Goal: Task Accomplishment & Management: Manage account settings

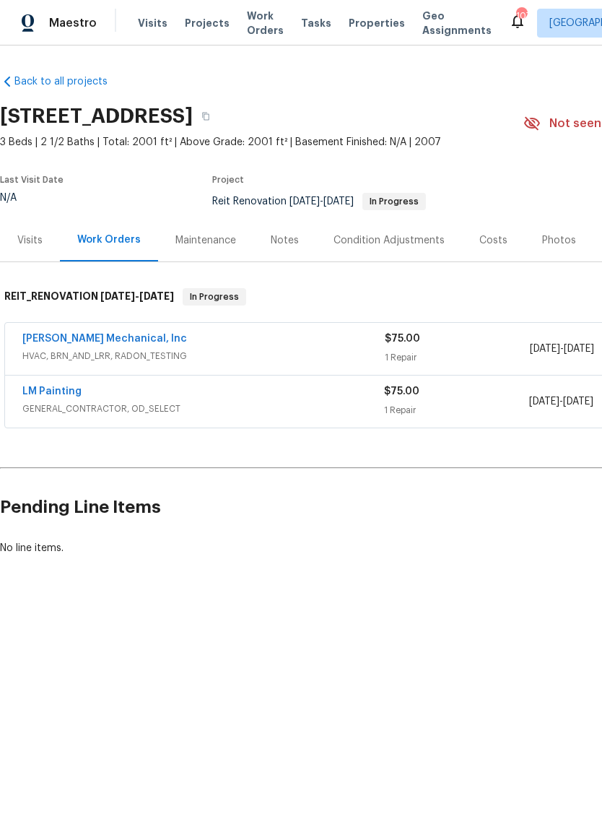
click at [66, 341] on link "JH Martin Mechanical, Inc" at bounding box center [104, 339] width 165 height 10
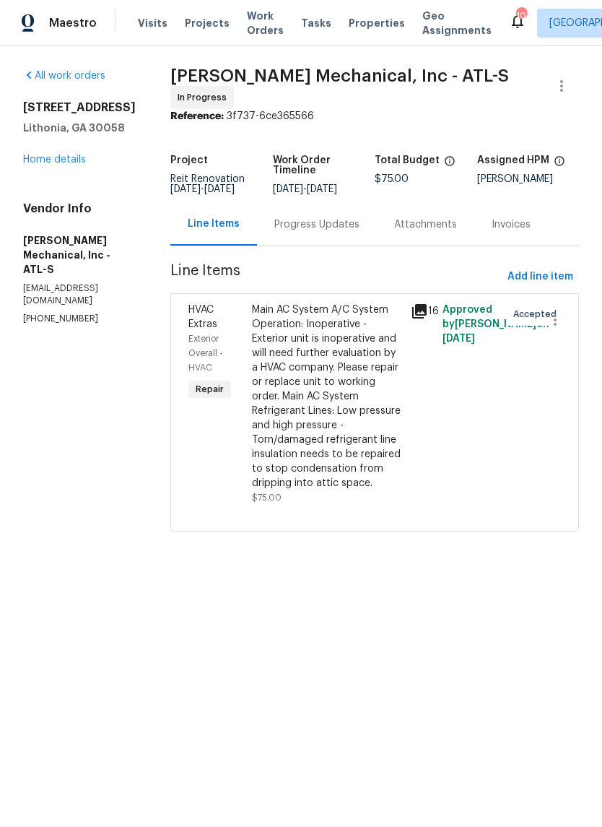
click at [343, 232] on div "Progress Updates" at bounding box center [316, 224] width 85 height 14
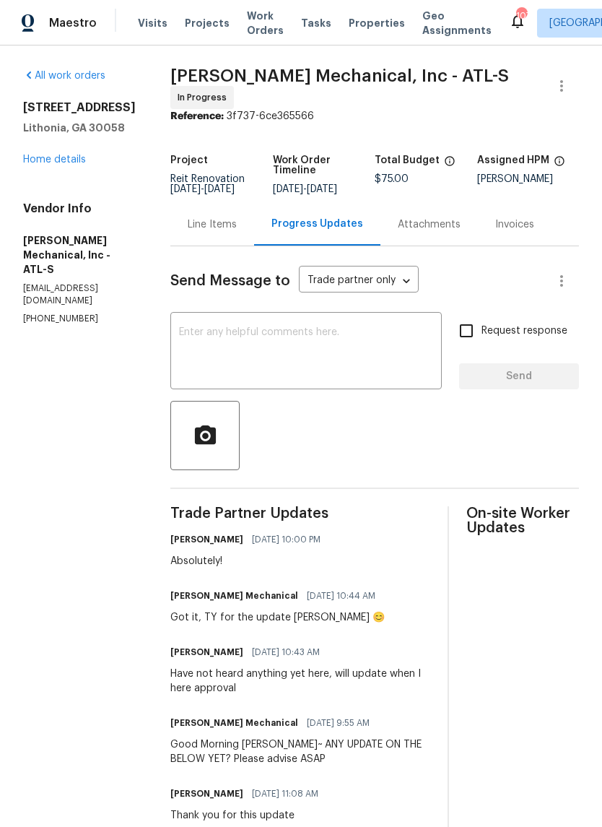
click at [403, 356] on textarea at bounding box center [306, 352] width 254 height 51
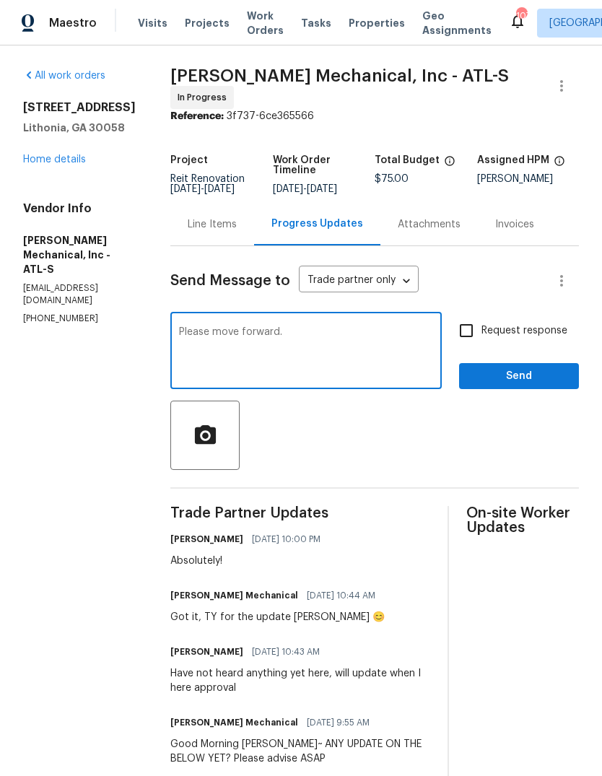
click at [205, 332] on textarea "Please move forward." at bounding box center [306, 352] width 254 height 51
type textarea "This has been approved. Please move forward."
click at [544, 381] on span "Send" at bounding box center [519, 377] width 97 height 18
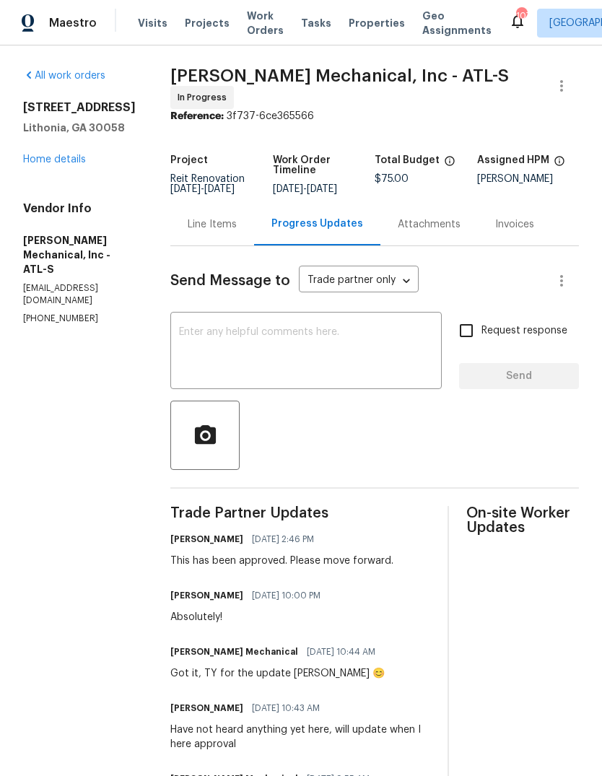
click at [243, 214] on div "Line Items" at bounding box center [212, 224] width 84 height 43
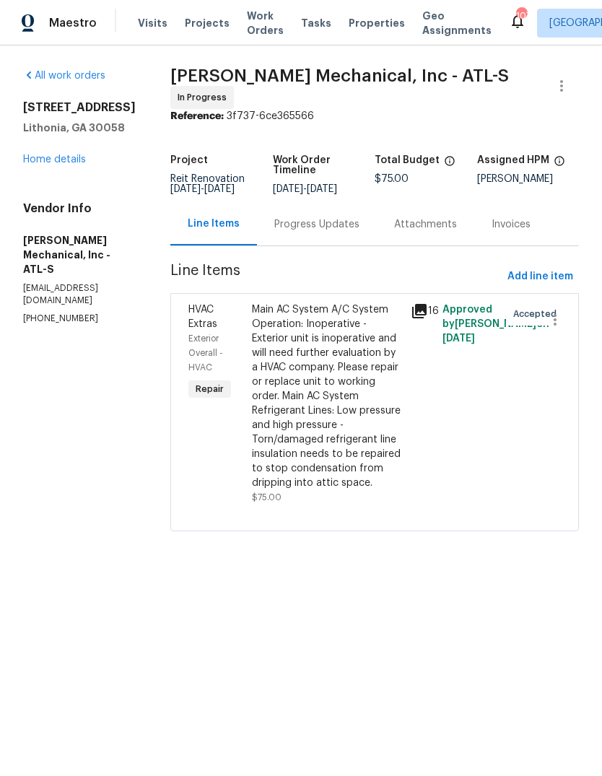
click at [344, 349] on div "Main AC System A/C System Operation: Inoperative - Exterior unit is inoperative…" at bounding box center [327, 397] width 150 height 188
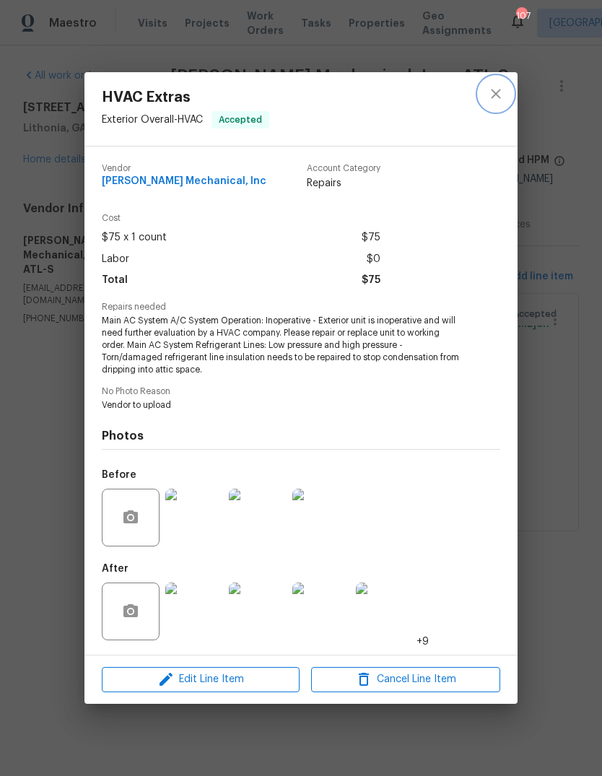
click at [497, 93] on icon "close" at bounding box center [495, 93] width 17 height 17
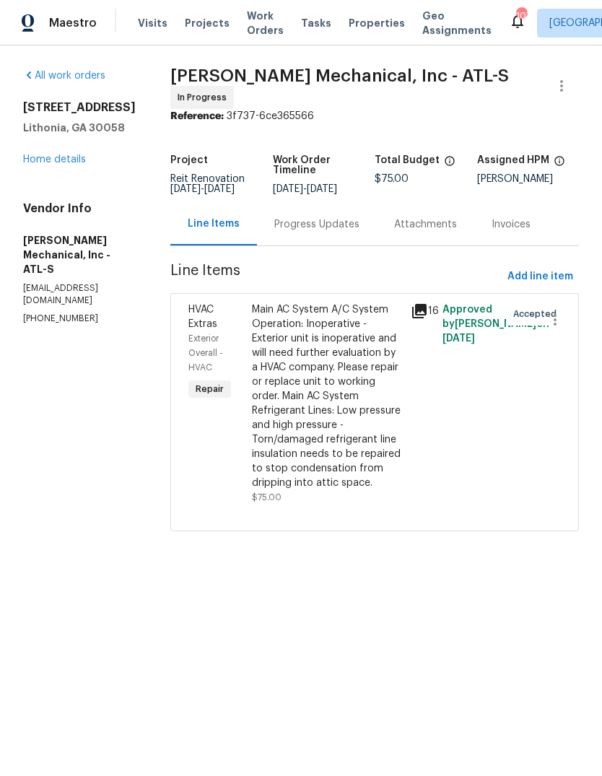
click at [359, 227] on div "Progress Updates" at bounding box center [316, 224] width 85 height 14
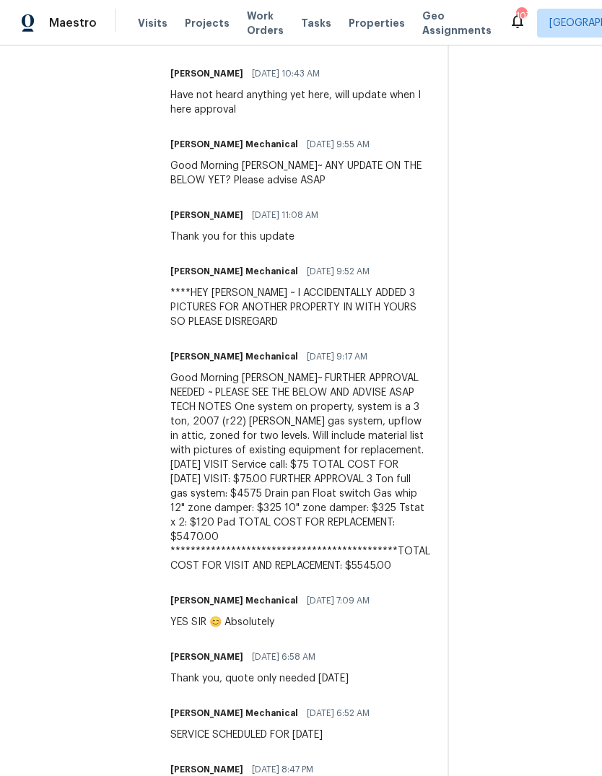
scroll to position [634, 0]
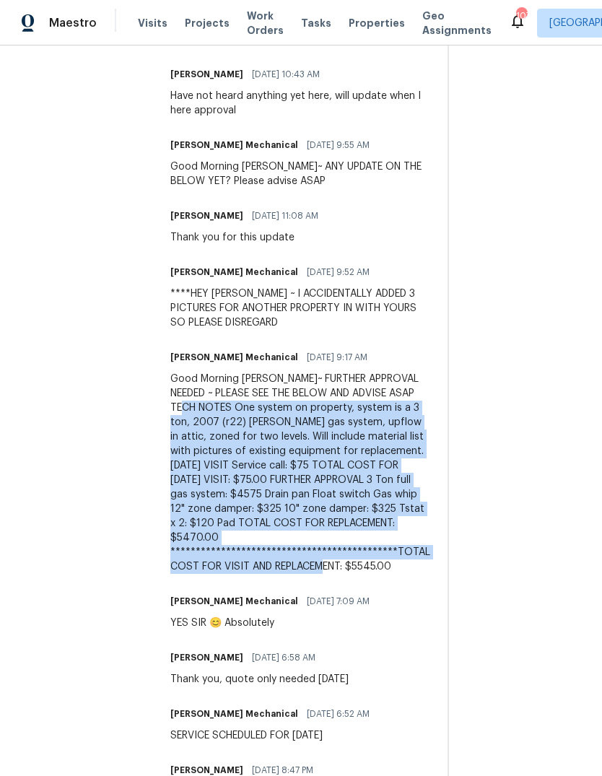
copy div "**********"
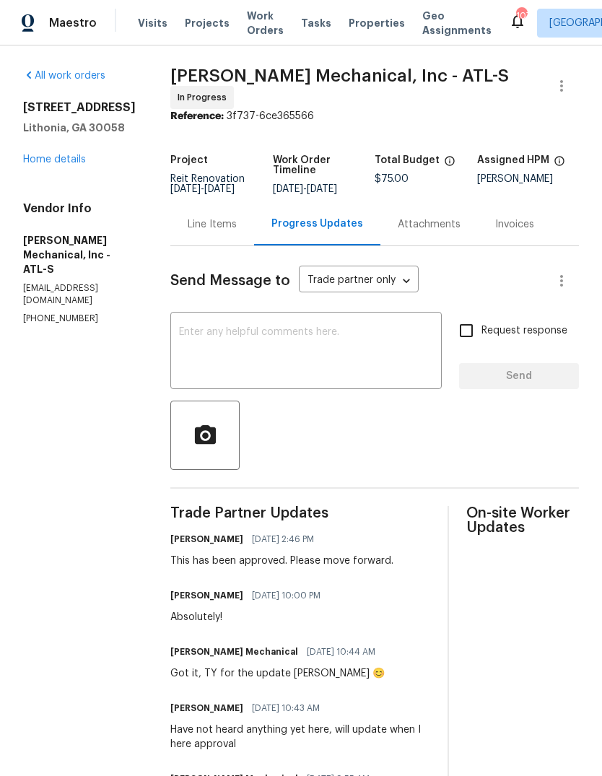
scroll to position [0, 0]
click at [237, 227] on div "Line Items" at bounding box center [212, 224] width 49 height 14
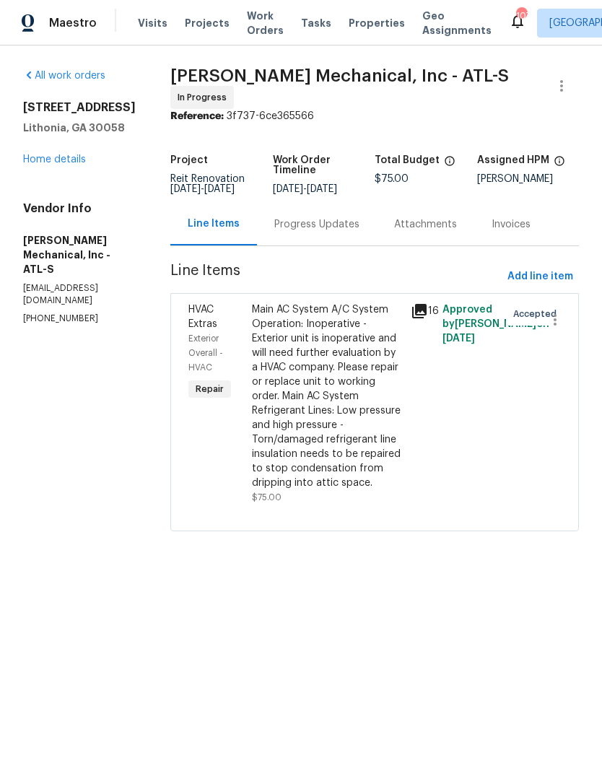
click at [339, 437] on div "Main AC System A/C System Operation: Inoperative - Exterior unit is inoperative…" at bounding box center [327, 397] width 150 height 188
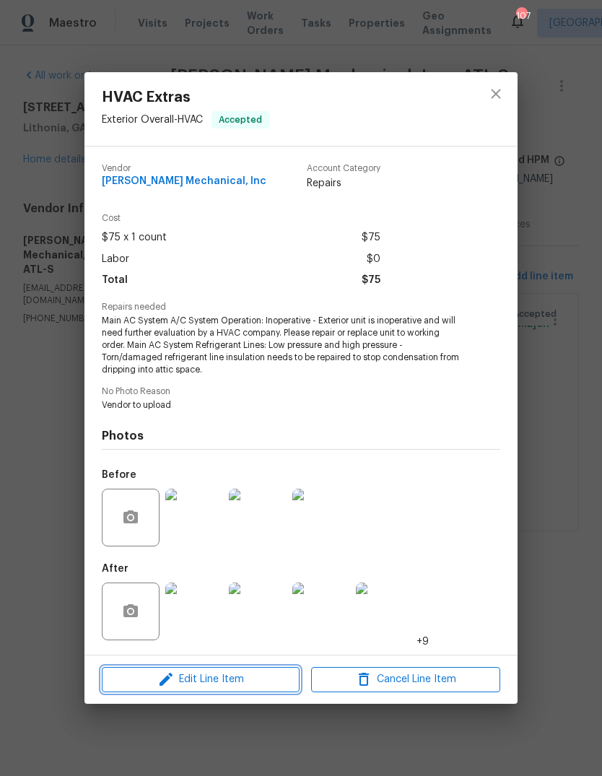
click at [254, 683] on span "Edit Line Item" at bounding box center [200, 680] width 189 height 18
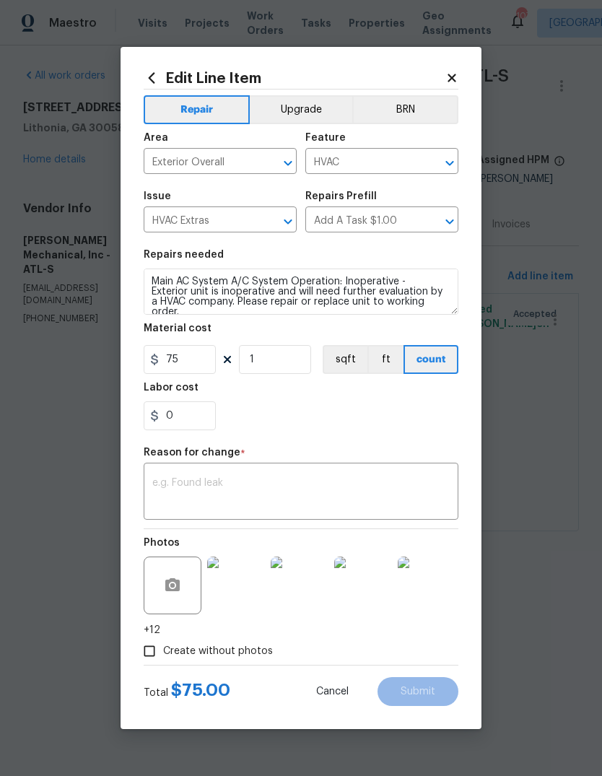
click at [308, 479] on textarea at bounding box center [300, 493] width 297 height 30
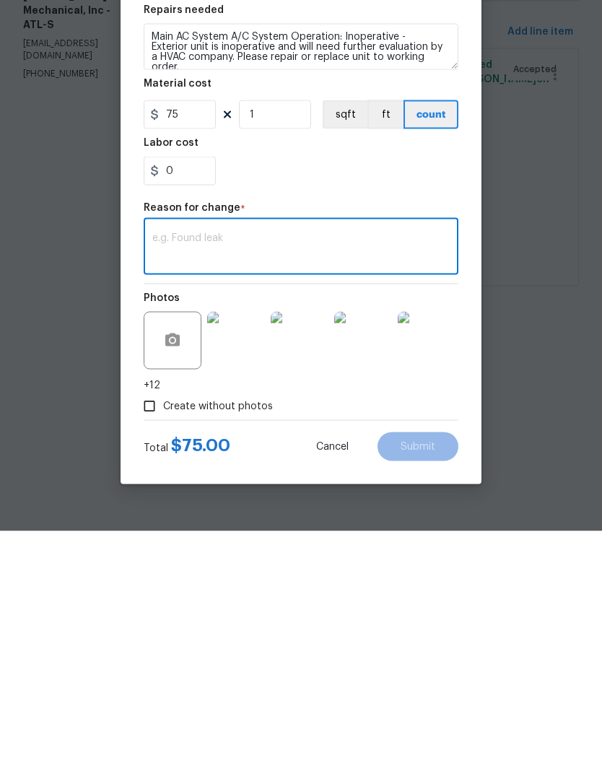
click at [346, 478] on textarea at bounding box center [300, 493] width 297 height 30
paste textarea "**********"
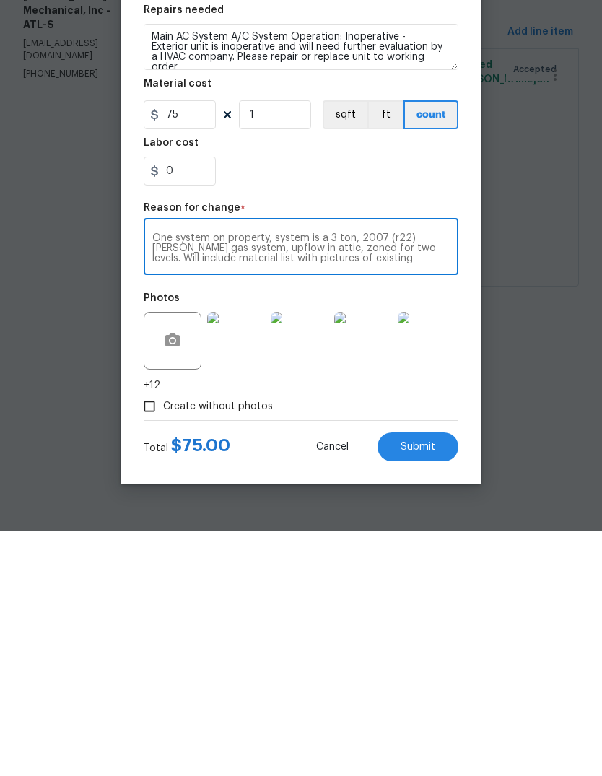
scroll to position [71, 0]
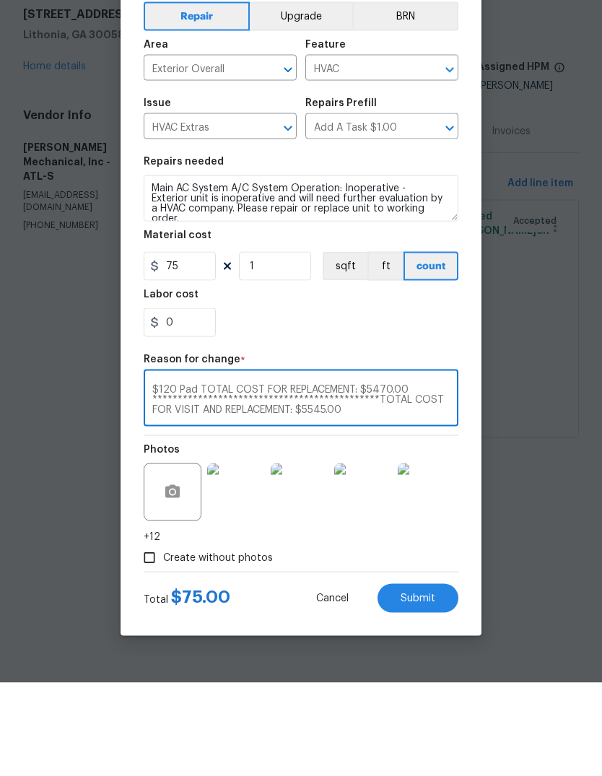
type textarea "**********"
click at [200, 345] on input "75" at bounding box center [180, 359] width 72 height 29
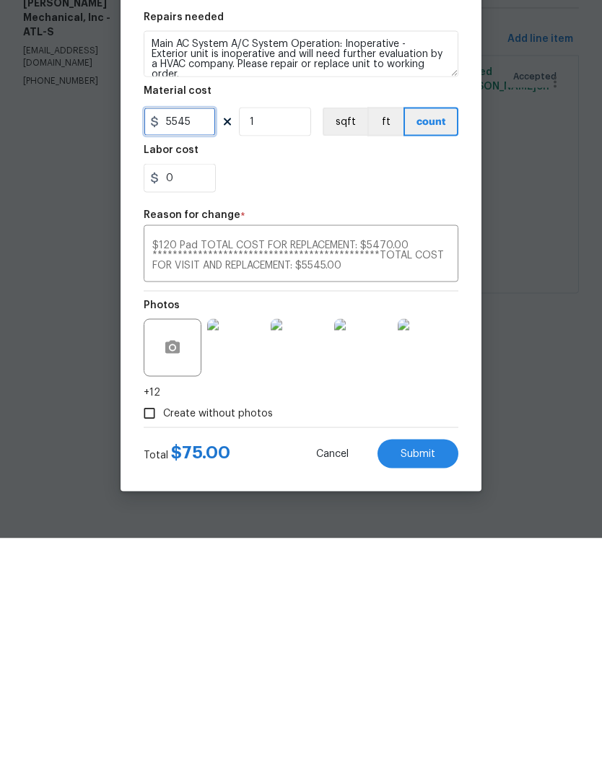
type input "5545"
click at [443, 677] on button "Submit" at bounding box center [418, 691] width 81 height 29
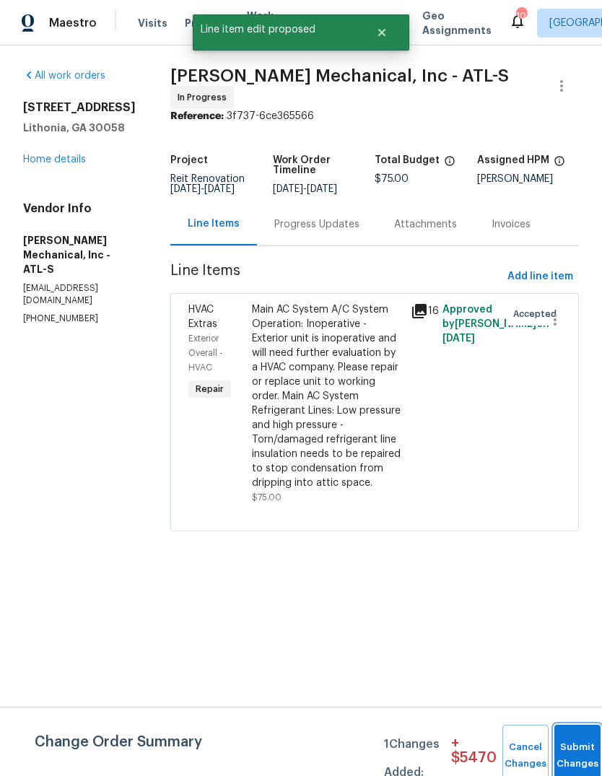
click at [578, 747] on button "Submit Changes" at bounding box center [578, 756] width 46 height 62
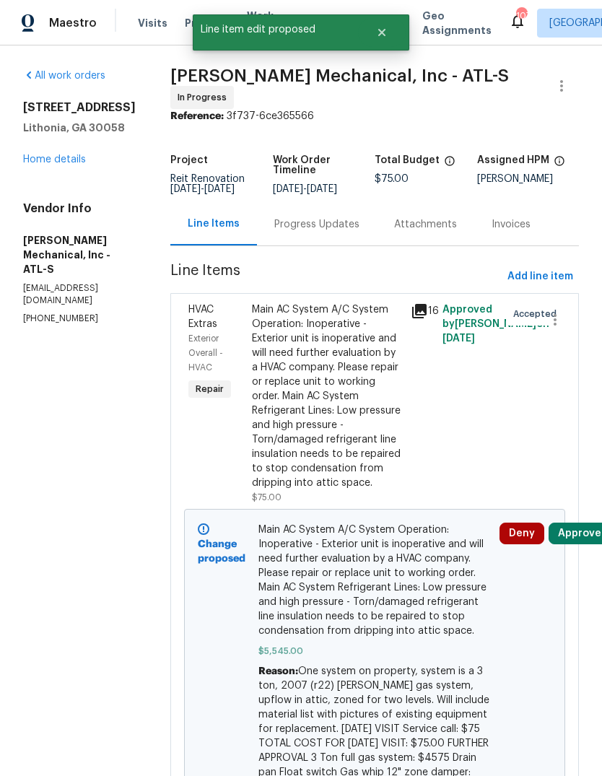
click at [51, 163] on link "Home details" at bounding box center [54, 160] width 63 height 10
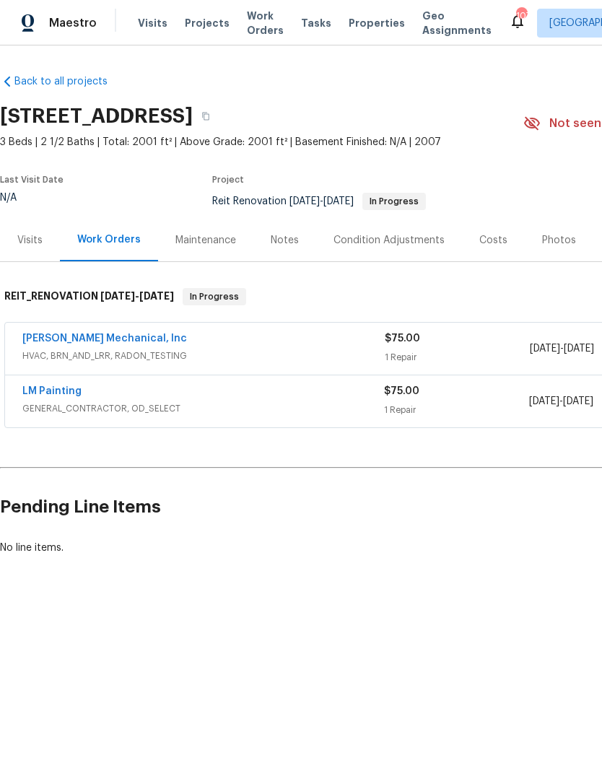
click at [49, 392] on link "LM Painting" at bounding box center [51, 391] width 59 height 10
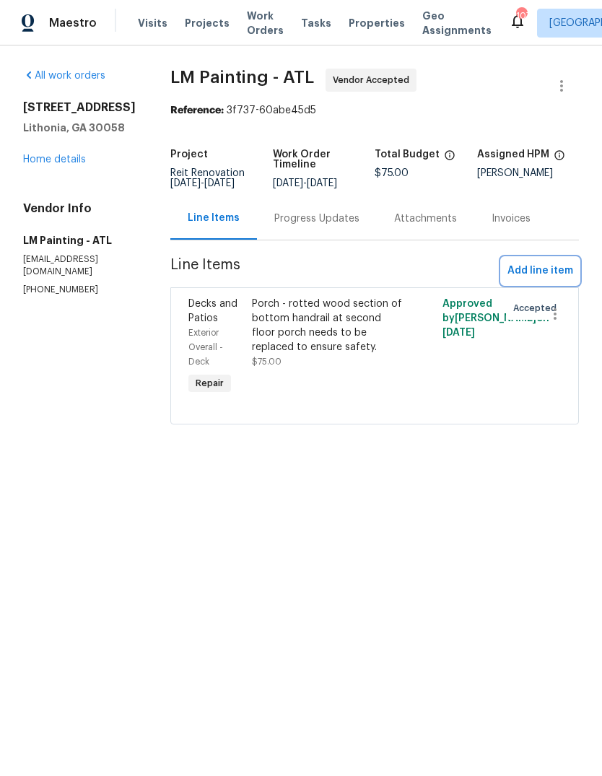
click at [549, 279] on span "Add line item" at bounding box center [541, 271] width 66 height 18
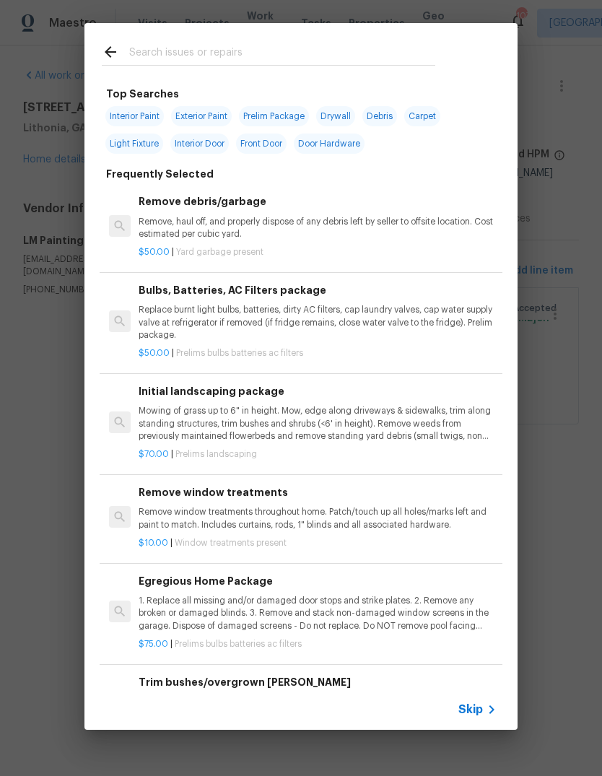
click at [346, 58] on input "text" at bounding box center [282, 54] width 306 height 22
type input "Roof"
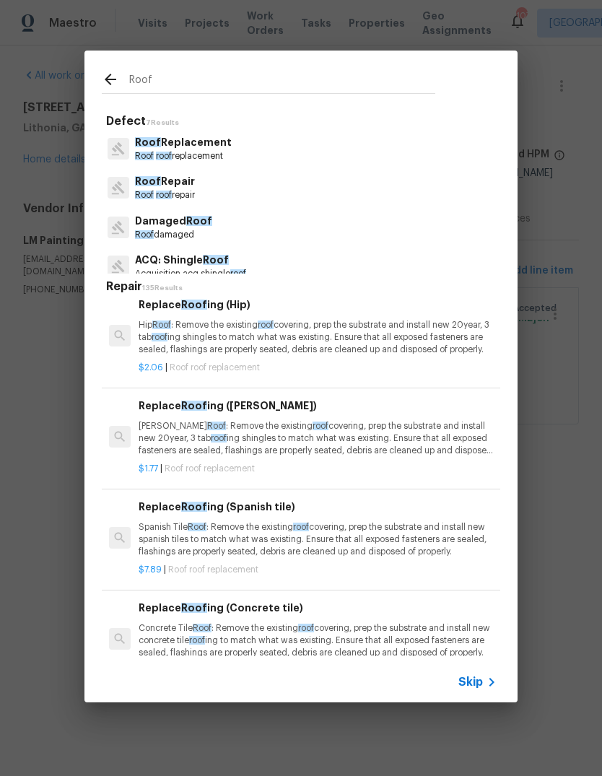
scroll to position [188, 0]
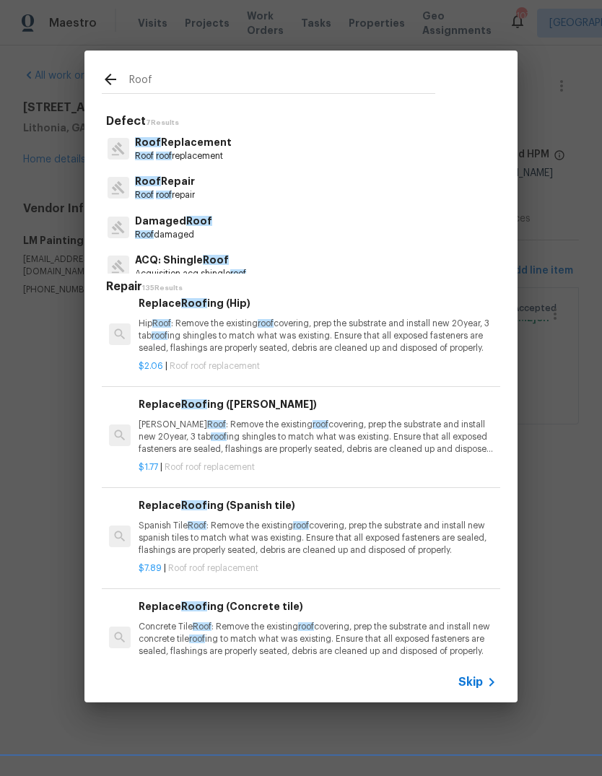
click at [184, 195] on p "Roof roof repair" at bounding box center [165, 195] width 60 height 12
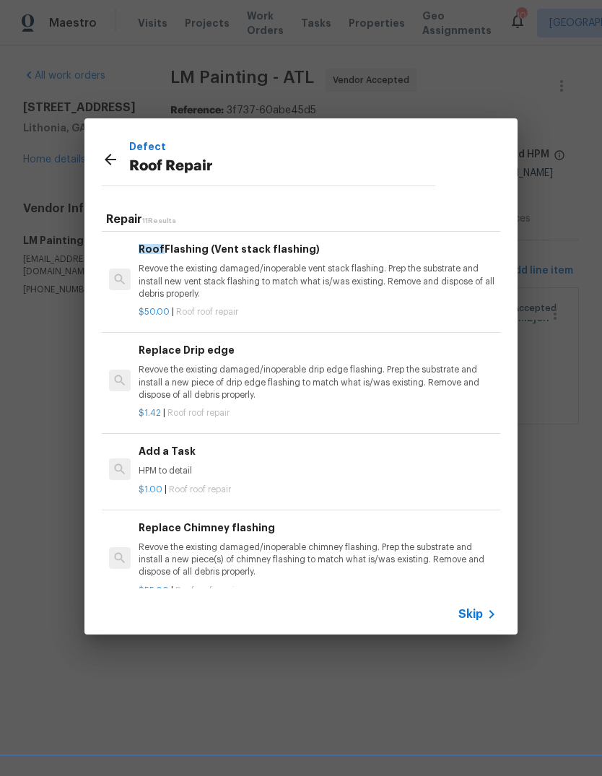
scroll to position [705, 0]
click at [158, 465] on p "HPM to detail" at bounding box center [318, 471] width 358 height 12
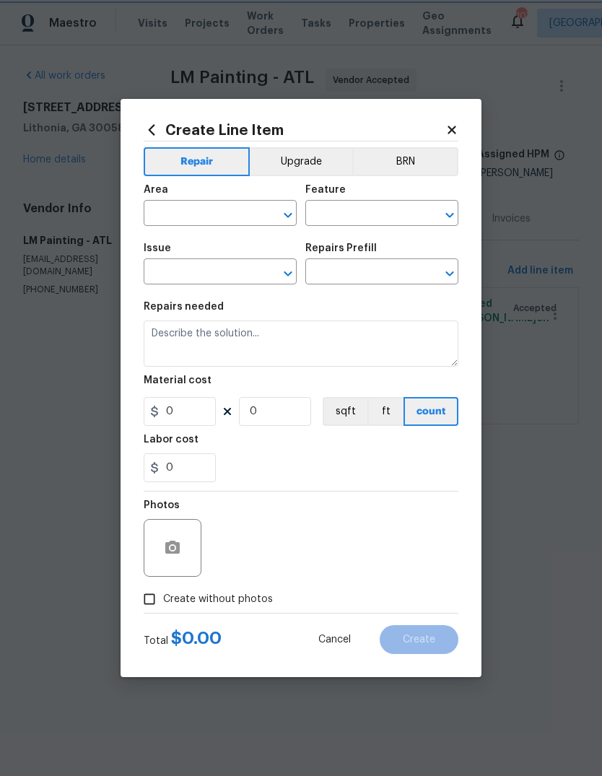
type input "Eaves and Trim"
type input "Roof Repair"
type input "Add a Task $1.00"
type textarea "HPM to detail"
type input "1"
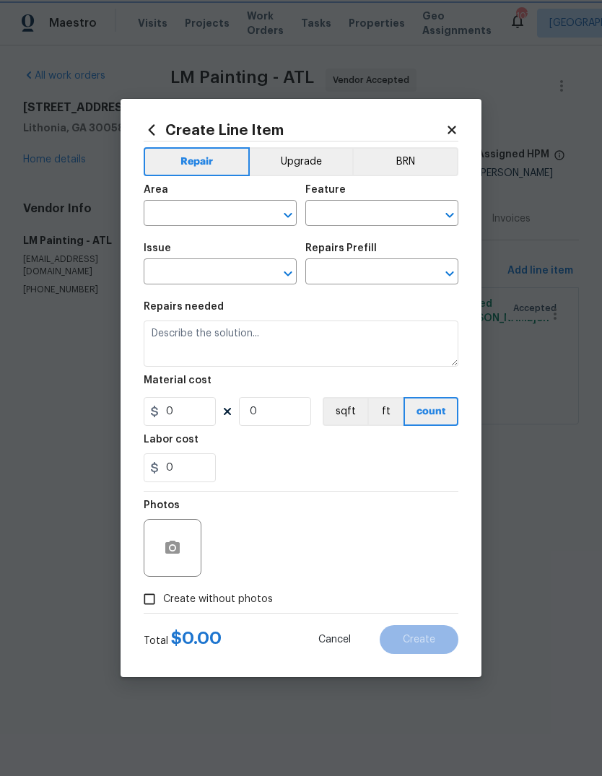
type input "1"
click at [252, 221] on input "text" at bounding box center [200, 215] width 113 height 22
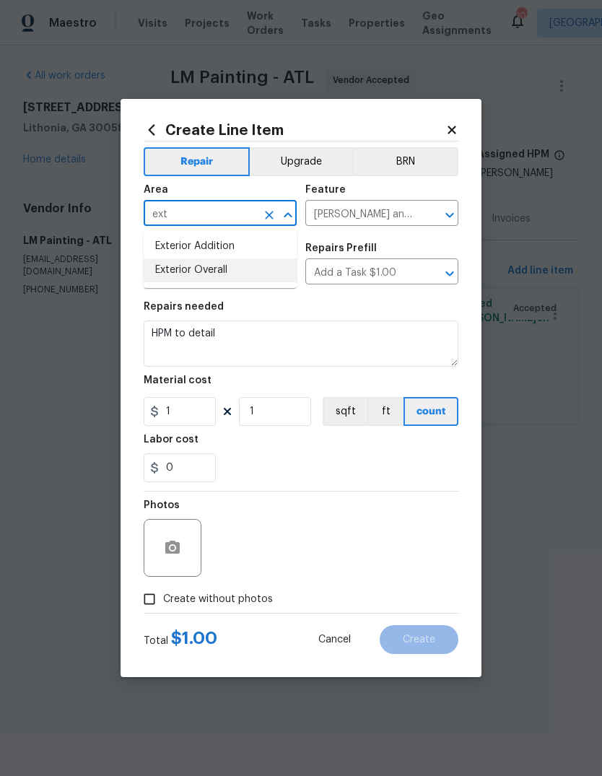
click at [219, 264] on li "Exterior Overall" at bounding box center [220, 270] width 153 height 24
type input "Exterior Overall"
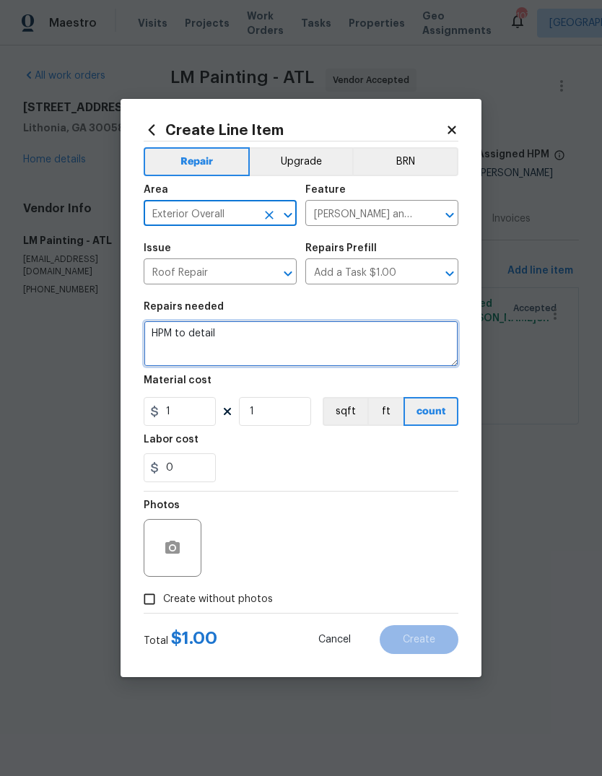
click at [287, 329] on textarea "HPM to detail" at bounding box center [301, 344] width 315 height 46
click at [424, 341] on textarea "HPM to detail" at bounding box center [301, 344] width 315 height 46
type textarea "H"
click at [167, 339] on textarea at bounding box center [301, 344] width 315 height 46
paste textarea "alison.brice roof quote - 26 squares of architectural shingles to be installed …"
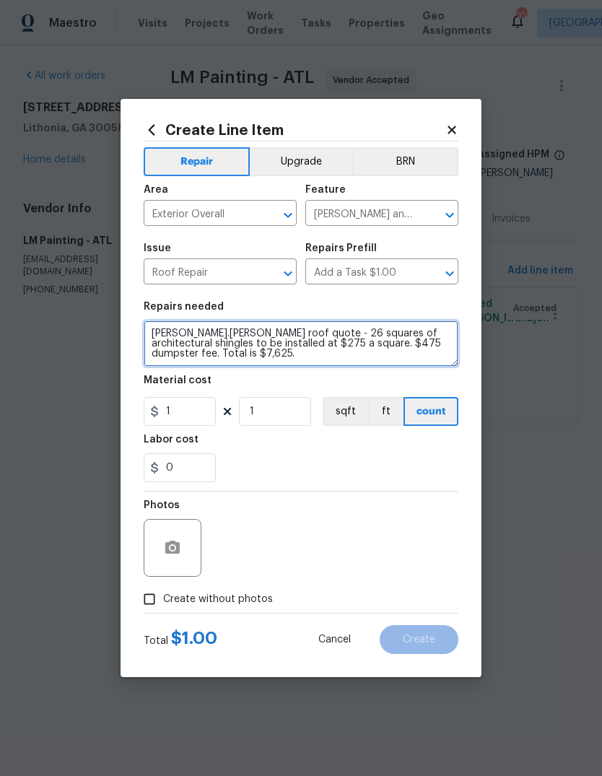
type textarea "alison.brice roof quote - 26 squares of architectural shingles to be installed …"
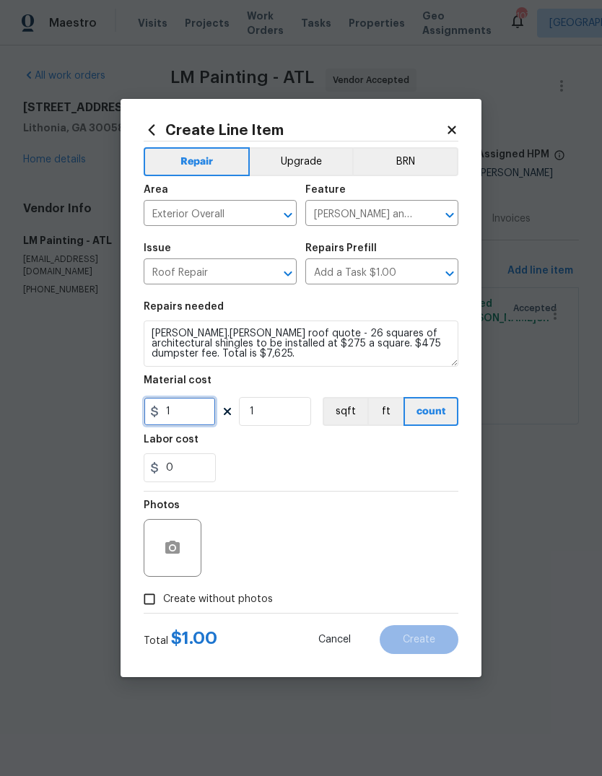
click at [176, 410] on input "1" at bounding box center [180, 411] width 72 height 29
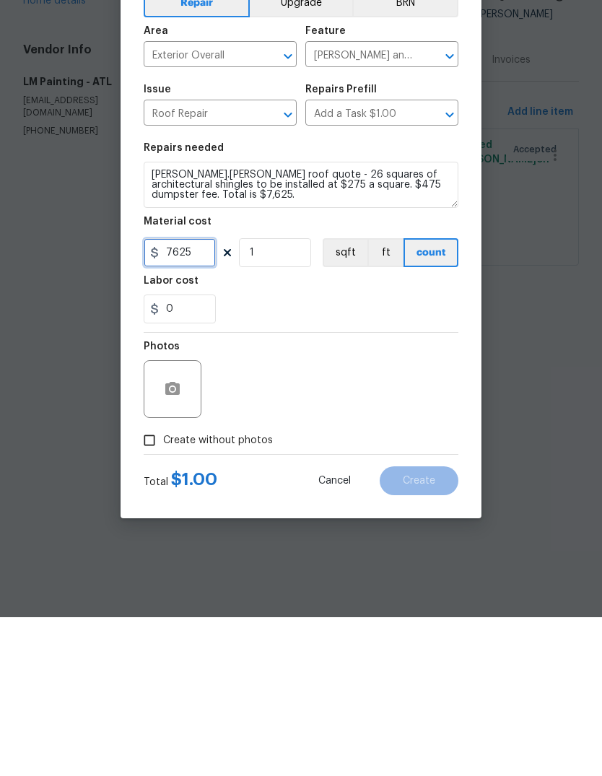
type input "7625"
click at [152, 586] on input "Create without photos" at bounding box center [149, 599] width 27 height 27
checkbox input "true"
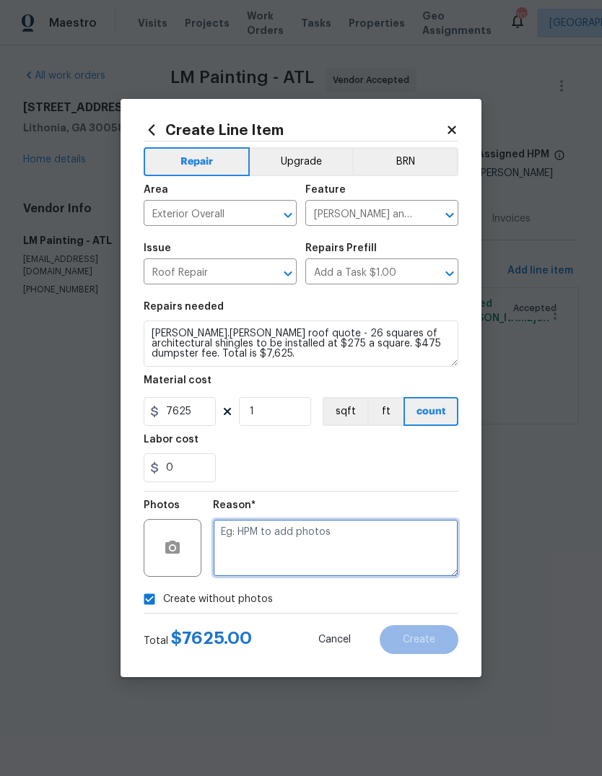
click at [398, 556] on textarea at bounding box center [335, 548] width 245 height 58
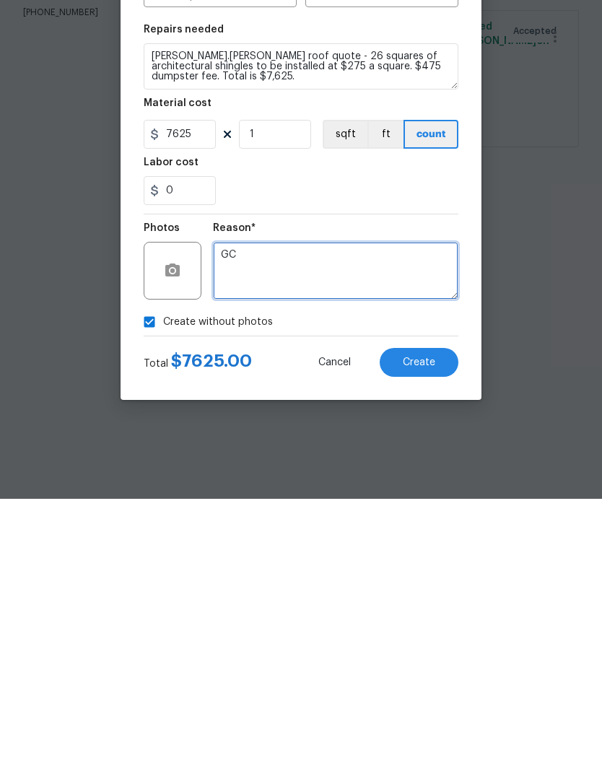
type textarea "G"
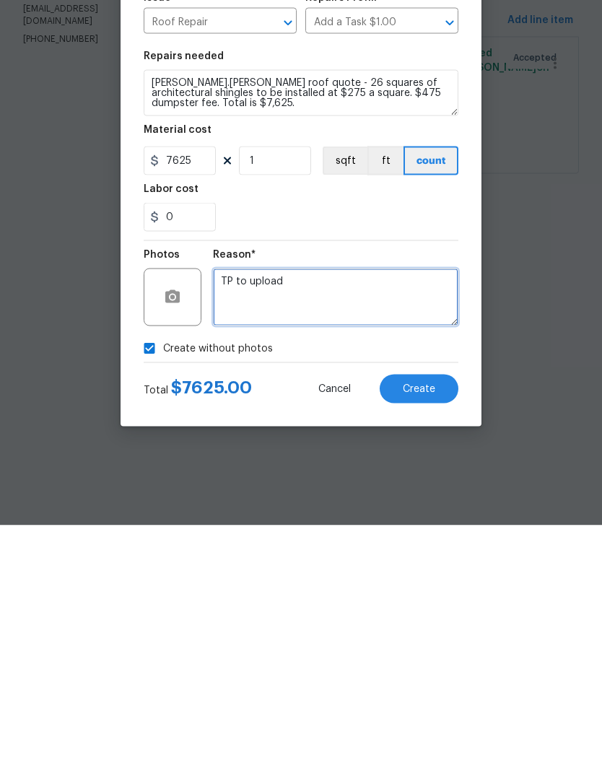
type textarea "TP to upload"
click at [438, 625] on button "Create" at bounding box center [419, 639] width 79 height 29
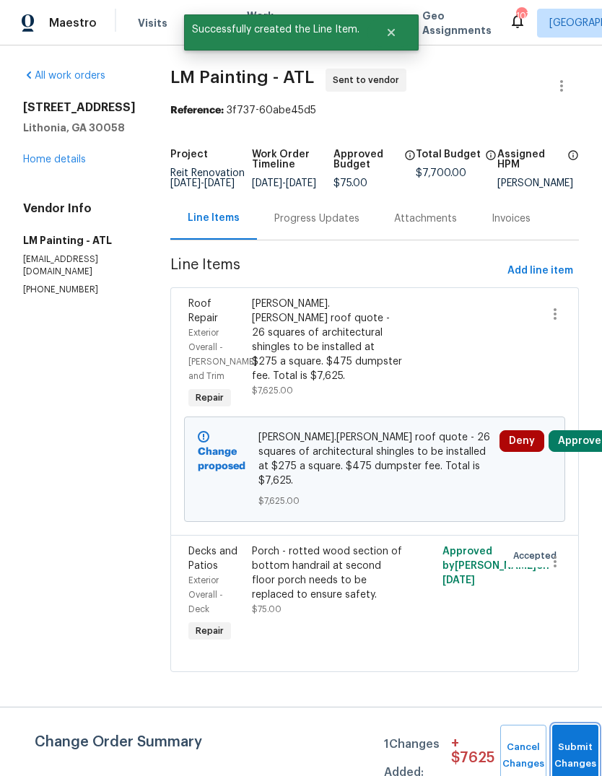
click at [576, 734] on button "Submit Changes" at bounding box center [575, 756] width 46 height 62
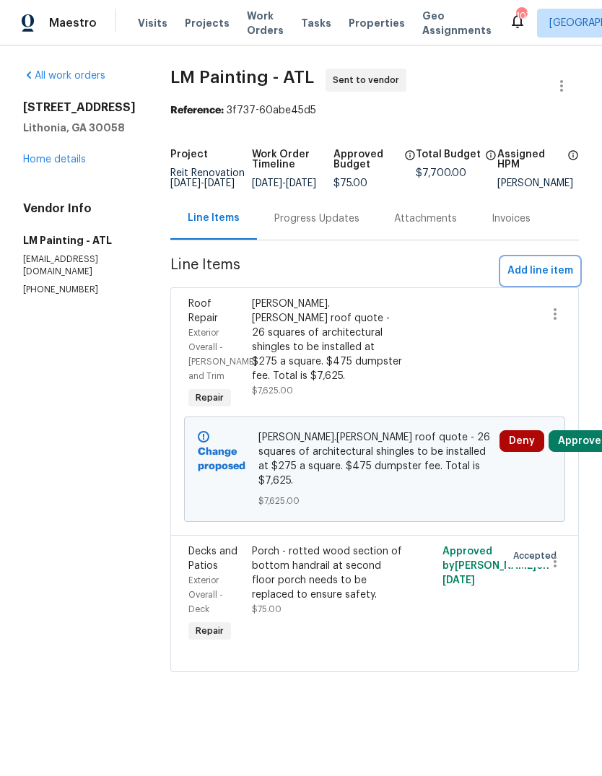
click at [544, 280] on span "Add line item" at bounding box center [541, 271] width 66 height 18
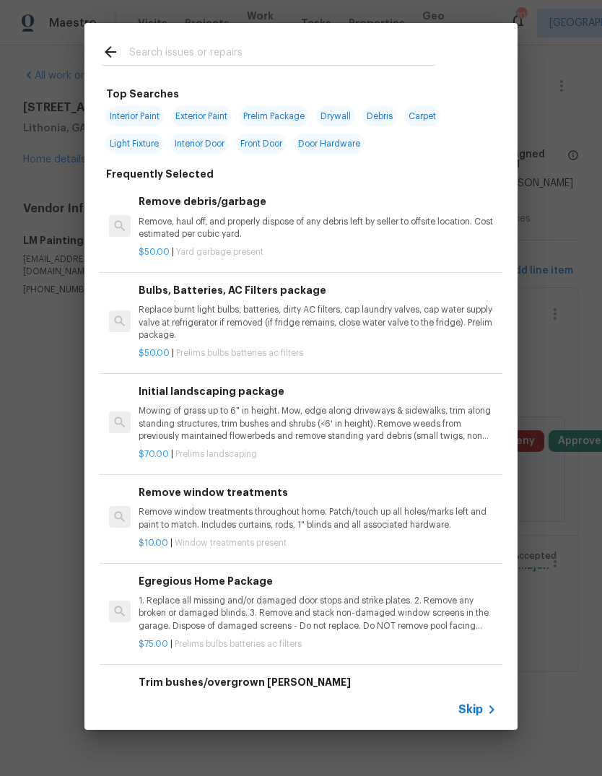
click at [354, 65] on input "text" at bounding box center [282, 54] width 306 height 22
type input "Deck"
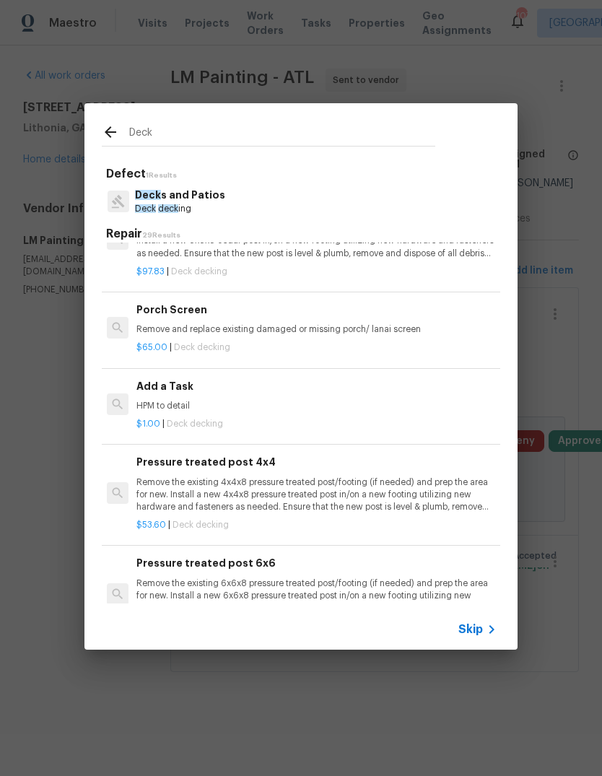
scroll to position [1367, 2]
click at [160, 401] on p "HPM to detail" at bounding box center [315, 407] width 358 height 12
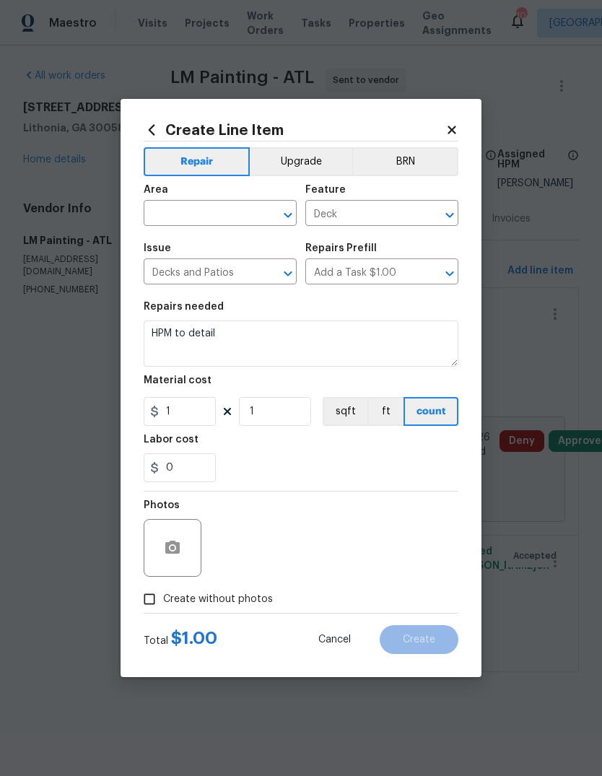
click at [244, 216] on input "text" at bounding box center [200, 215] width 113 height 22
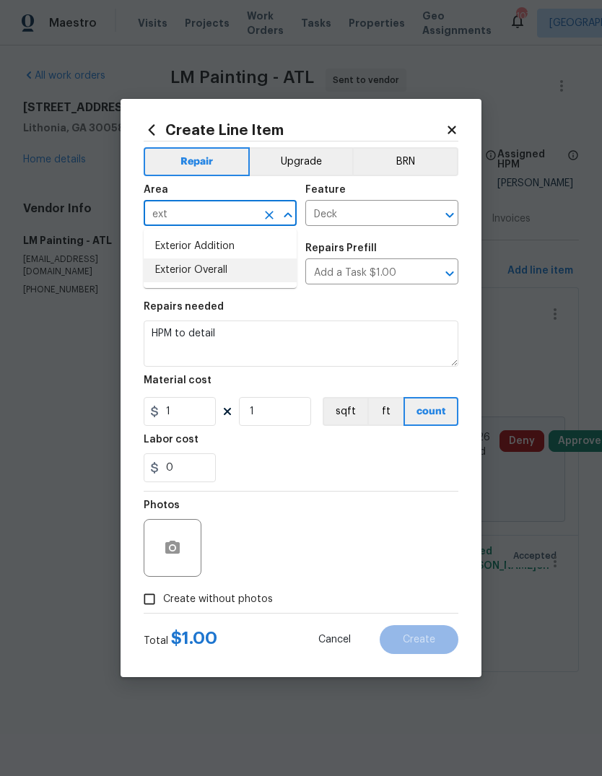
click at [225, 271] on li "Exterior Overall" at bounding box center [220, 270] width 153 height 24
type input "Exterior Overall"
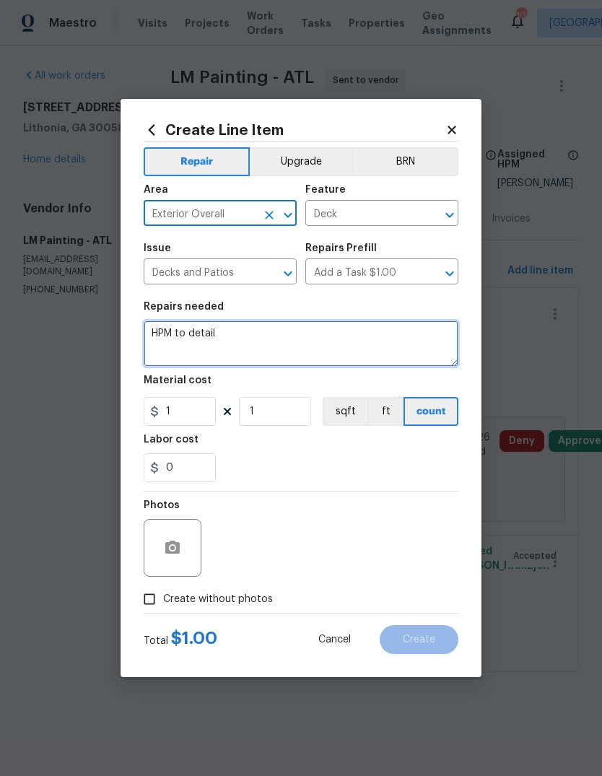
click at [290, 337] on textarea "HPM to detail" at bounding box center [301, 344] width 315 height 46
type textarea "H"
click at [167, 338] on textarea at bounding box center [301, 344] width 315 height 46
paste textarea "alison.brice Carefully remove and replace one (1) 2x4 section of the bottom han…"
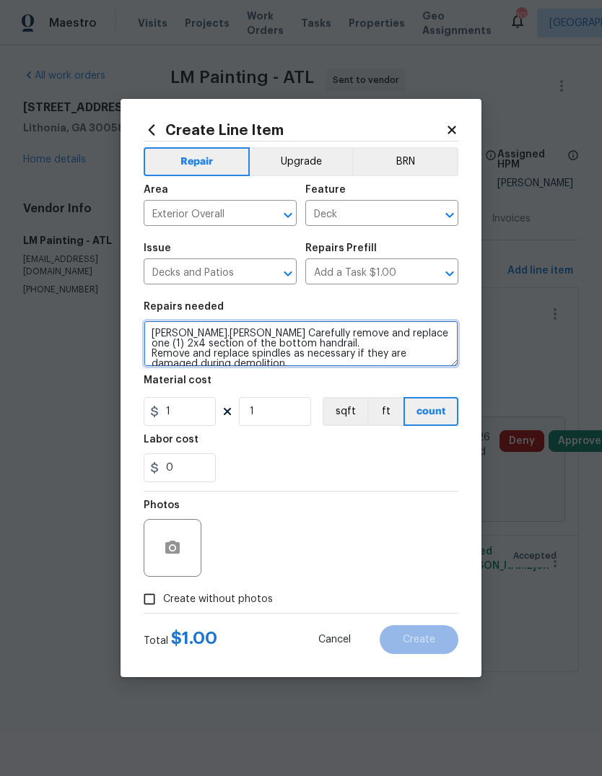
scroll to position [0, 0]
click at [212, 332] on textarea "alison.brice Carefully remove and replace one (1) 2x4 section of the bottom han…" at bounding box center [301, 344] width 315 height 46
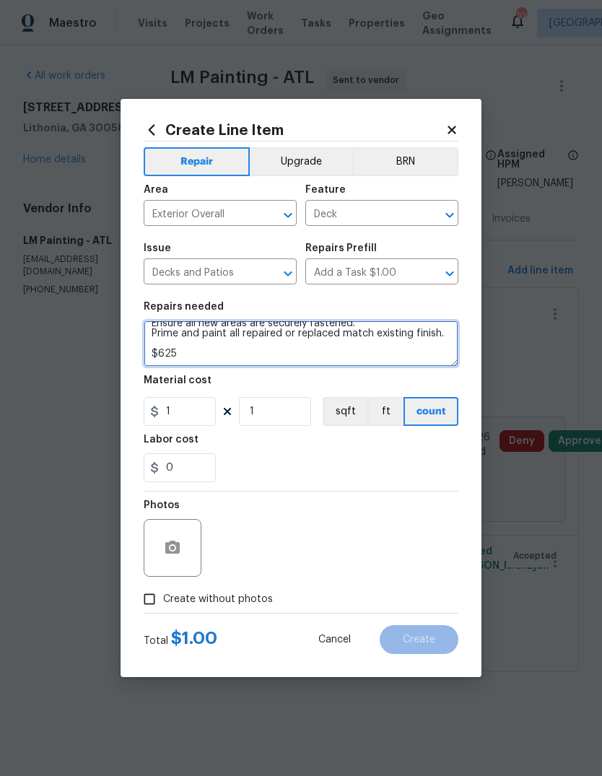
scroll to position [51, 0]
type textarea "Carefully remove and replace one (1) 2x4 section of the bottom handrail. Remove…"
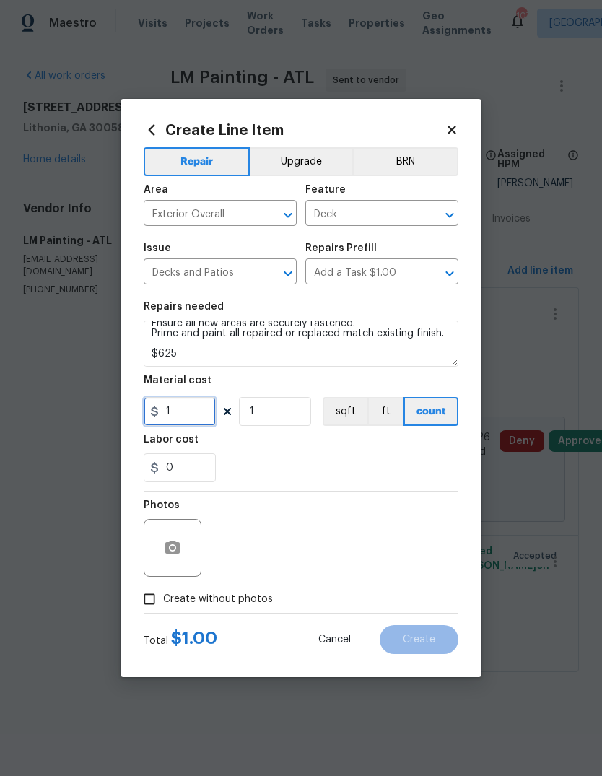
click at [181, 412] on input "1" at bounding box center [180, 411] width 72 height 29
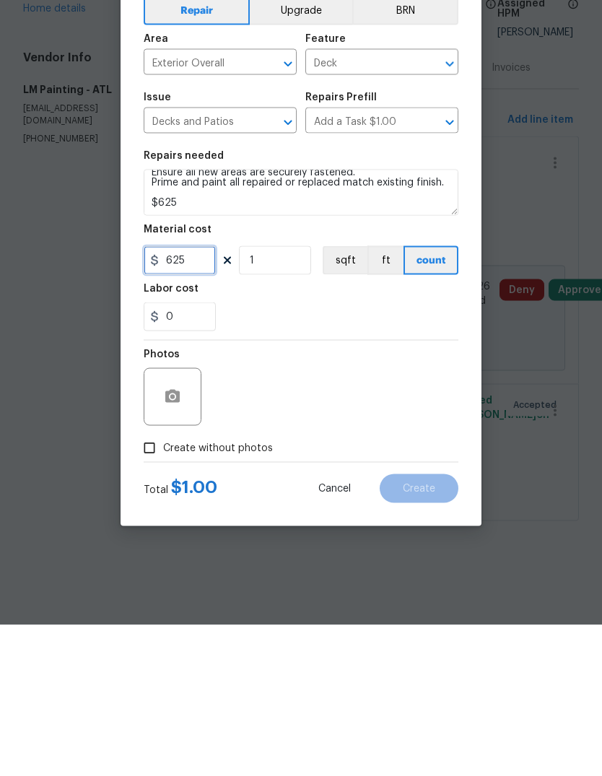
type input "625"
click at [151, 586] on input "Create without photos" at bounding box center [149, 599] width 27 height 27
checkbox input "true"
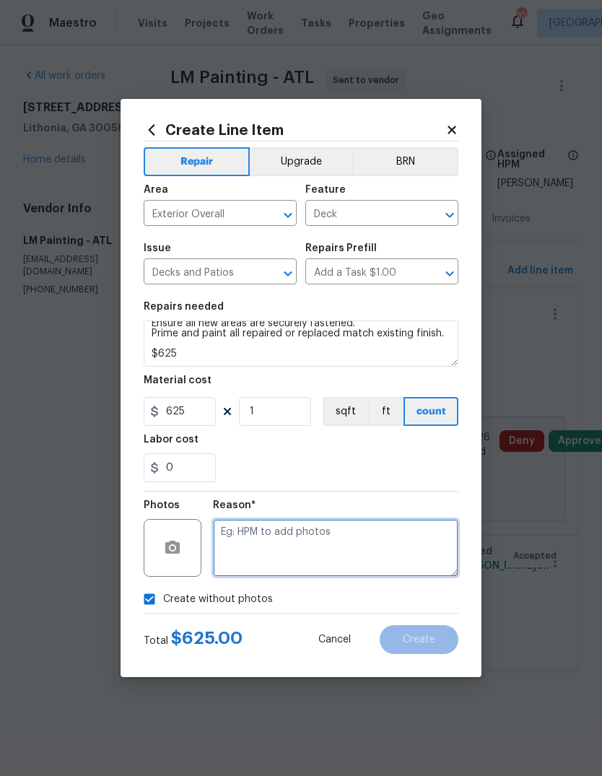
click at [370, 566] on textarea at bounding box center [335, 548] width 245 height 58
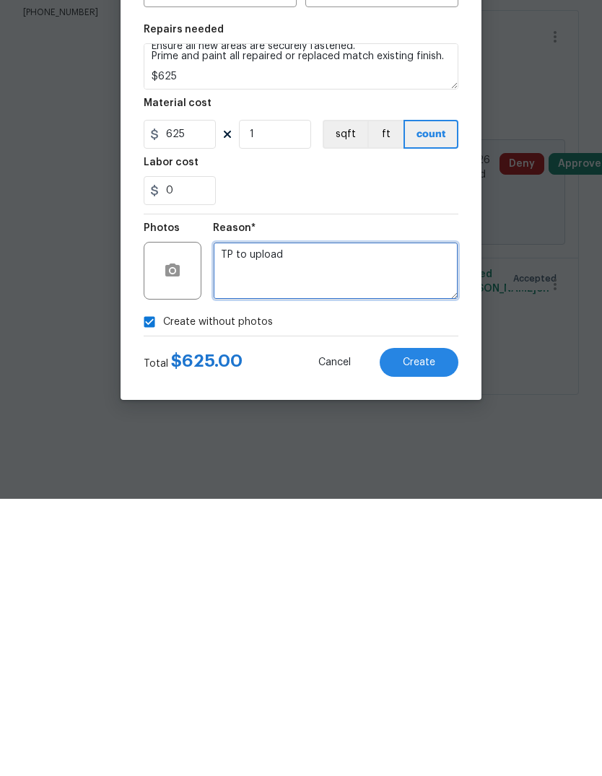
type textarea "TP to upload"
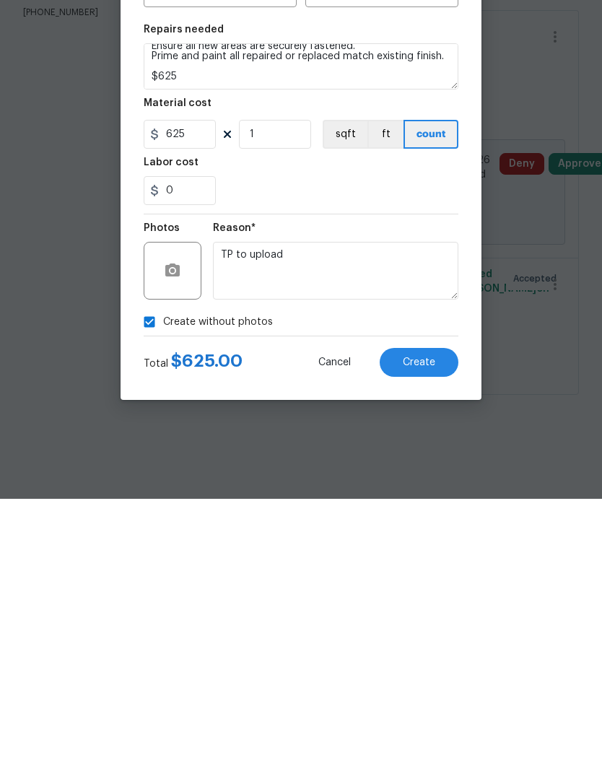
click at [422, 635] on span "Create" at bounding box center [419, 640] width 32 height 11
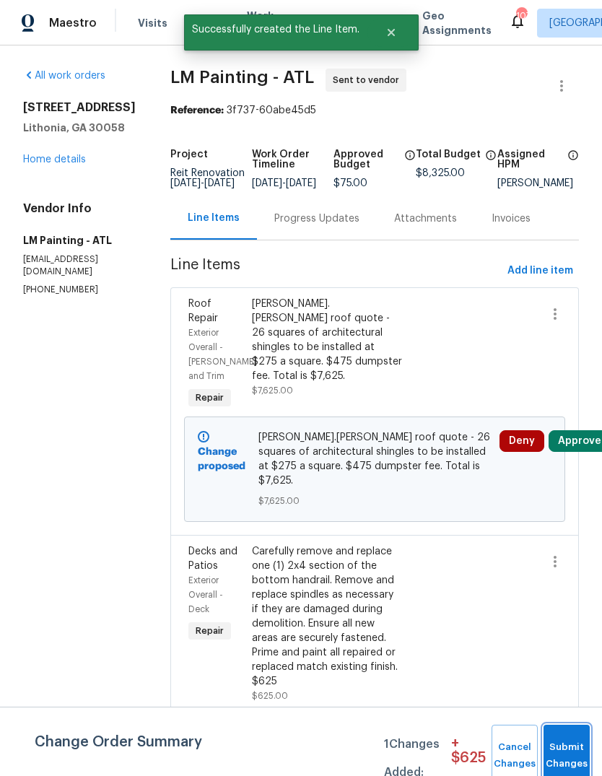
click at [571, 747] on button "Submit Changes" at bounding box center [567, 756] width 46 height 62
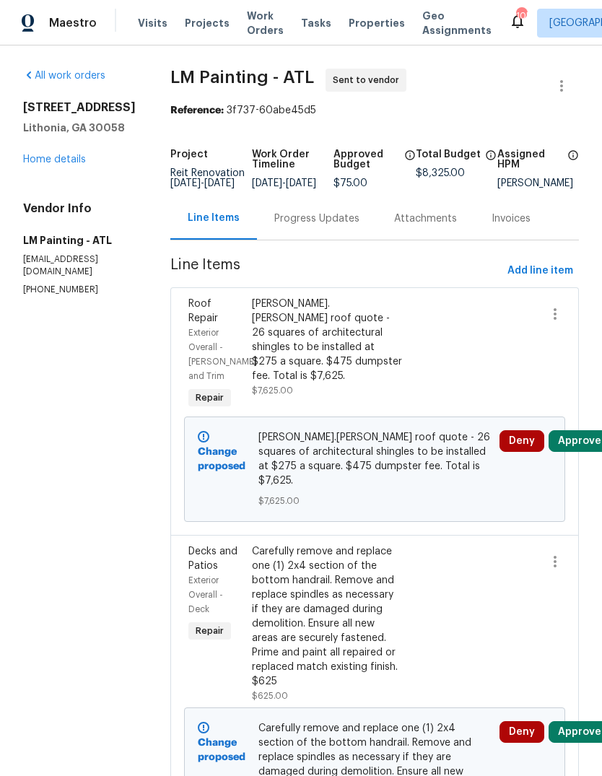
scroll to position [0, 0]
click at [48, 161] on link "Home details" at bounding box center [54, 160] width 63 height 10
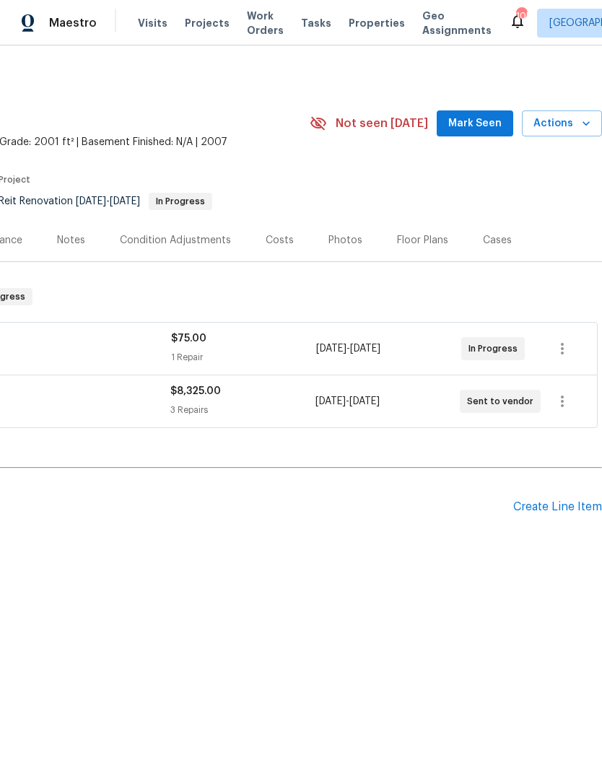
click at [489, 125] on span "Mark Seen" at bounding box center [474, 124] width 53 height 18
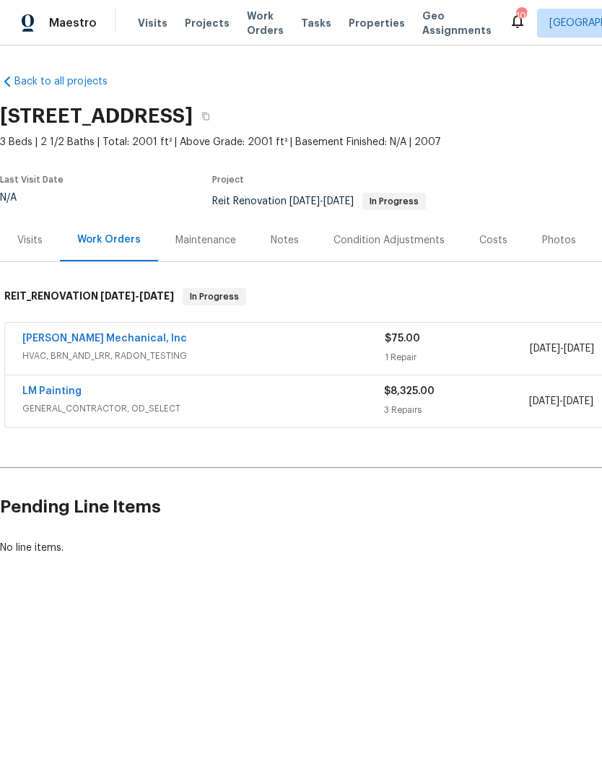
scroll to position [0, -3]
click at [256, 20] on span "Work Orders" at bounding box center [265, 23] width 37 height 29
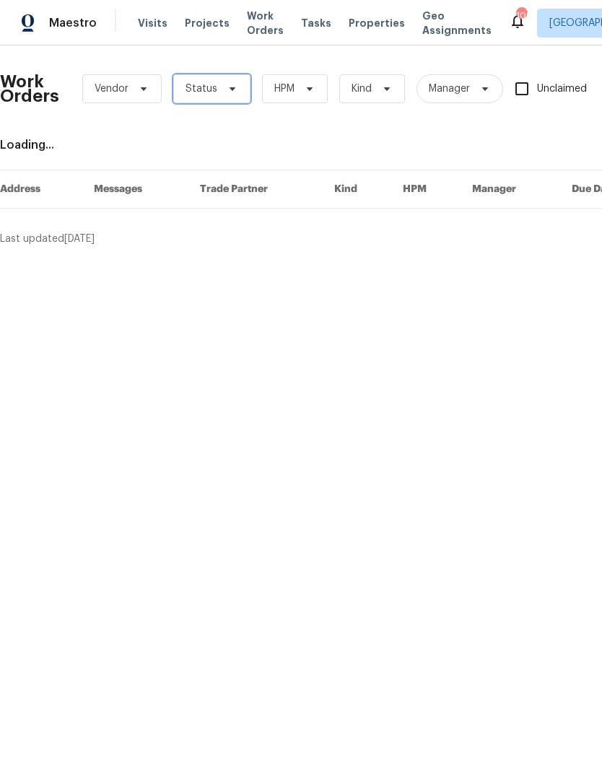
click at [222, 83] on span at bounding box center [230, 89] width 16 height 12
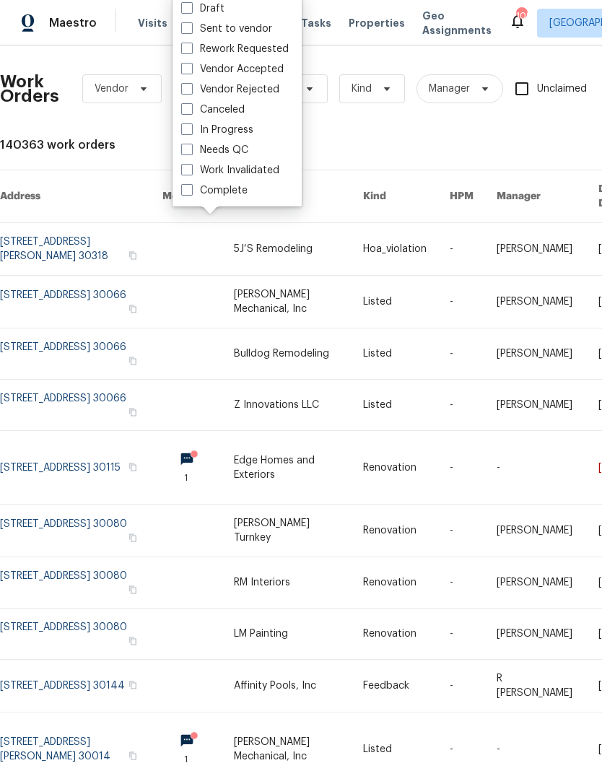
click at [235, 149] on label "Needs QC" at bounding box center [214, 150] width 67 height 14
click at [191, 149] on input "Needs QC" at bounding box center [185, 147] width 9 height 9
checkbox input "true"
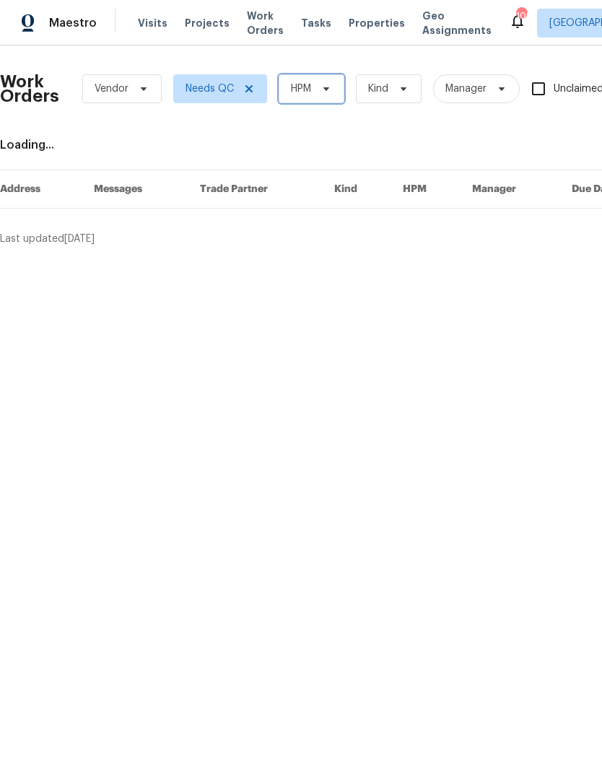
click at [327, 90] on icon at bounding box center [326, 89] width 6 height 4
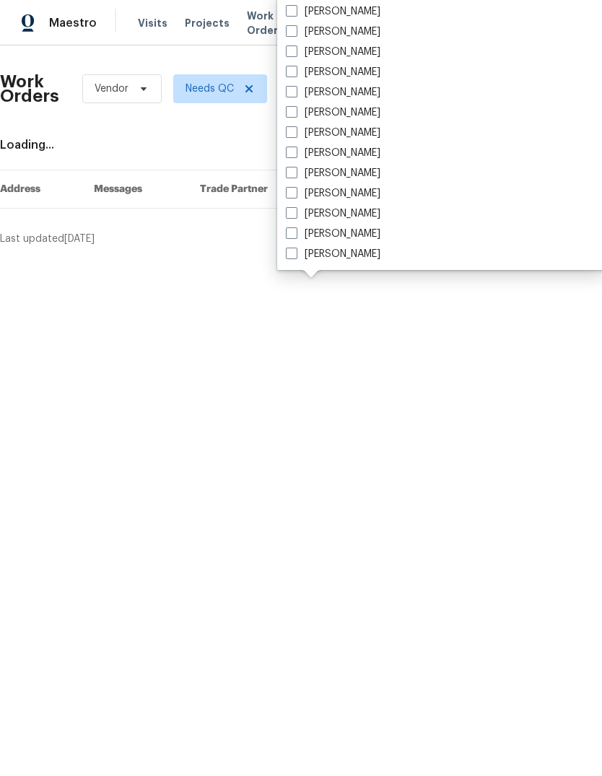
scroll to position [976, 0]
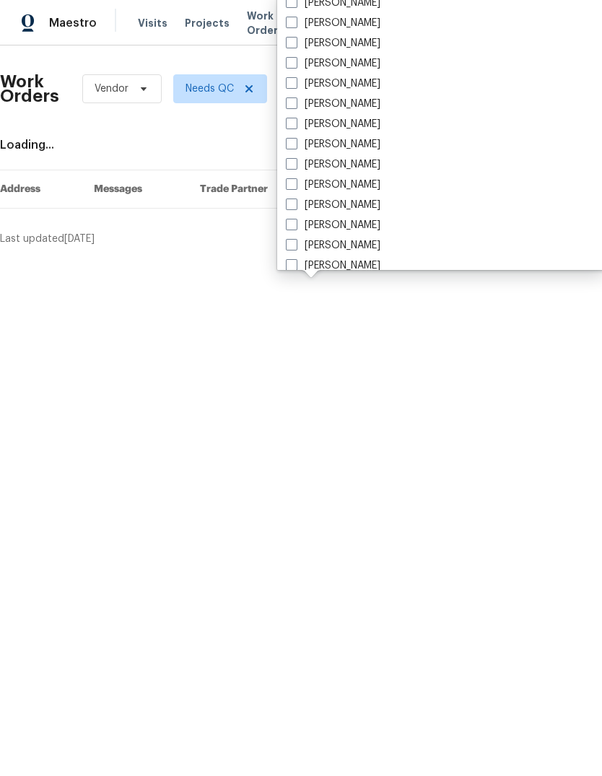
click at [348, 38] on label "[PERSON_NAME]" at bounding box center [333, 43] width 95 height 14
click at [295, 38] on input "[PERSON_NAME]" at bounding box center [290, 40] width 9 height 9
checkbox input "true"
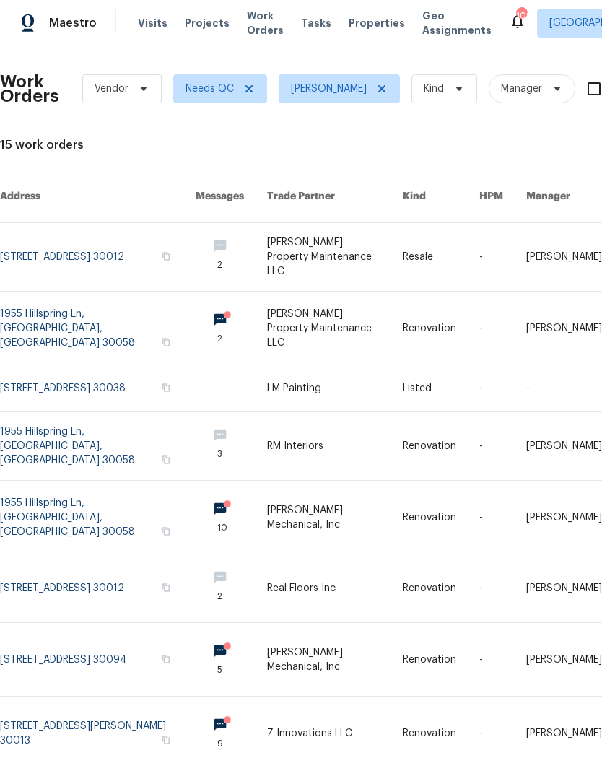
click at [41, 237] on link at bounding box center [98, 257] width 196 height 68
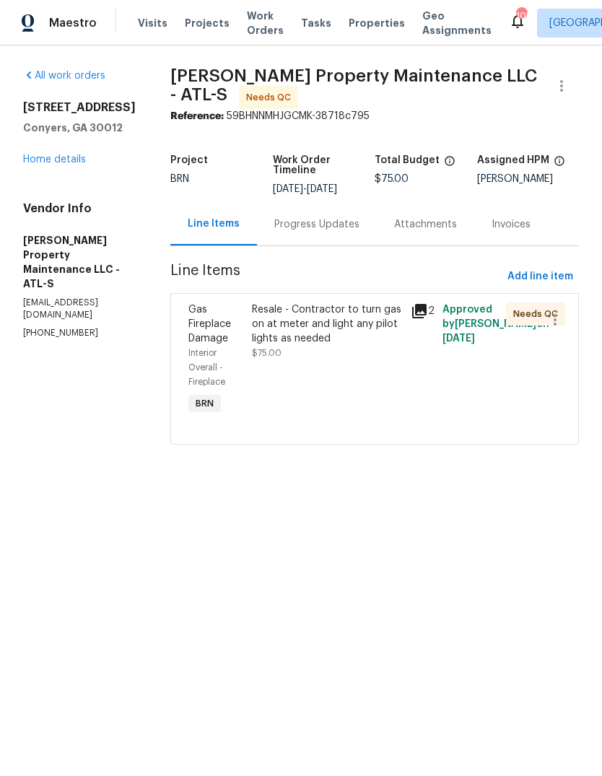
click at [339, 325] on div "Resale - Contractor to turn gas on at meter and light any pilot lights as needed" at bounding box center [327, 324] width 150 height 43
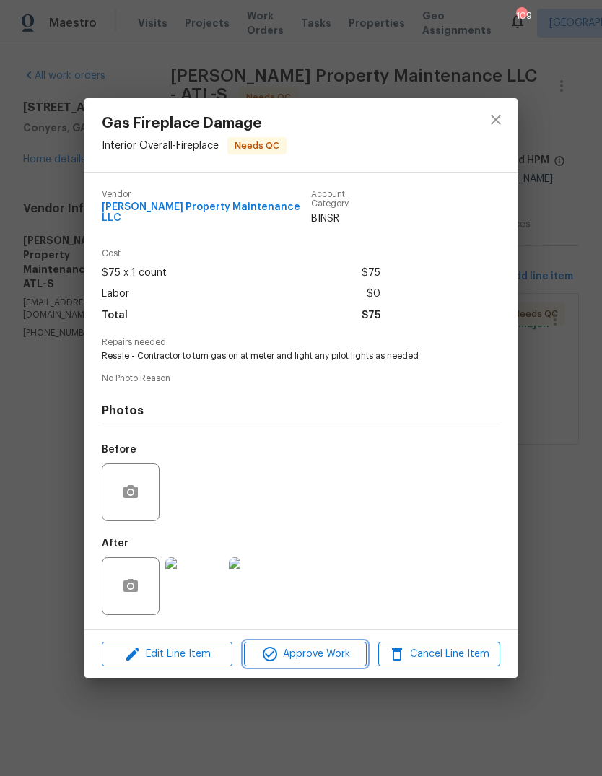
click at [329, 646] on span "Approve Work" at bounding box center [304, 654] width 113 height 18
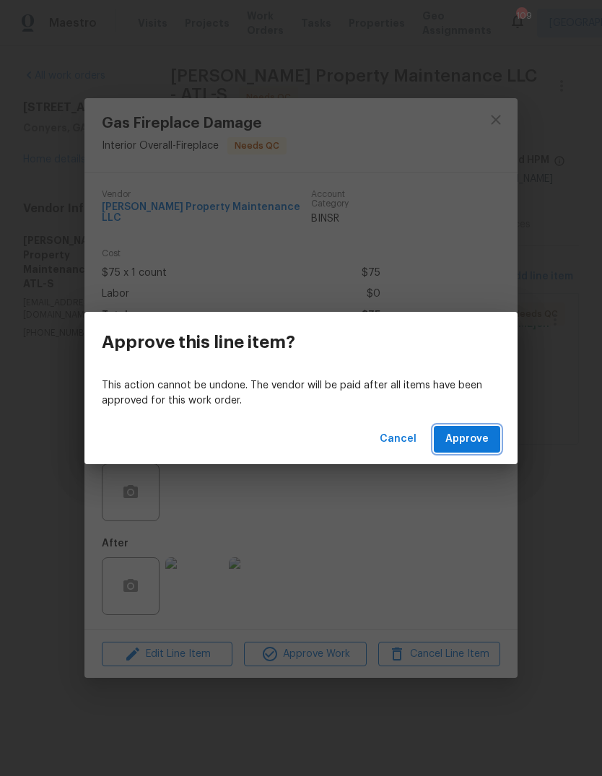
click at [492, 449] on button "Approve" at bounding box center [467, 439] width 66 height 27
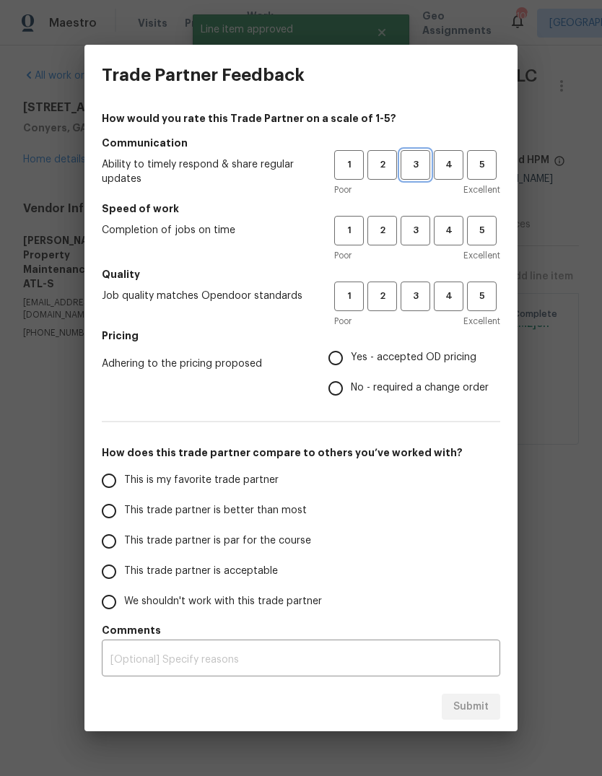
click at [423, 166] on span "3" at bounding box center [415, 165] width 27 height 17
click at [418, 225] on span "3" at bounding box center [415, 230] width 27 height 17
click at [417, 296] on span "3" at bounding box center [415, 296] width 27 height 17
click at [430, 358] on span "Yes - accepted OD pricing" at bounding box center [414, 357] width 126 height 15
click at [351, 358] on input "Yes - accepted OD pricing" at bounding box center [336, 358] width 30 height 30
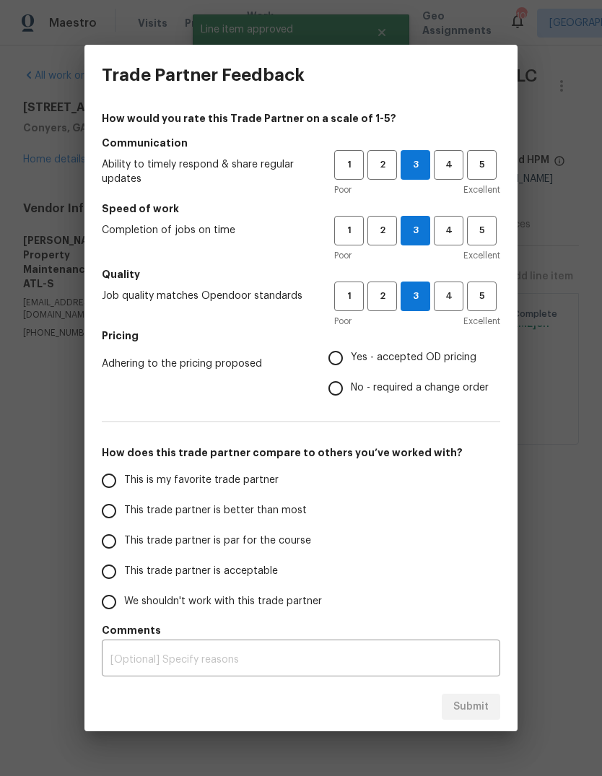
radio input "true"
click at [110, 492] on input "This is my favorite trade partner" at bounding box center [109, 481] width 30 height 30
radio input "false"
click at [106, 512] on input "This trade partner is better than most" at bounding box center [109, 511] width 30 height 30
click at [489, 705] on button "Submit" at bounding box center [471, 707] width 58 height 27
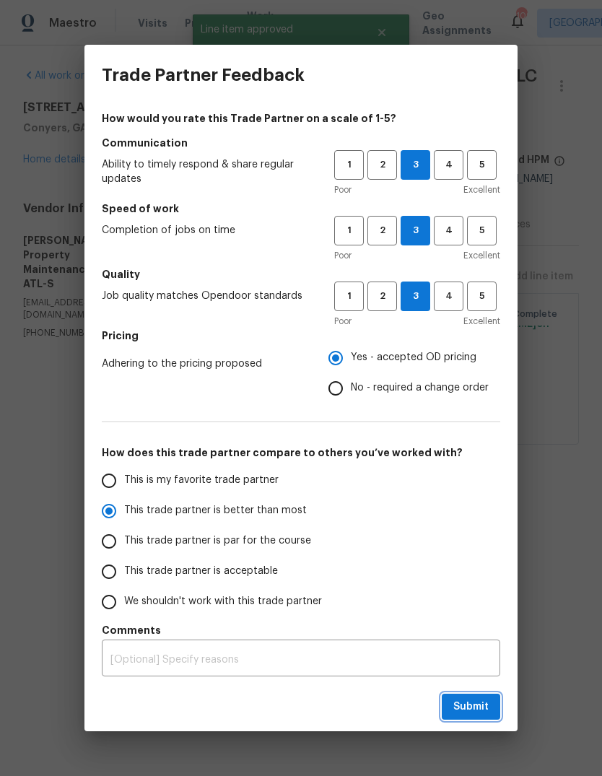
radio input "true"
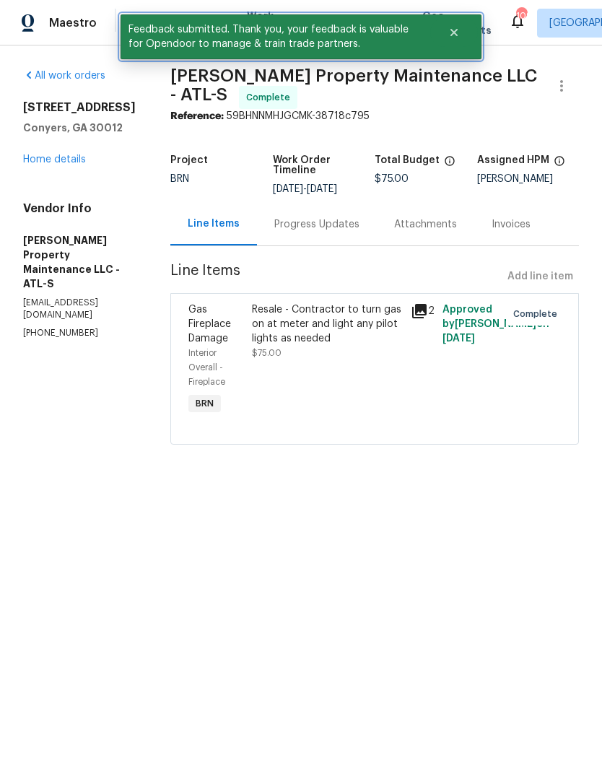
click at [460, 30] on button "Close" at bounding box center [454, 32] width 48 height 29
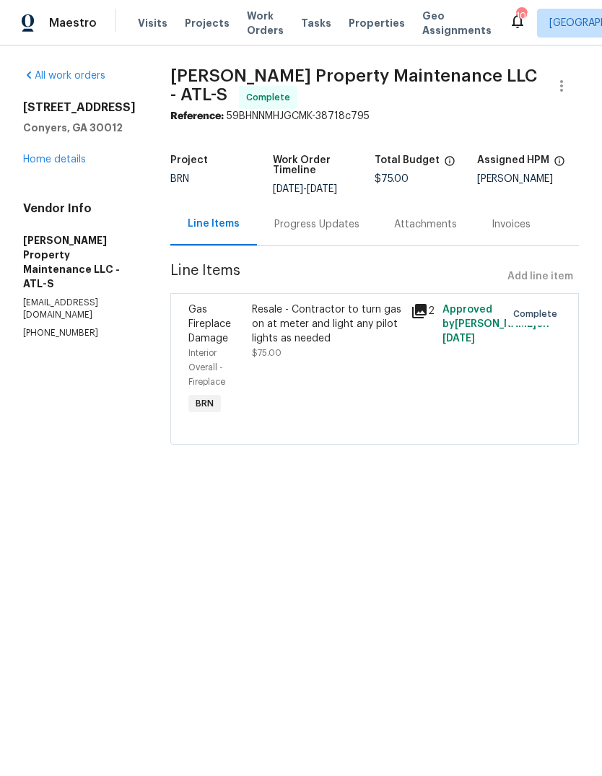
click at [258, 18] on span "Work Orders" at bounding box center [265, 23] width 37 height 29
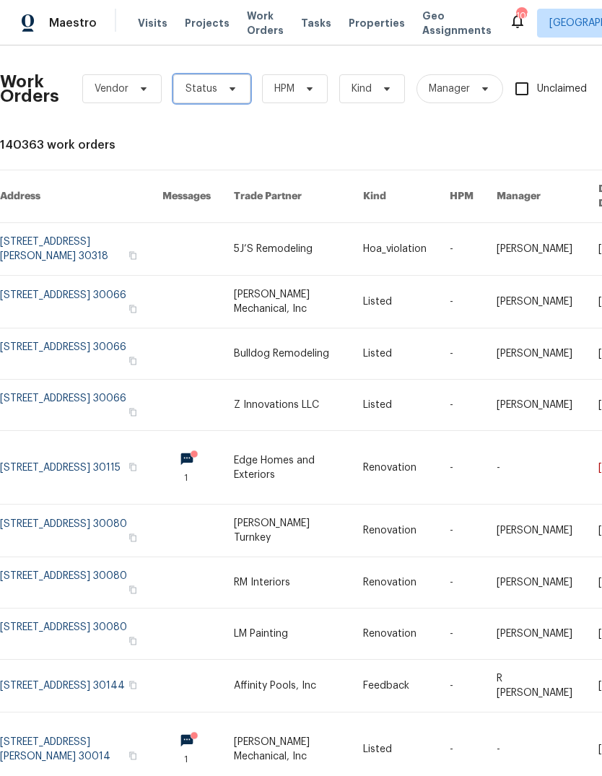
click at [227, 89] on icon at bounding box center [233, 89] width 12 height 12
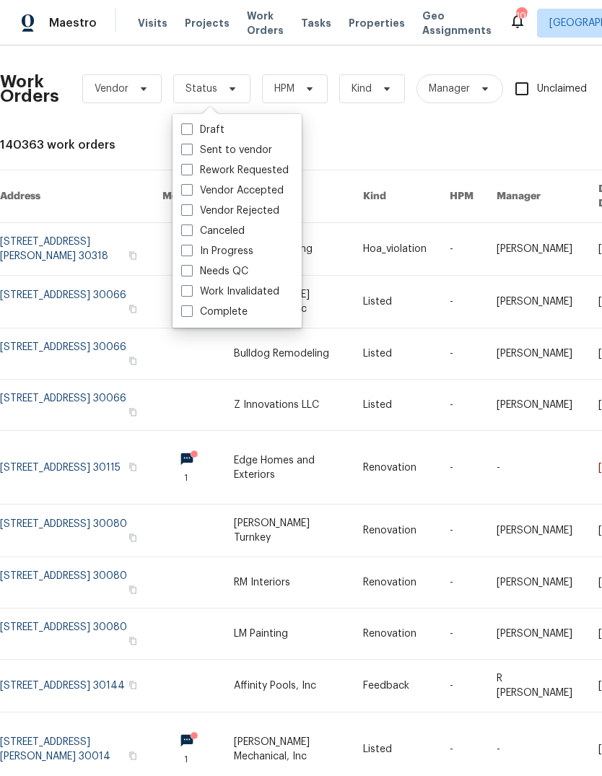
click at [240, 270] on label "Needs QC" at bounding box center [214, 271] width 67 height 14
click at [191, 270] on input "Needs QC" at bounding box center [185, 268] width 9 height 9
checkbox input "true"
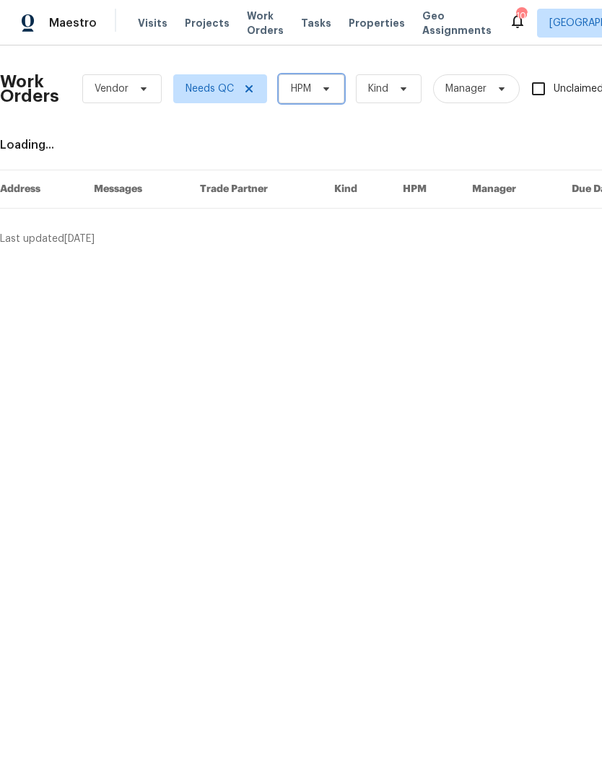
click at [308, 95] on span "HPM" at bounding box center [301, 89] width 20 height 14
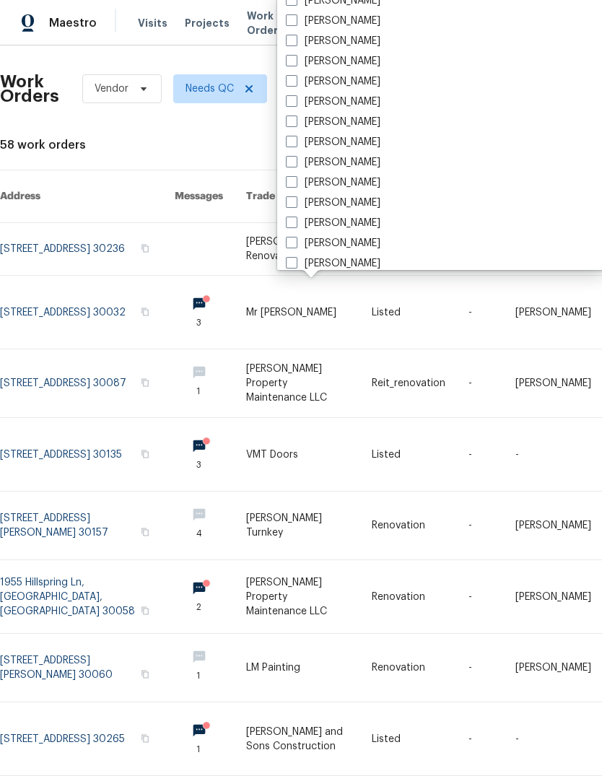
scroll to position [934, 0]
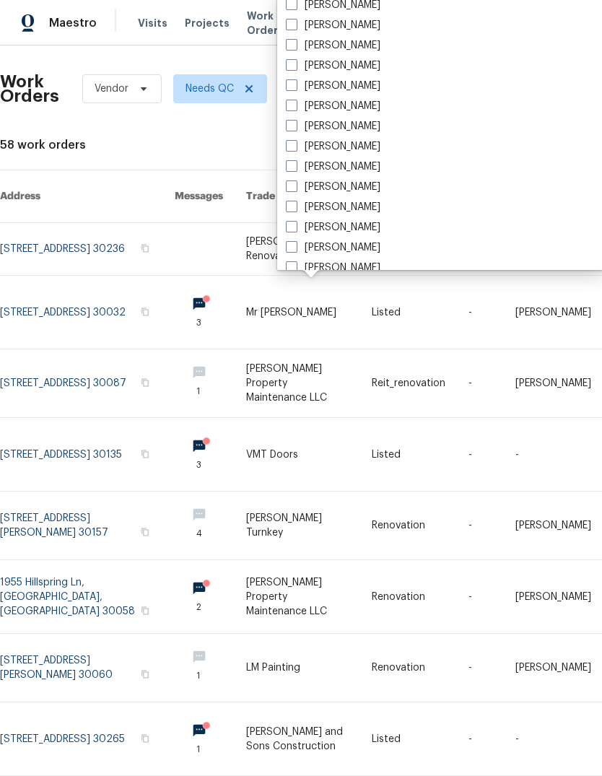
click at [349, 87] on label "[PERSON_NAME]" at bounding box center [333, 86] width 95 height 14
click at [295, 87] on input "[PERSON_NAME]" at bounding box center [290, 83] width 9 height 9
checkbox input "true"
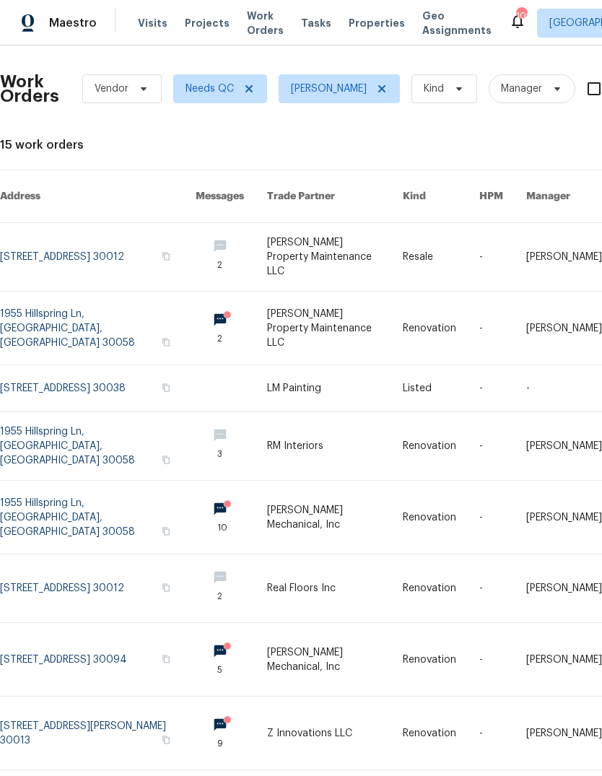
click at [45, 373] on link at bounding box center [98, 388] width 196 height 46
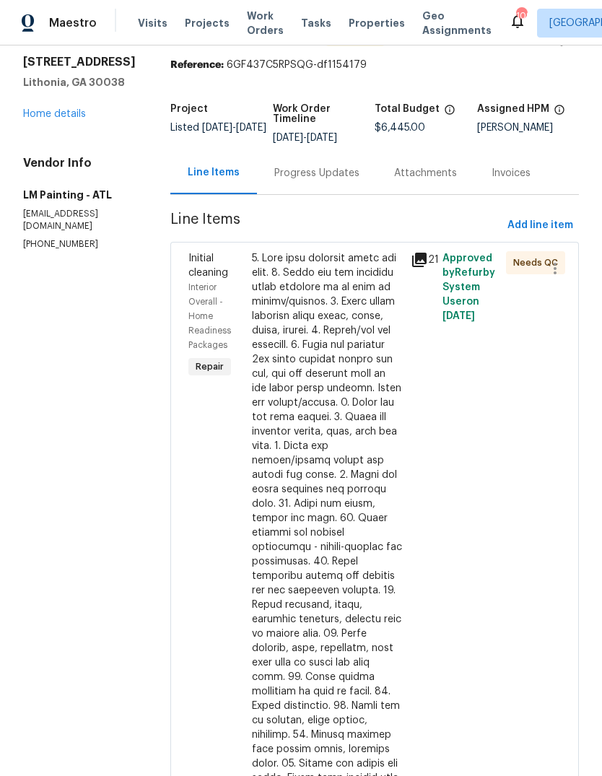
scroll to position [69, 0]
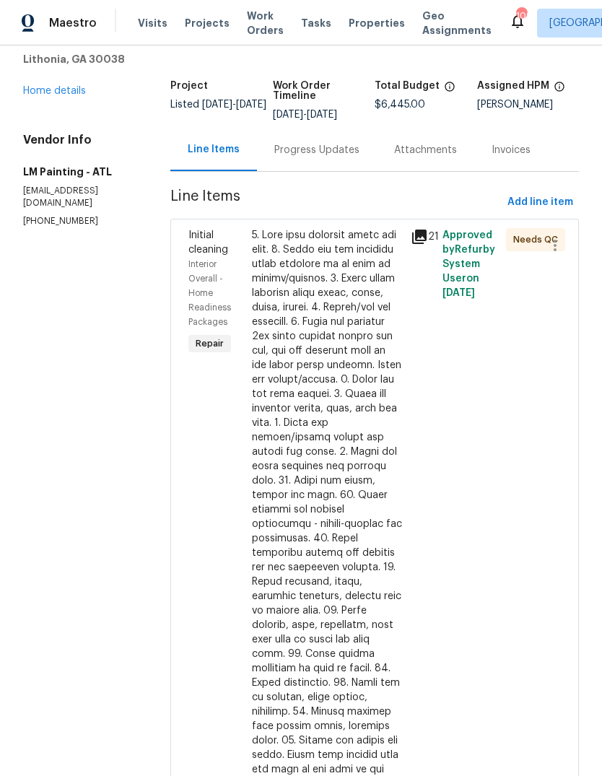
click at [368, 413] on div at bounding box center [327, 574] width 150 height 693
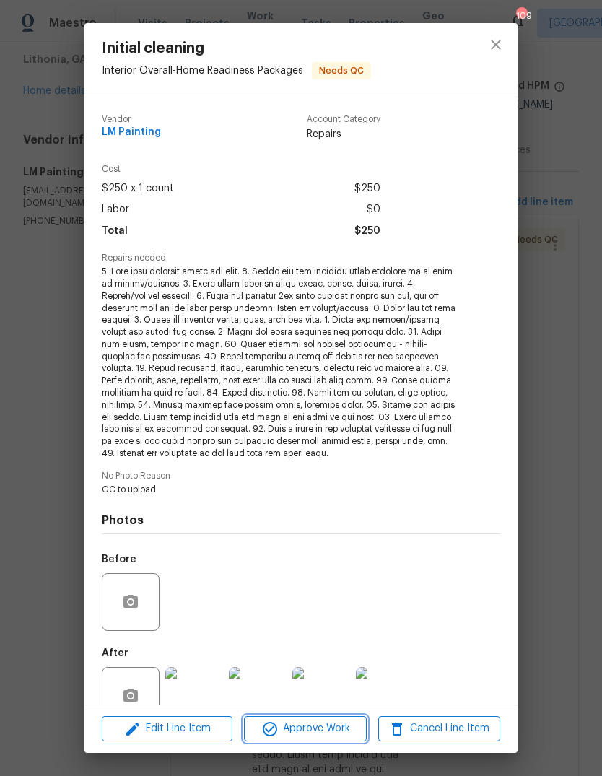
click at [342, 724] on span "Approve Work" at bounding box center [304, 729] width 113 height 18
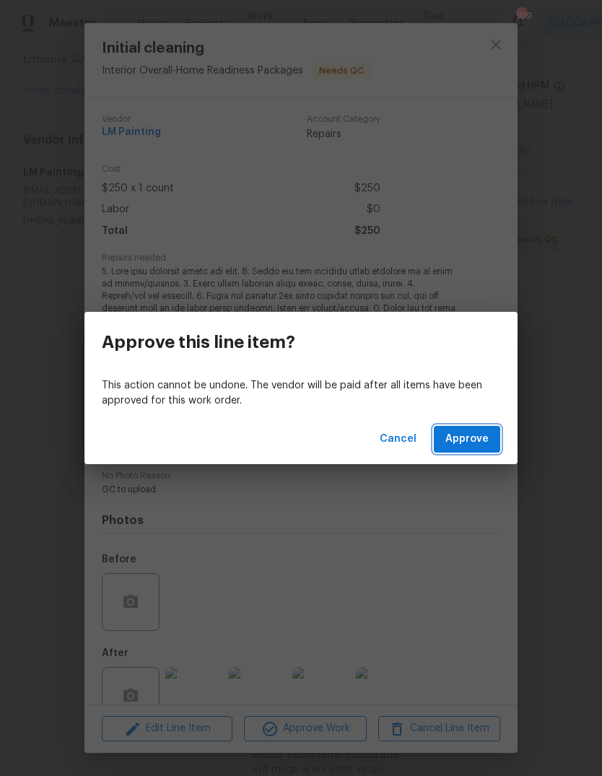
click at [482, 443] on span "Approve" at bounding box center [466, 439] width 43 height 18
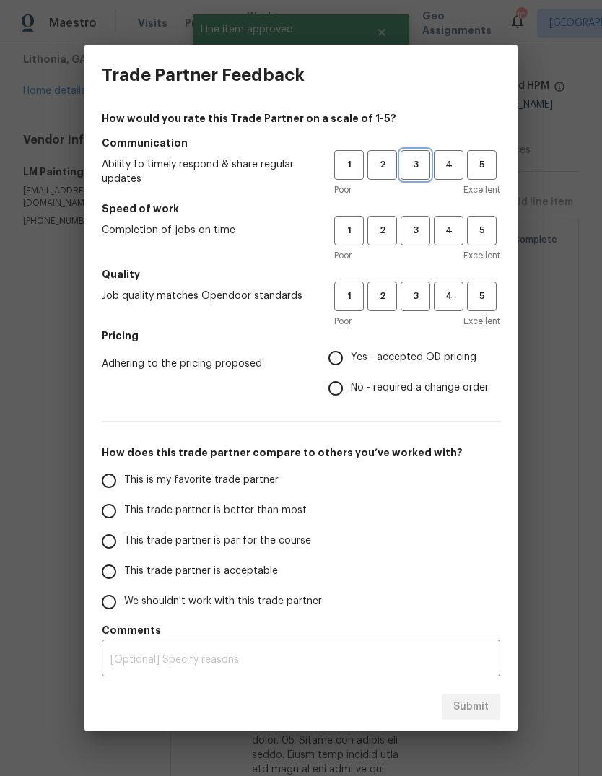
click at [417, 169] on span "3" at bounding box center [415, 165] width 27 height 17
click at [417, 235] on span "3" at bounding box center [415, 230] width 27 height 17
click at [425, 304] on span "3" at bounding box center [415, 296] width 27 height 17
click at [439, 364] on span "Yes - accepted OD pricing" at bounding box center [414, 357] width 126 height 15
click at [351, 364] on input "Yes - accepted OD pricing" at bounding box center [336, 358] width 30 height 30
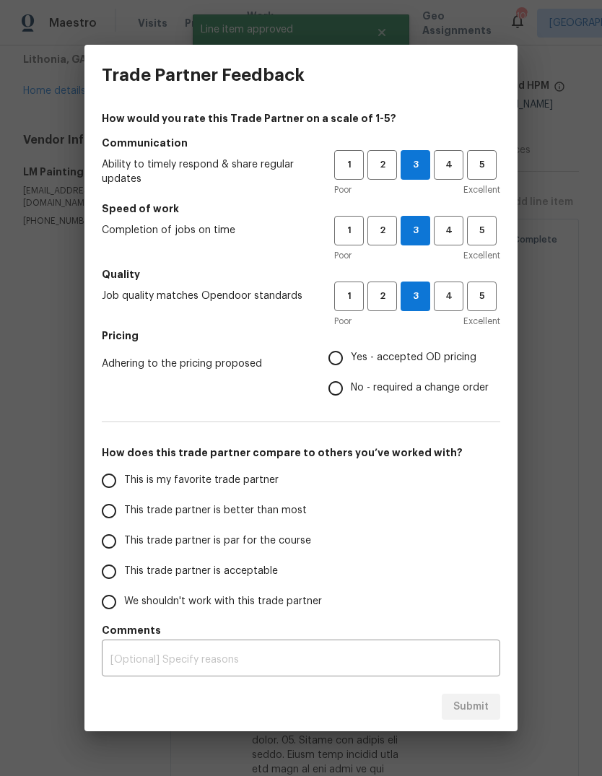
radio input "true"
click at [119, 507] on input "This trade partner is better than most" at bounding box center [109, 511] width 30 height 30
radio input "false"
click at [116, 487] on input "This is my favorite trade partner" at bounding box center [109, 481] width 30 height 30
click at [491, 709] on button "Submit" at bounding box center [471, 707] width 58 height 27
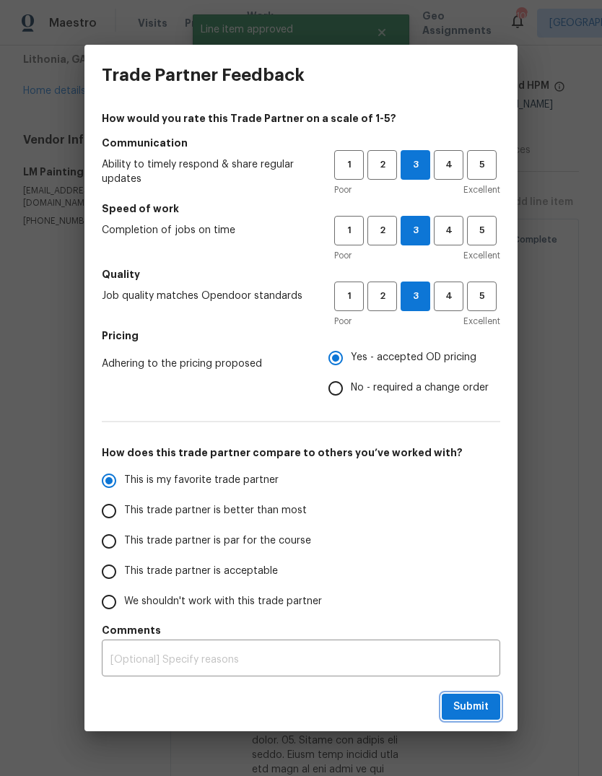
radio input "true"
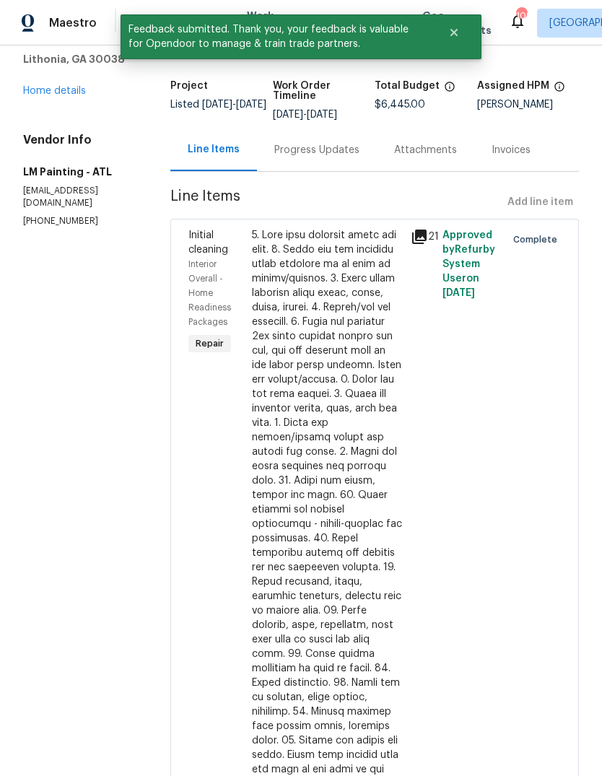
click at [48, 95] on link "Home details" at bounding box center [54, 91] width 63 height 10
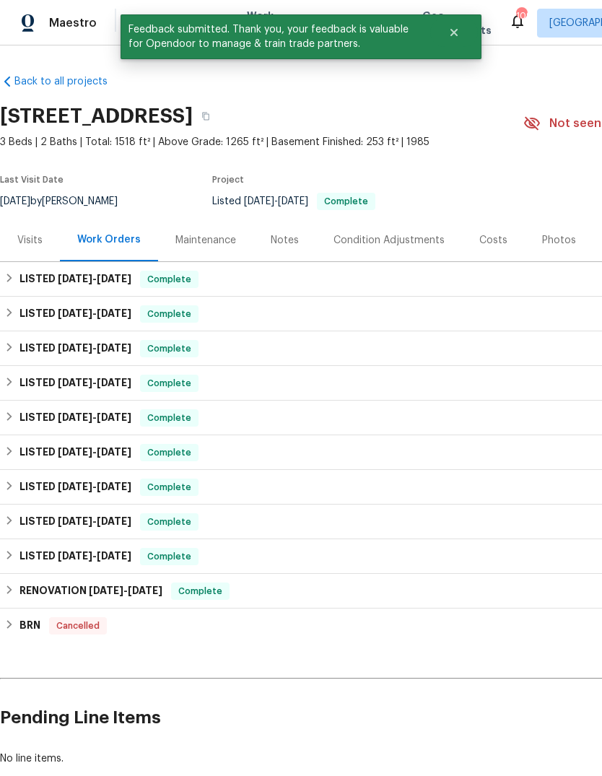
click at [455, 35] on icon "Close" at bounding box center [454, 33] width 12 height 12
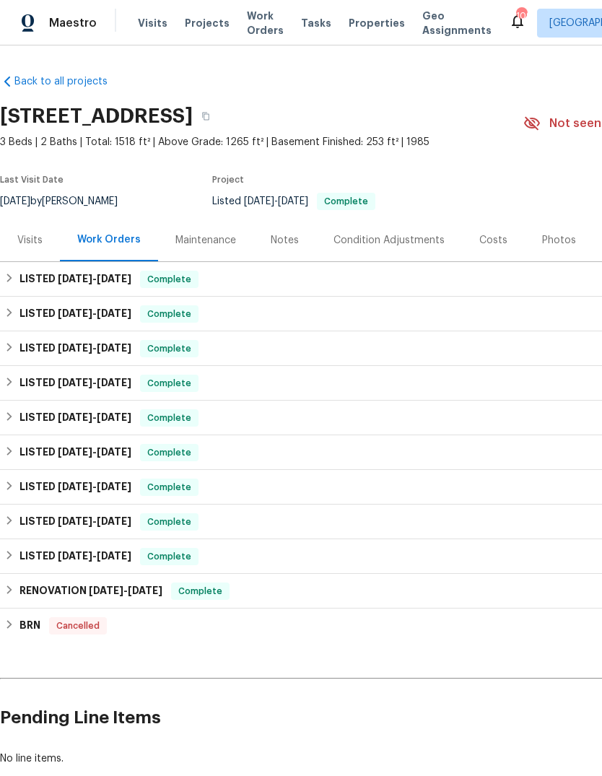
click at [260, 27] on span "Work Orders" at bounding box center [265, 23] width 37 height 29
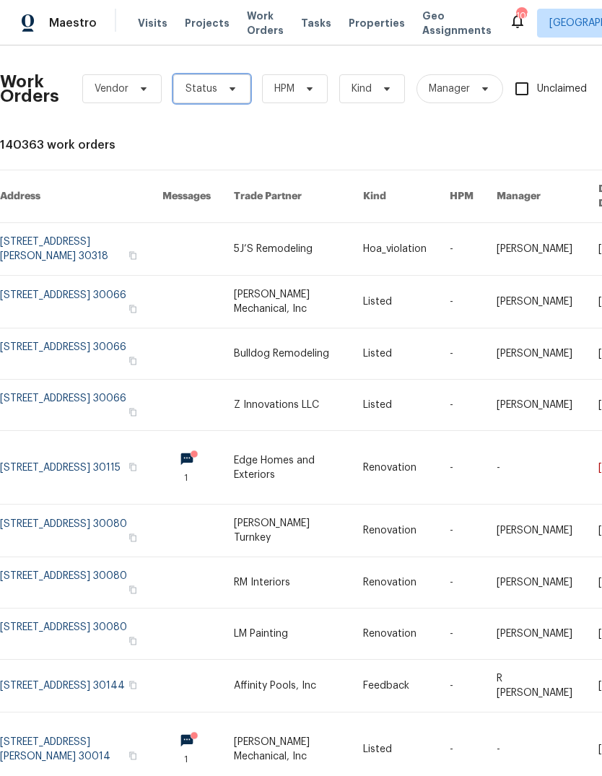
click at [227, 90] on icon at bounding box center [233, 89] width 12 height 12
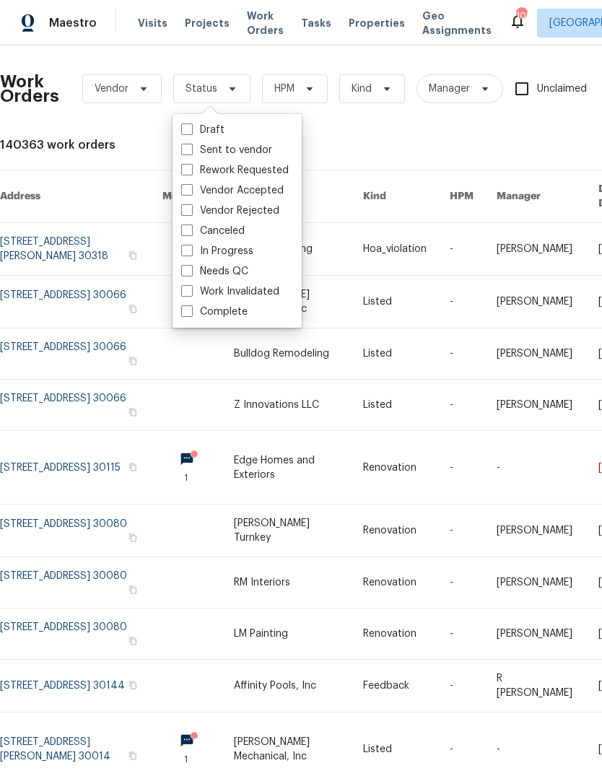
click at [243, 271] on label "Needs QC" at bounding box center [214, 271] width 67 height 14
click at [191, 271] on input "Needs QC" at bounding box center [185, 268] width 9 height 9
checkbox input "true"
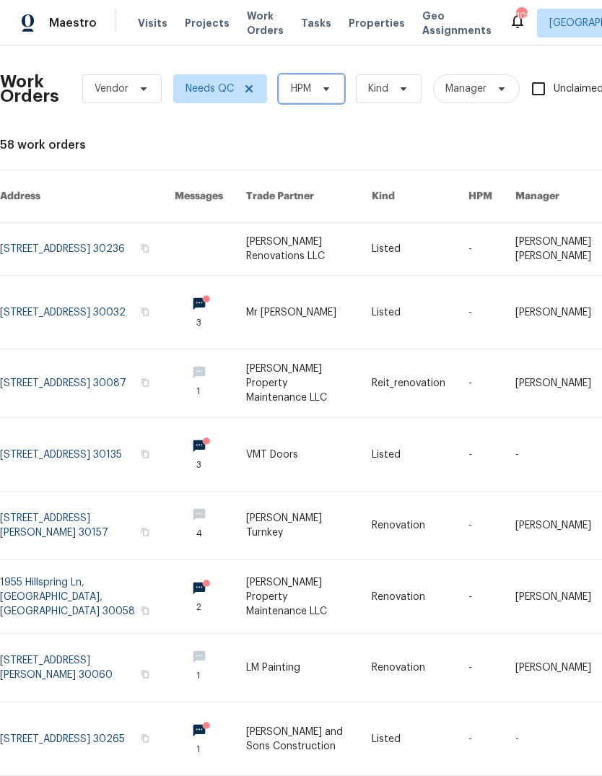
click at [321, 89] on icon at bounding box center [327, 89] width 12 height 12
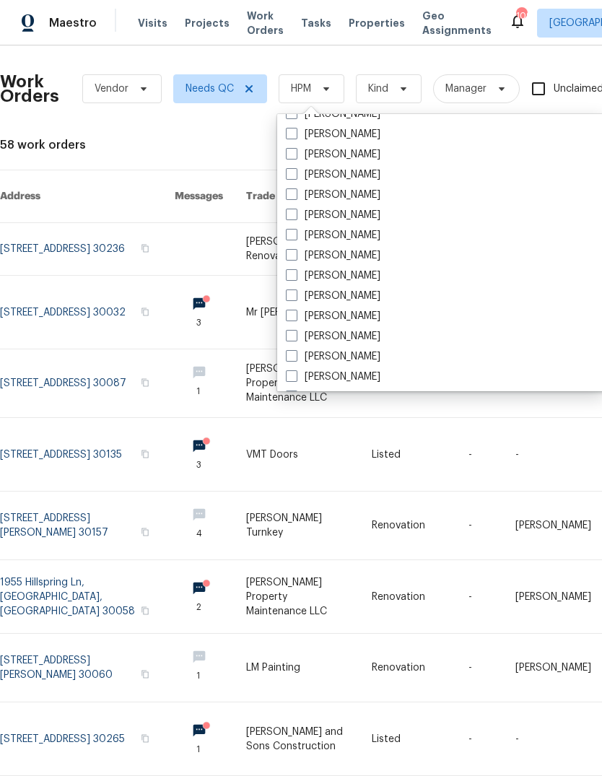
scroll to position [943, 0]
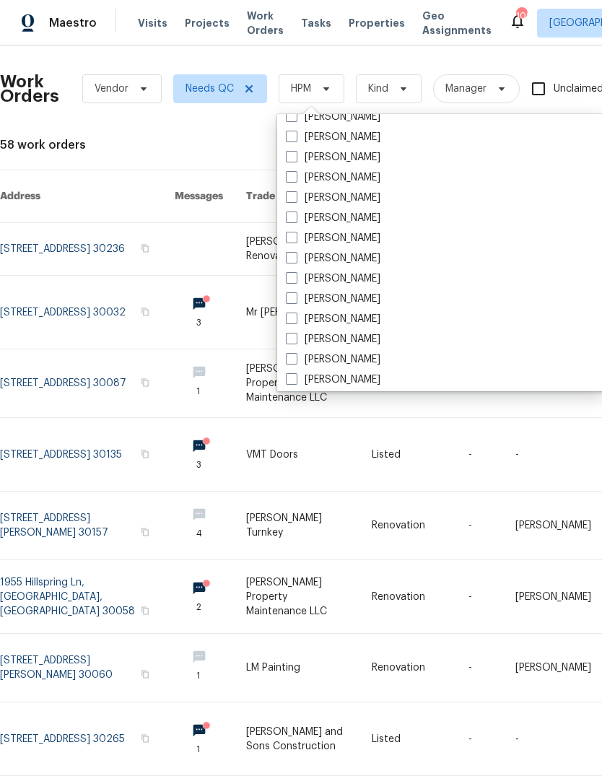
click at [350, 197] on label "[PERSON_NAME]" at bounding box center [333, 198] width 95 height 14
click at [295, 197] on input "[PERSON_NAME]" at bounding box center [290, 195] width 9 height 9
checkbox input "true"
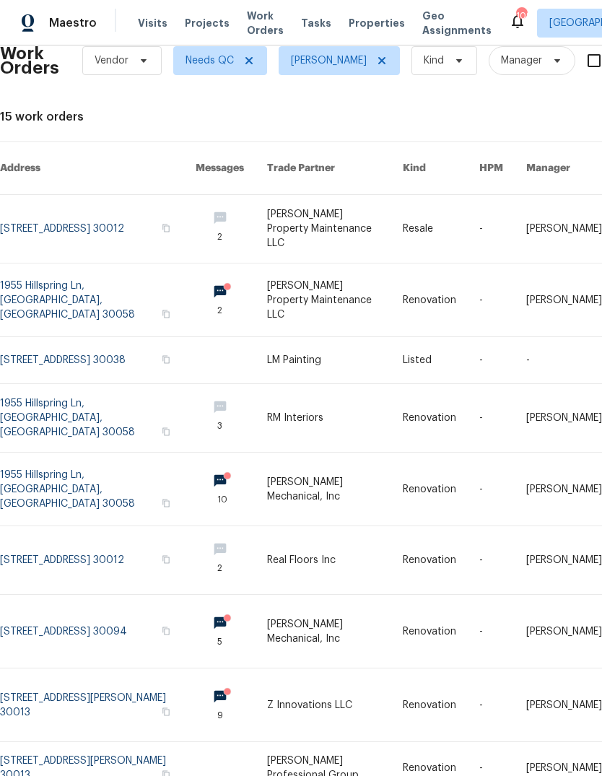
scroll to position [27, 0]
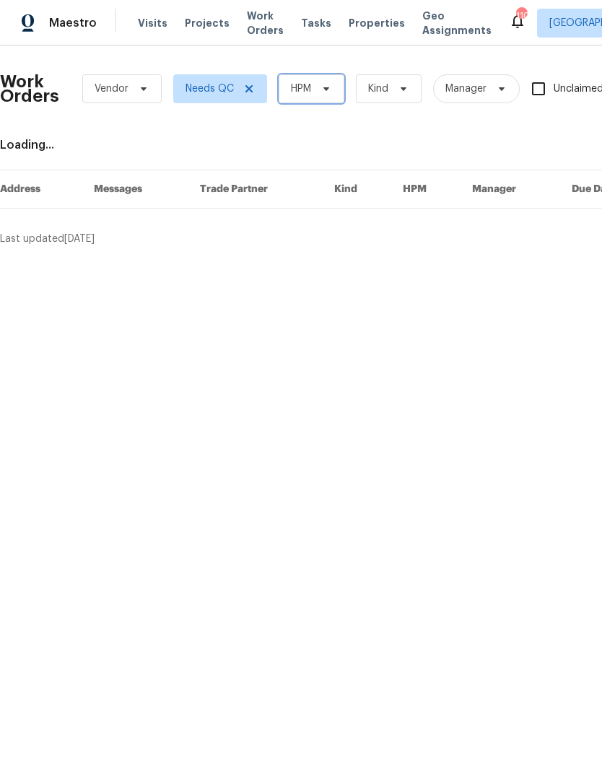
click at [322, 89] on icon at bounding box center [327, 89] width 12 height 12
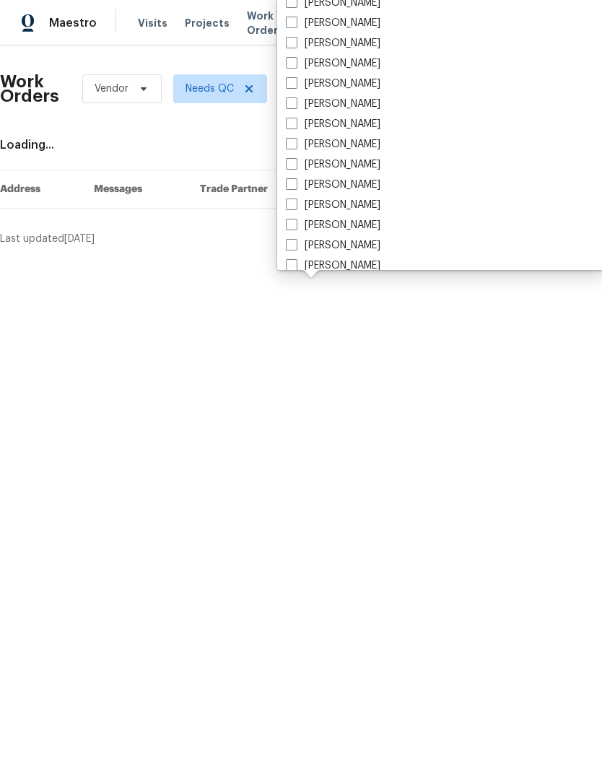
scroll to position [952, 0]
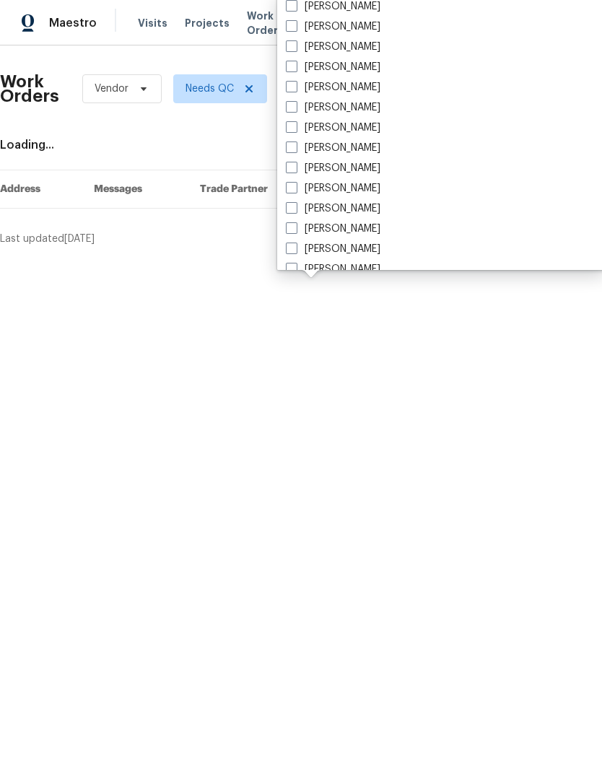
click at [344, 66] on label "[PERSON_NAME]" at bounding box center [333, 67] width 95 height 14
click at [295, 66] on input "[PERSON_NAME]" at bounding box center [290, 64] width 9 height 9
checkbox input "true"
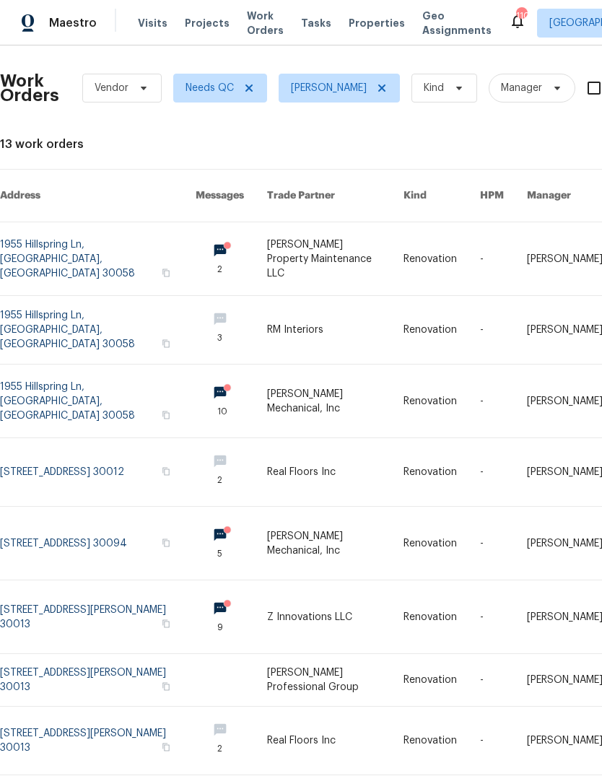
scroll to position [1, 0]
click at [43, 321] on link at bounding box center [98, 330] width 196 height 68
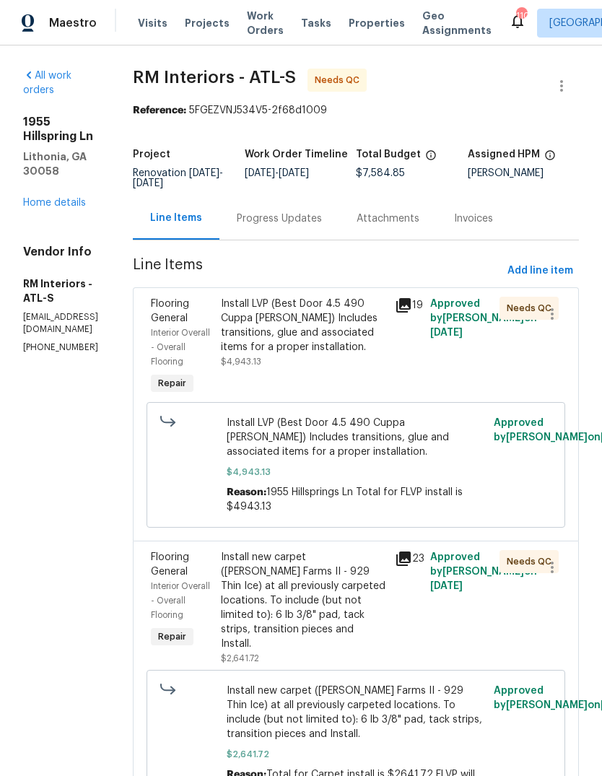
click at [346, 320] on div "Install LVP (Best Door 4.5 490 Cuppa Joe) Includes transitions, glue and associ…" at bounding box center [304, 326] width 166 height 58
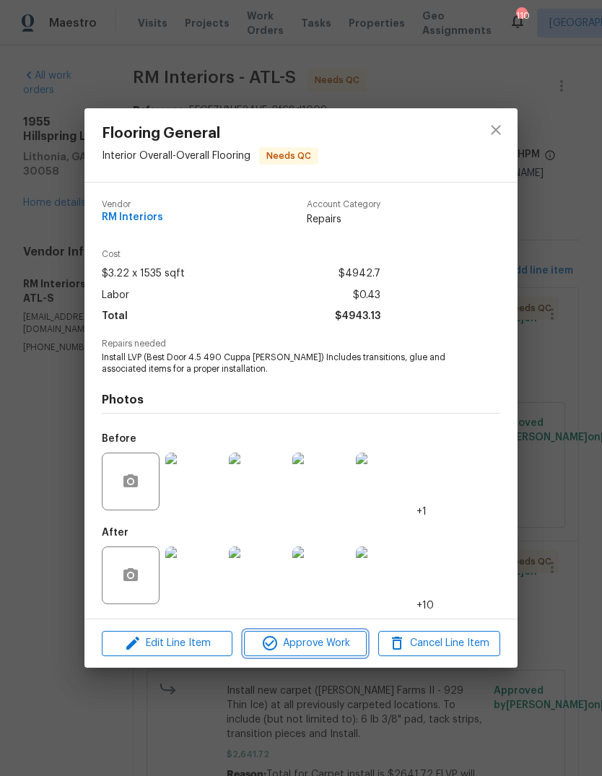
click at [325, 642] on span "Approve Work" at bounding box center [304, 644] width 113 height 18
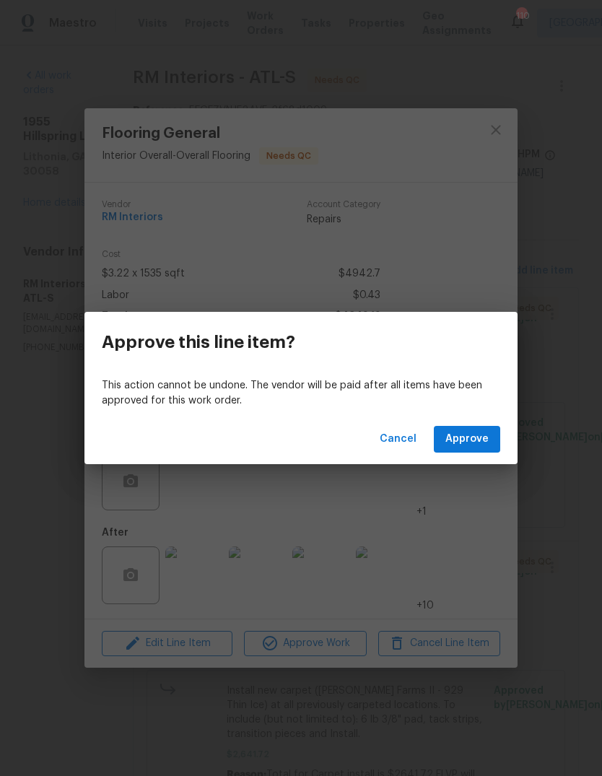
click at [479, 439] on span "Approve" at bounding box center [466, 439] width 43 height 18
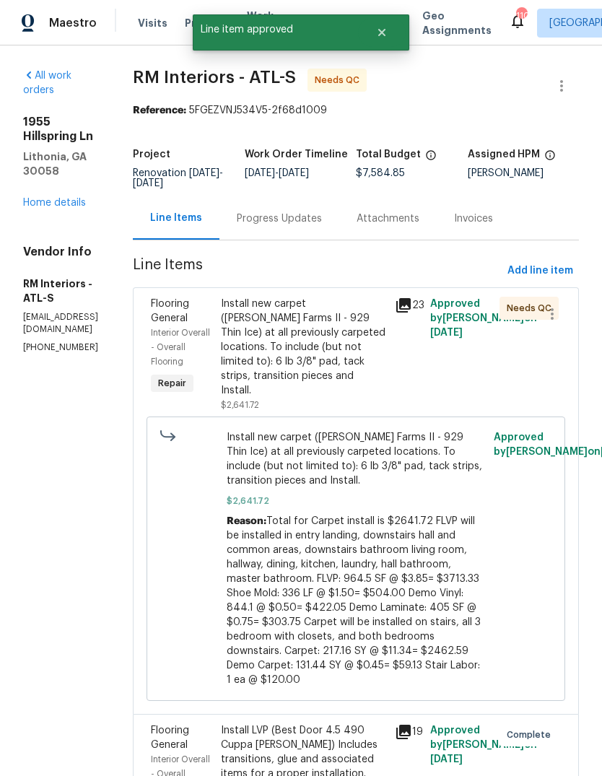
click at [351, 346] on div "Install new carpet (Abshire Farms II - 929 Thin Ice) at all previously carpeted…" at bounding box center [304, 347] width 166 height 101
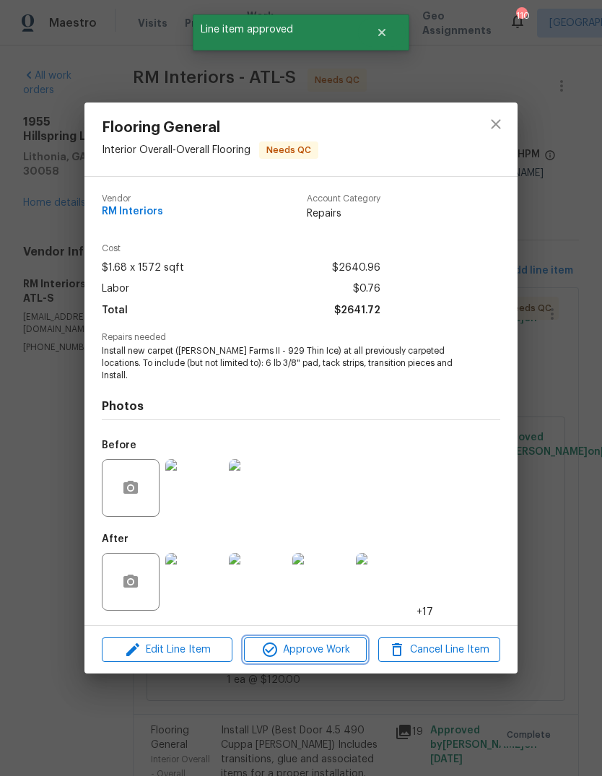
click at [333, 643] on span "Approve Work" at bounding box center [304, 650] width 113 height 18
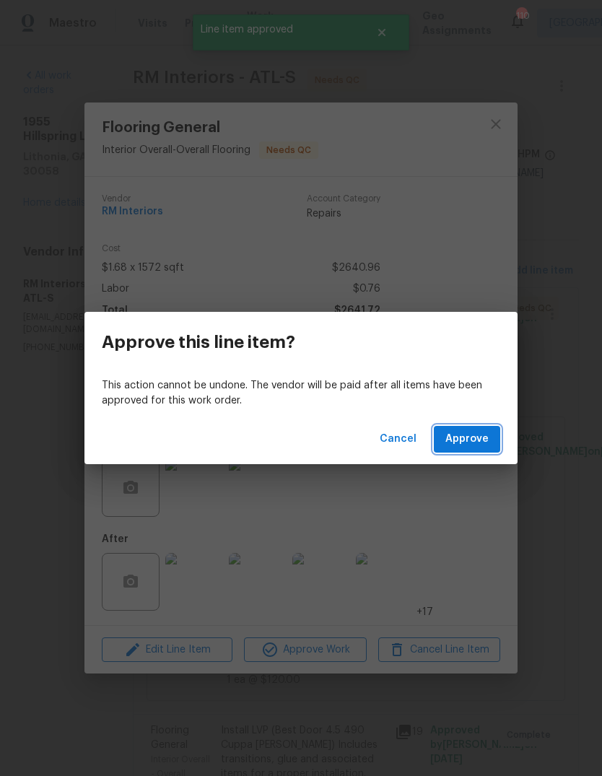
click at [482, 441] on span "Approve" at bounding box center [466, 439] width 43 height 18
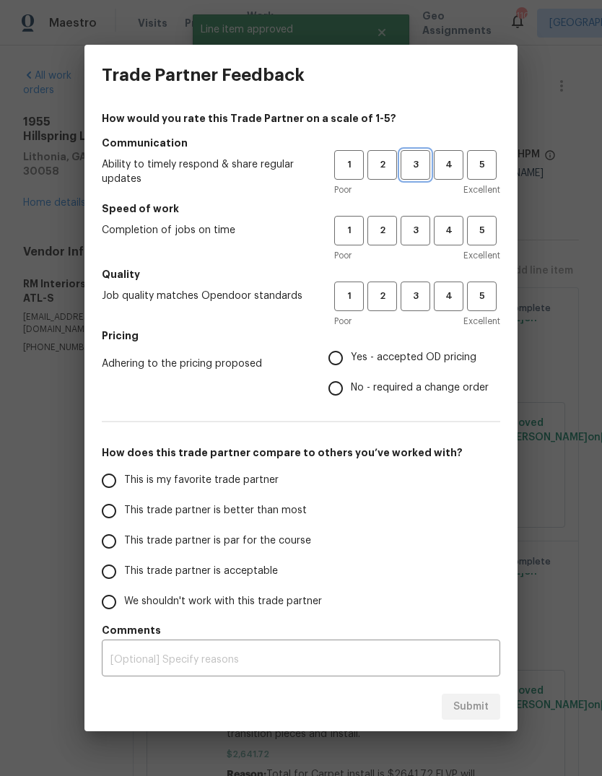
click at [417, 168] on span "3" at bounding box center [415, 165] width 27 height 17
click at [421, 225] on span "3" at bounding box center [415, 230] width 27 height 17
click at [424, 299] on span "3" at bounding box center [415, 296] width 27 height 17
click at [443, 352] on span "Yes - accepted OD pricing" at bounding box center [414, 357] width 126 height 15
click at [351, 352] on input "Yes - accepted OD pricing" at bounding box center [336, 358] width 30 height 30
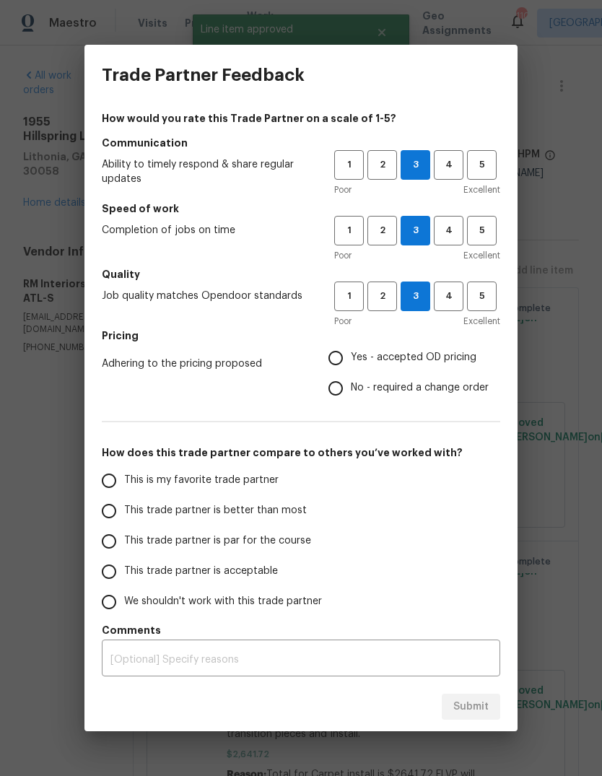
radio input "true"
click at [112, 506] on input "This trade partner is better than most" at bounding box center [109, 511] width 30 height 30
click at [494, 699] on button "Submit" at bounding box center [471, 707] width 58 height 27
radio input "true"
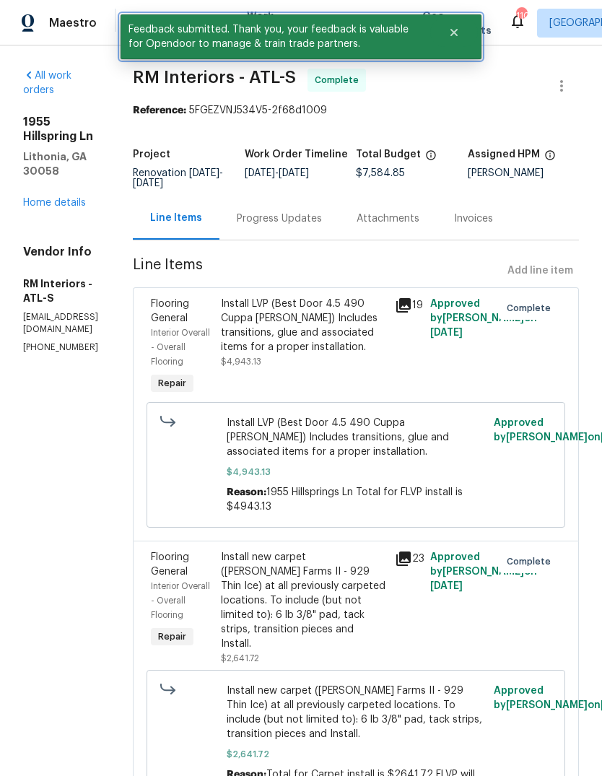
click at [456, 34] on icon "Close" at bounding box center [454, 32] width 7 height 7
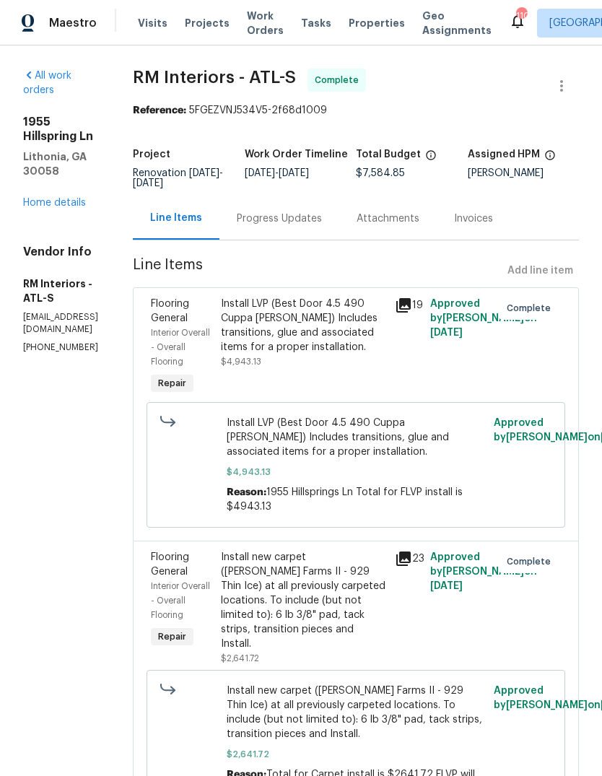
click at [258, 19] on span "Work Orders" at bounding box center [265, 23] width 37 height 29
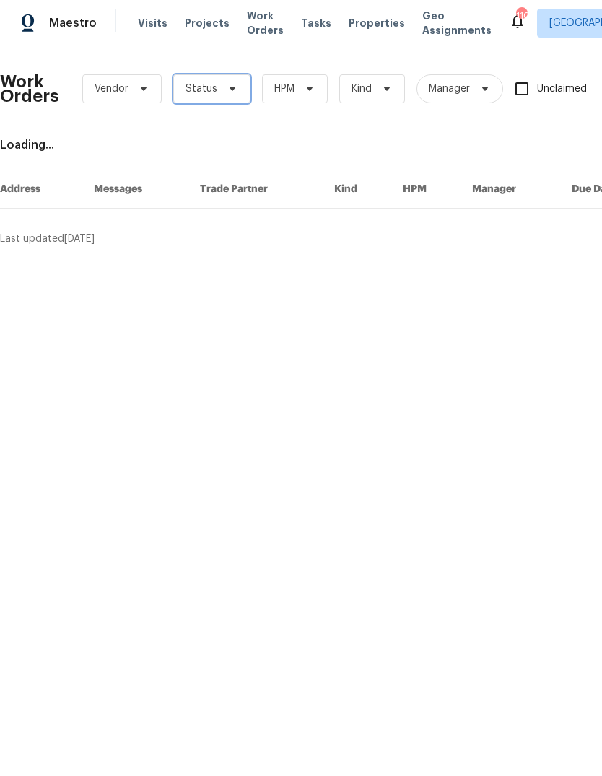
click at [227, 84] on icon at bounding box center [233, 89] width 12 height 12
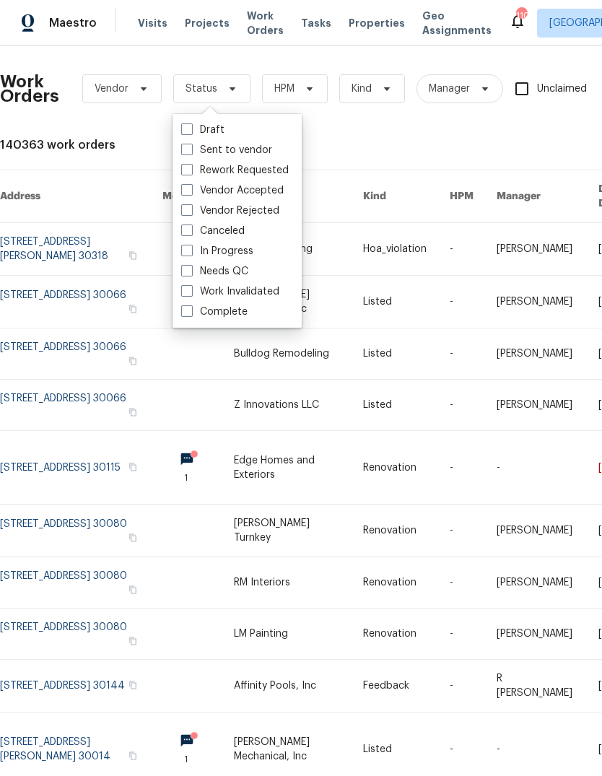
click at [238, 270] on label "Needs QC" at bounding box center [214, 271] width 67 height 14
click at [191, 270] on input "Needs QC" at bounding box center [185, 268] width 9 height 9
checkbox input "true"
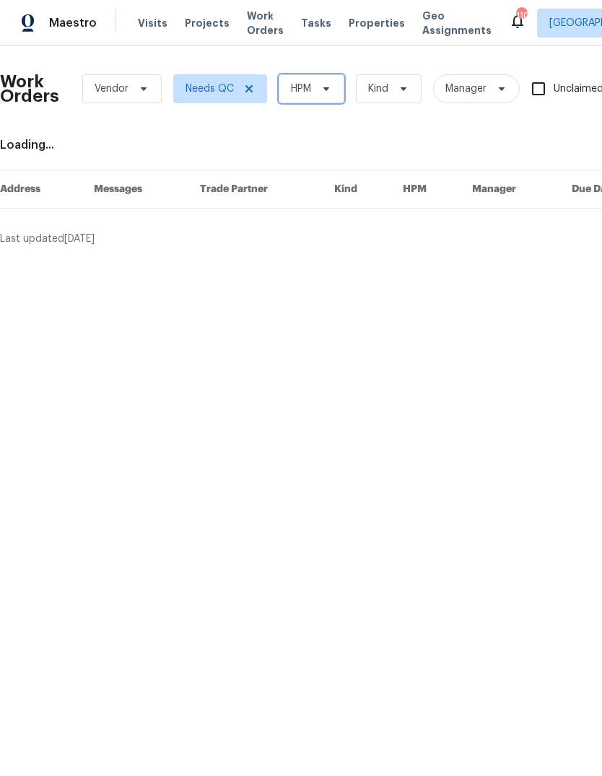
click at [316, 92] on span at bounding box center [324, 89] width 16 height 12
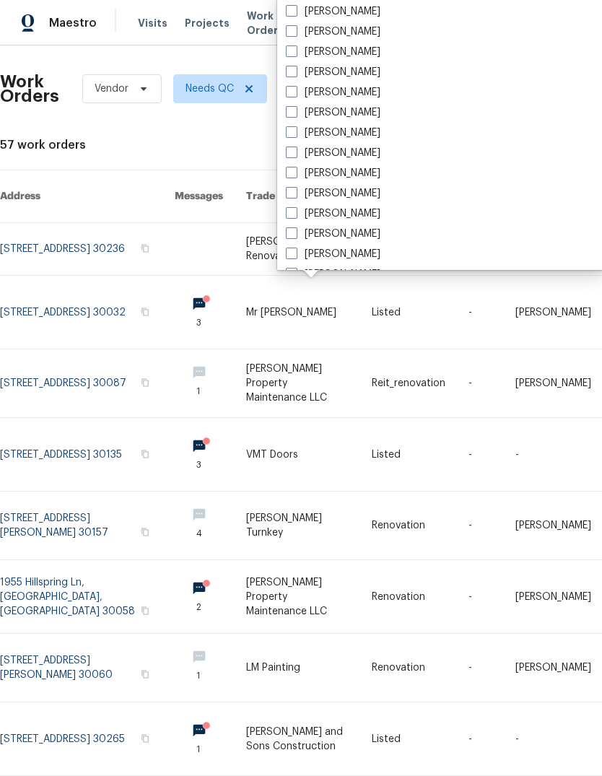
scroll to position [981, 0]
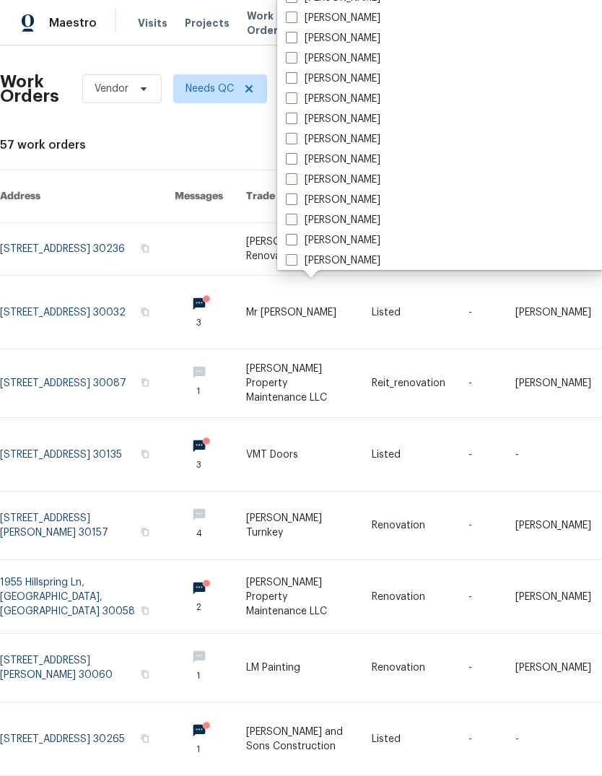
click at [351, 38] on label "[PERSON_NAME]" at bounding box center [333, 38] width 95 height 14
click at [295, 38] on input "[PERSON_NAME]" at bounding box center [290, 35] width 9 height 9
checkbox input "true"
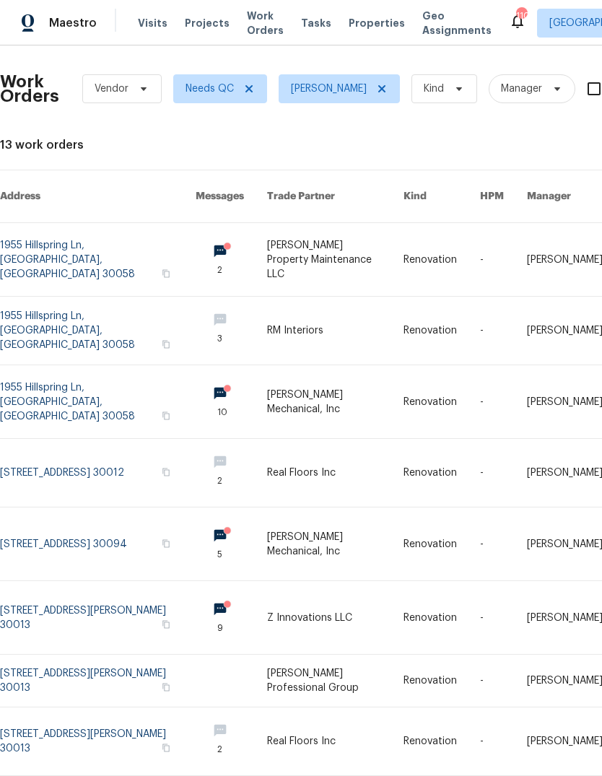
click at [51, 521] on link at bounding box center [98, 544] width 196 height 73
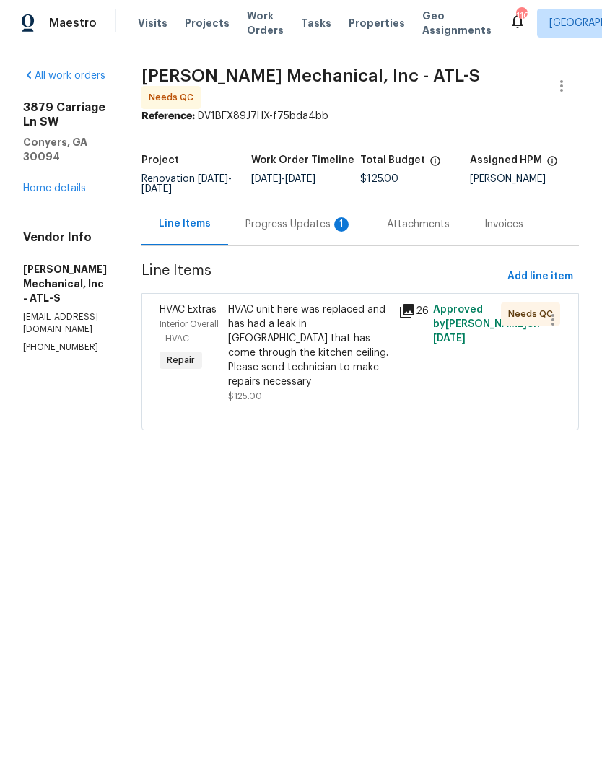
click at [318, 232] on div "Progress Updates 1" at bounding box center [298, 224] width 107 height 14
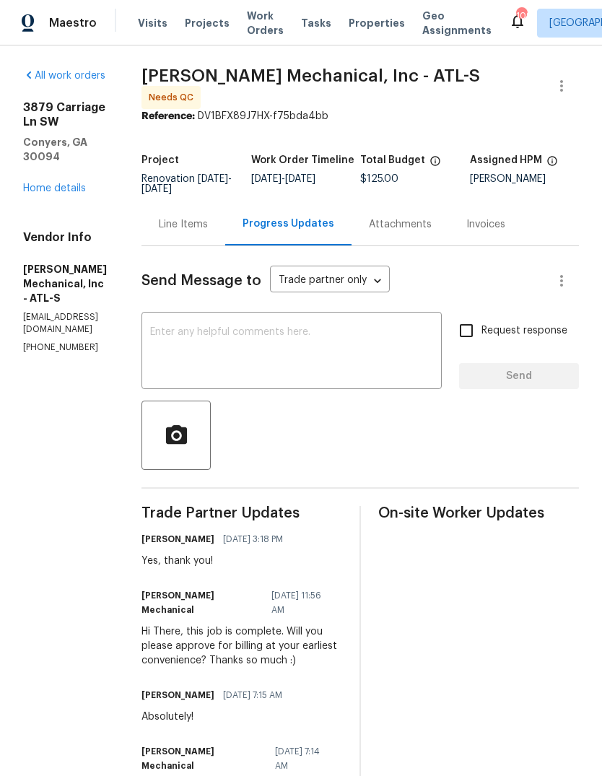
click at [208, 232] on div "Line Items" at bounding box center [183, 224] width 49 height 14
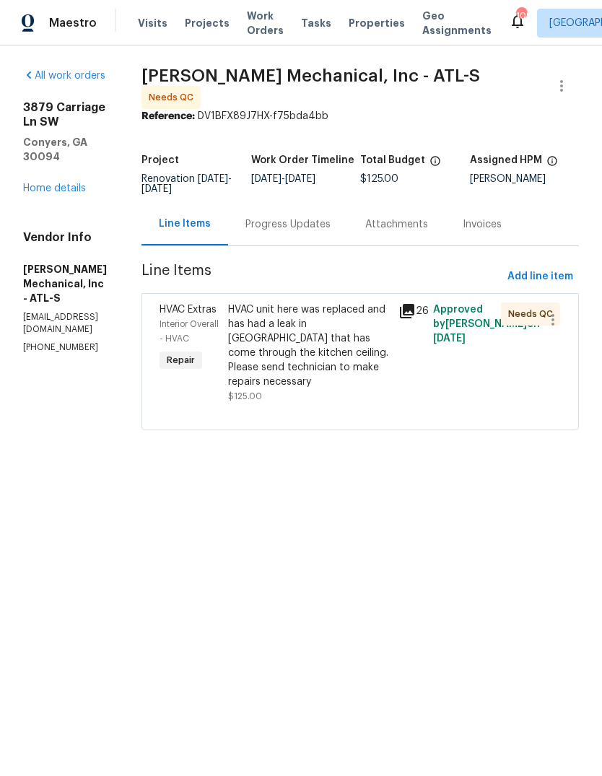
click at [355, 357] on div "HVAC unit here was replaced and has had a leak in attic that has come through t…" at bounding box center [309, 346] width 162 height 87
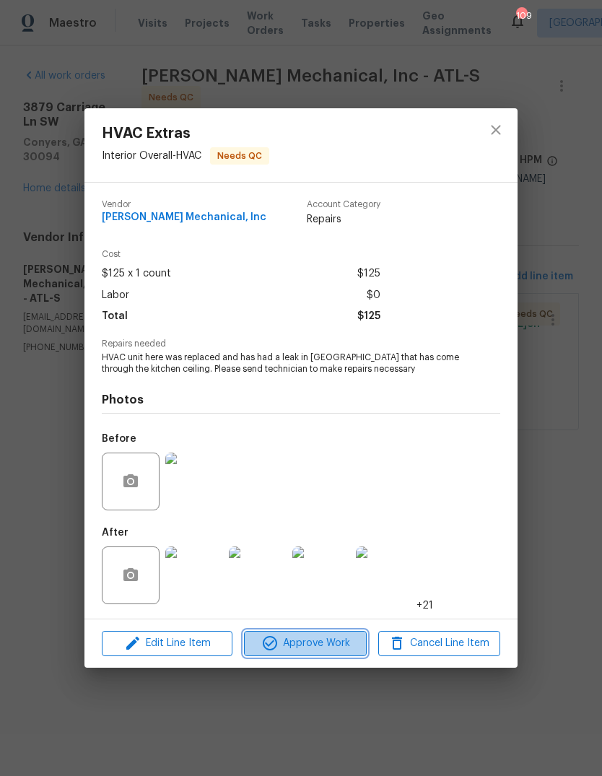
click at [339, 639] on span "Approve Work" at bounding box center [304, 644] width 113 height 18
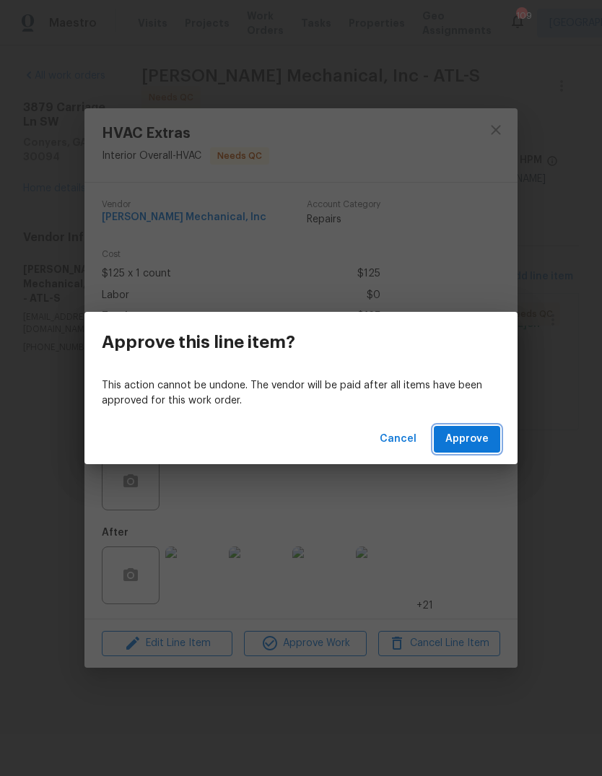
click at [477, 446] on span "Approve" at bounding box center [466, 439] width 43 height 18
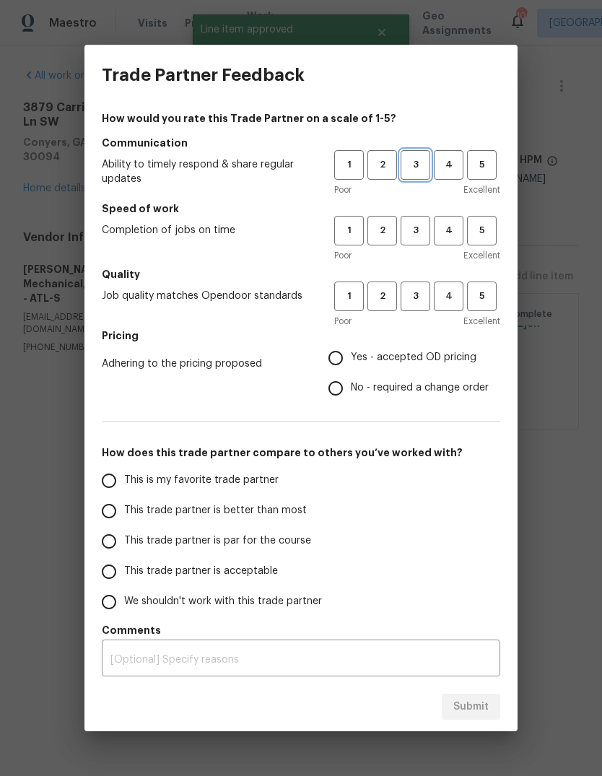
click at [424, 168] on span "3" at bounding box center [415, 165] width 27 height 17
click at [412, 221] on button "3" at bounding box center [416, 231] width 30 height 30
click at [422, 300] on span "3" at bounding box center [415, 296] width 27 height 17
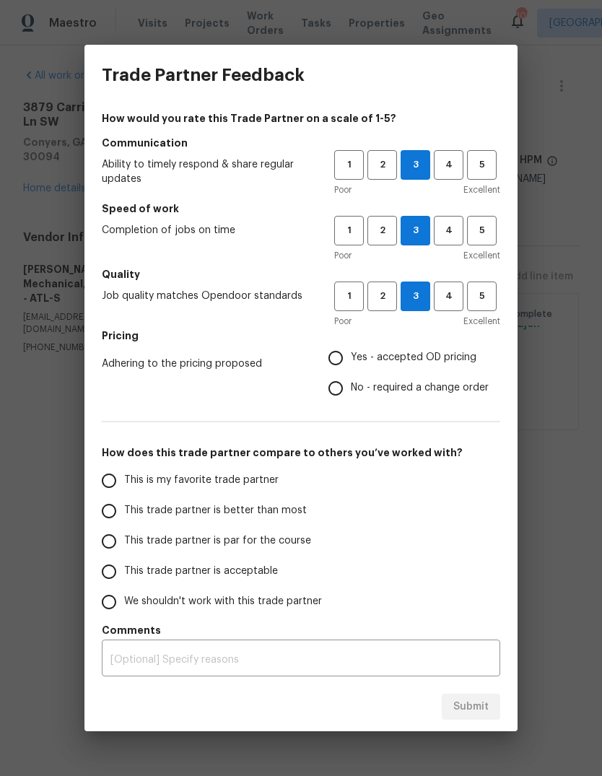
click at [467, 360] on span "Yes - accepted OD pricing" at bounding box center [414, 357] width 126 height 15
click at [351, 360] on input "Yes - accepted OD pricing" at bounding box center [336, 358] width 30 height 30
radio input "true"
click at [112, 508] on input "This trade partner is better than most" at bounding box center [109, 511] width 30 height 30
radio input "false"
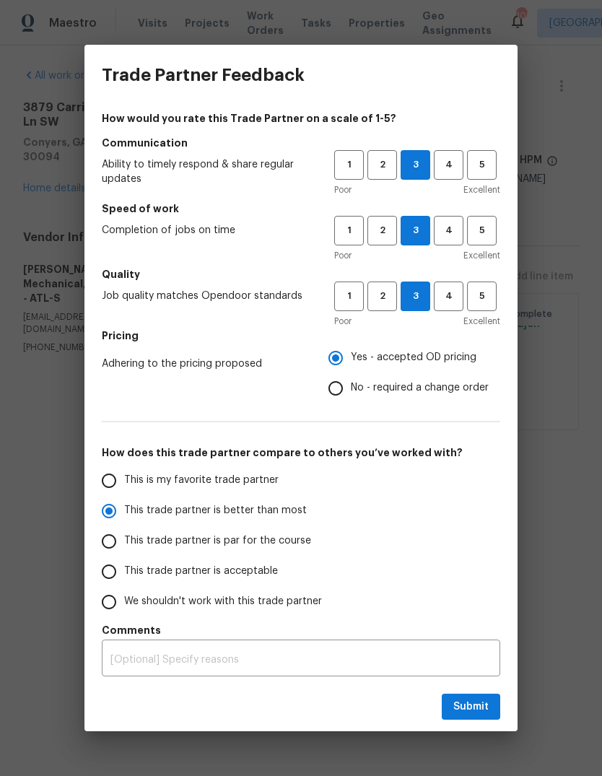
click at [108, 492] on input "This is my favorite trade partner" at bounding box center [109, 481] width 30 height 30
click at [479, 706] on span "Submit" at bounding box center [470, 707] width 35 height 18
radio input "true"
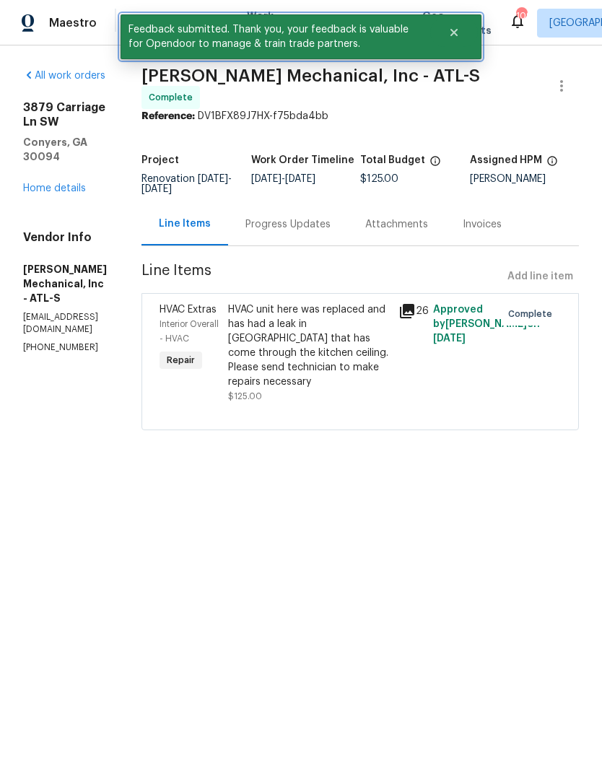
click at [458, 38] on icon "Close" at bounding box center [454, 33] width 12 height 12
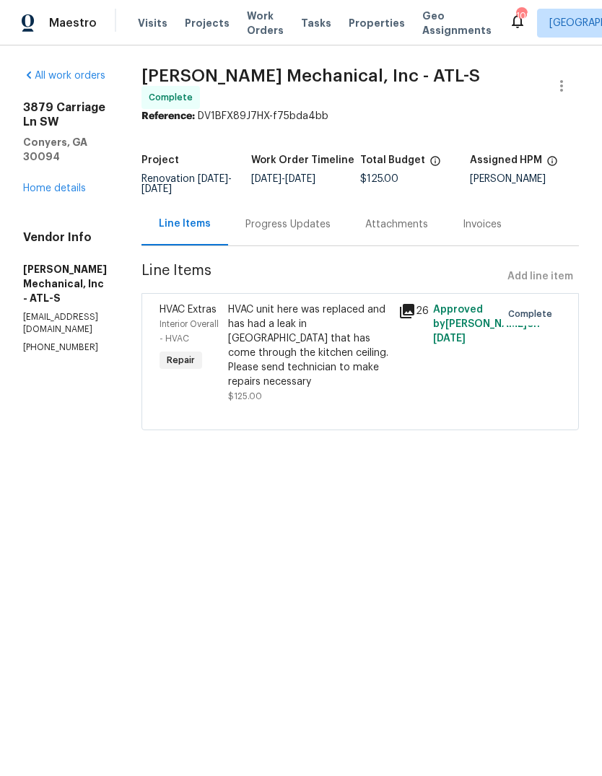
click at [264, 30] on span "Work Orders" at bounding box center [265, 23] width 37 height 29
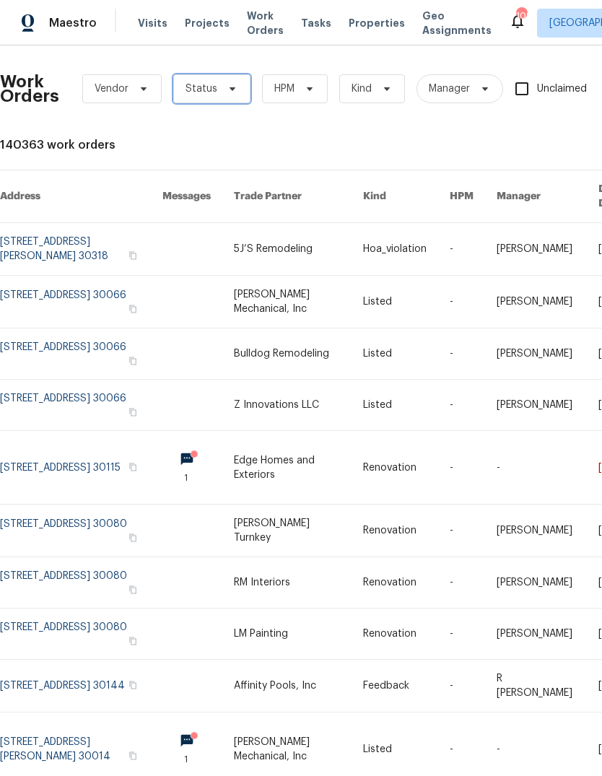
click at [231, 90] on icon at bounding box center [233, 89] width 12 height 12
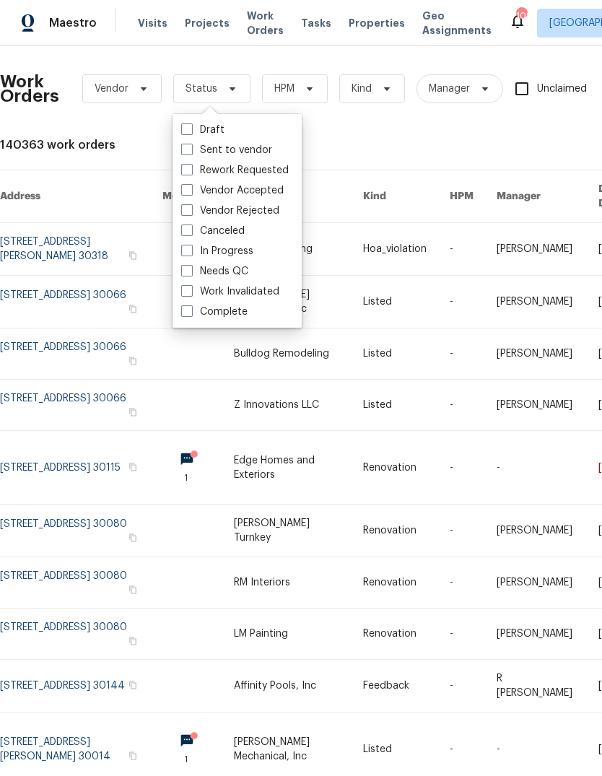
click at [238, 268] on label "Needs QC" at bounding box center [214, 271] width 67 height 14
click at [191, 268] on input "Needs QC" at bounding box center [185, 268] width 9 height 9
checkbox input "true"
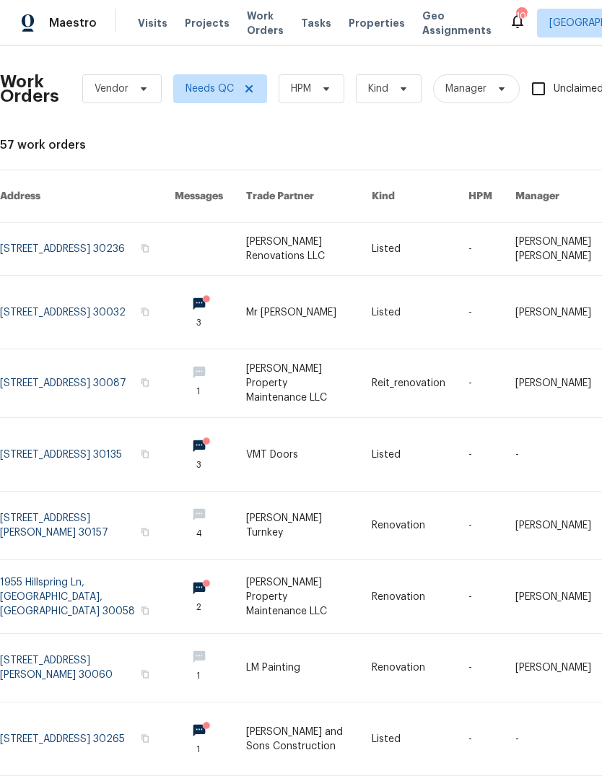
click at [315, 86] on span "HPM" at bounding box center [312, 88] width 66 height 29
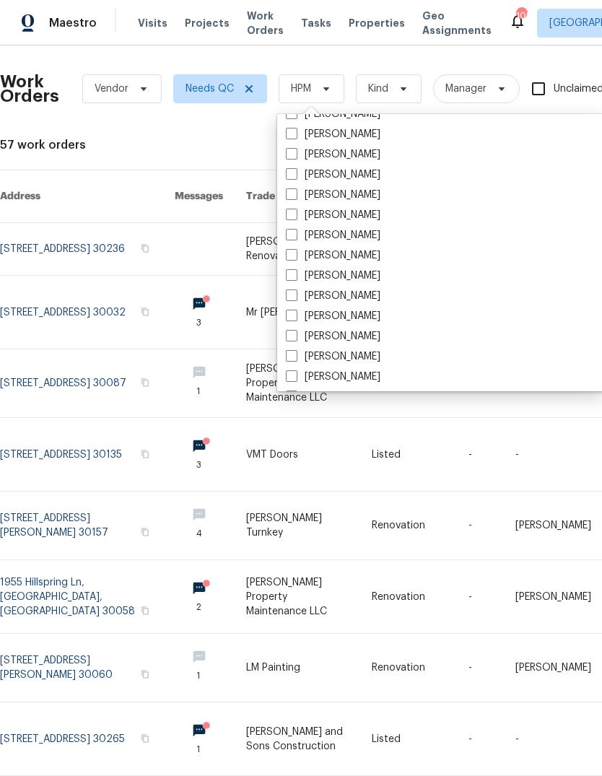
scroll to position [965, 0]
click at [355, 175] on label "[PERSON_NAME]" at bounding box center [333, 176] width 95 height 14
click at [295, 175] on input "[PERSON_NAME]" at bounding box center [290, 173] width 9 height 9
checkbox input "true"
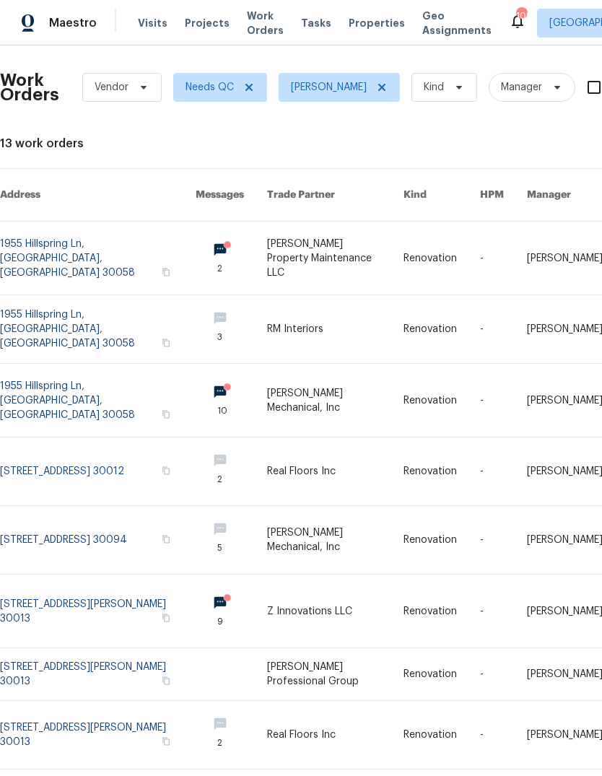
scroll to position [1, 0]
click at [72, 448] on link at bounding box center [98, 472] width 196 height 68
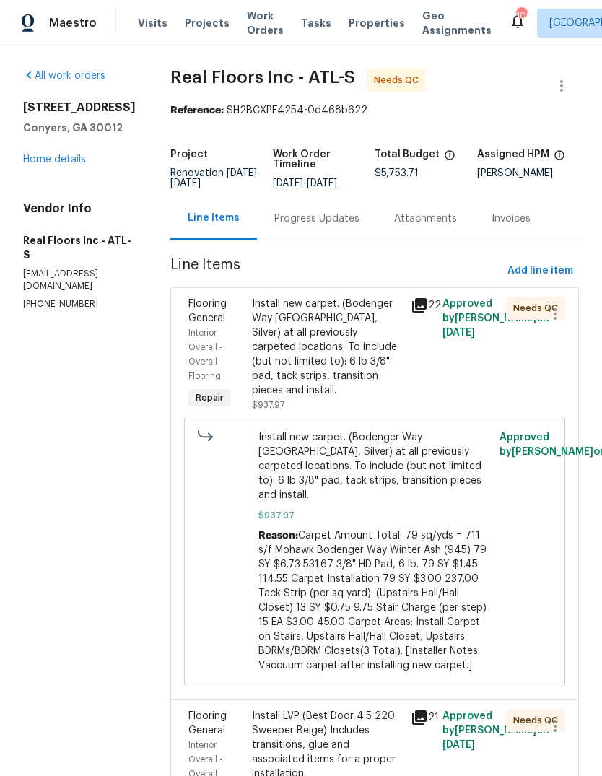
click at [334, 226] on div "Progress Updates" at bounding box center [316, 219] width 85 height 14
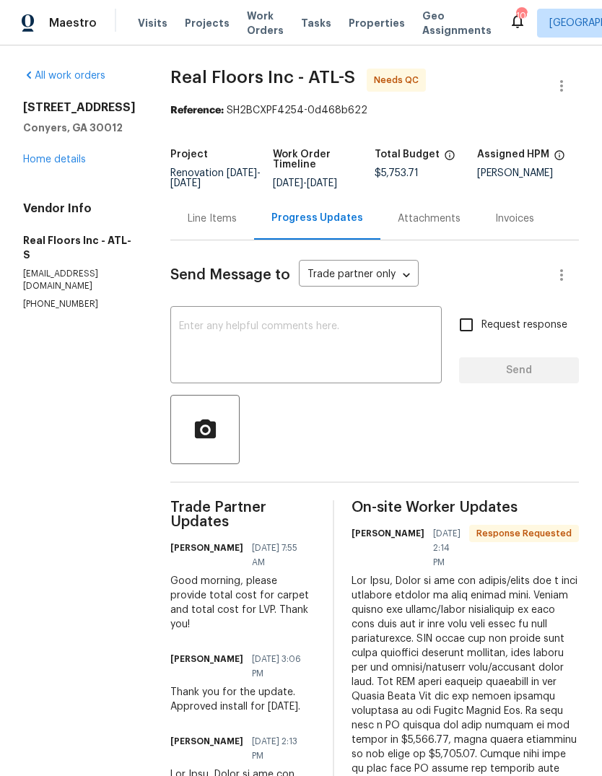
click at [225, 226] on div "Line Items" at bounding box center [212, 219] width 49 height 14
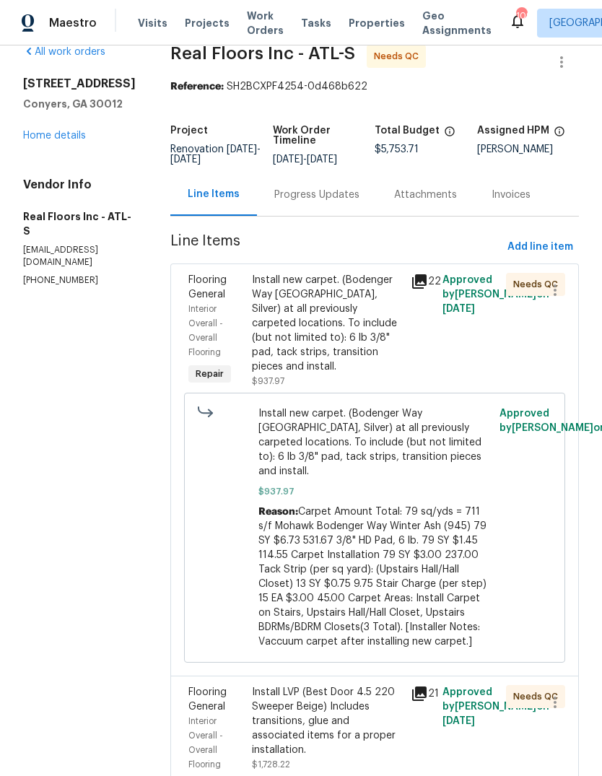
scroll to position [9, 0]
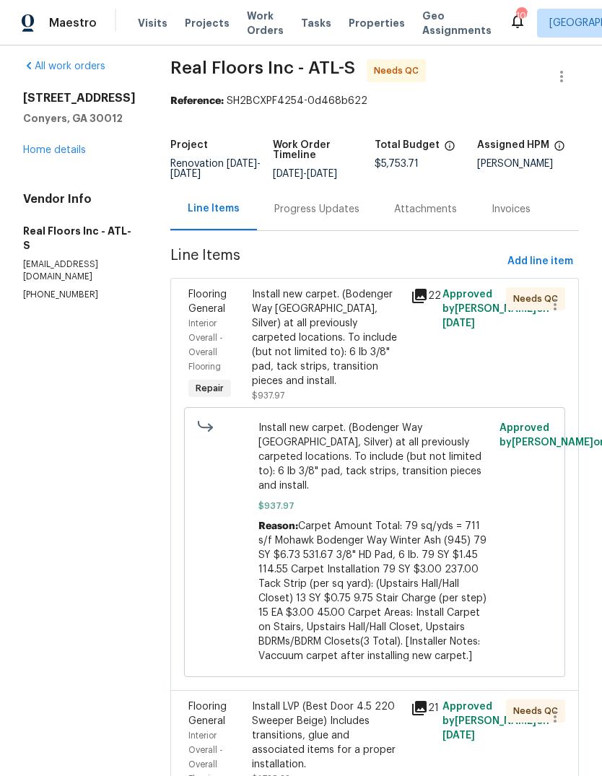
click at [352, 217] on div "Progress Updates" at bounding box center [316, 209] width 85 height 14
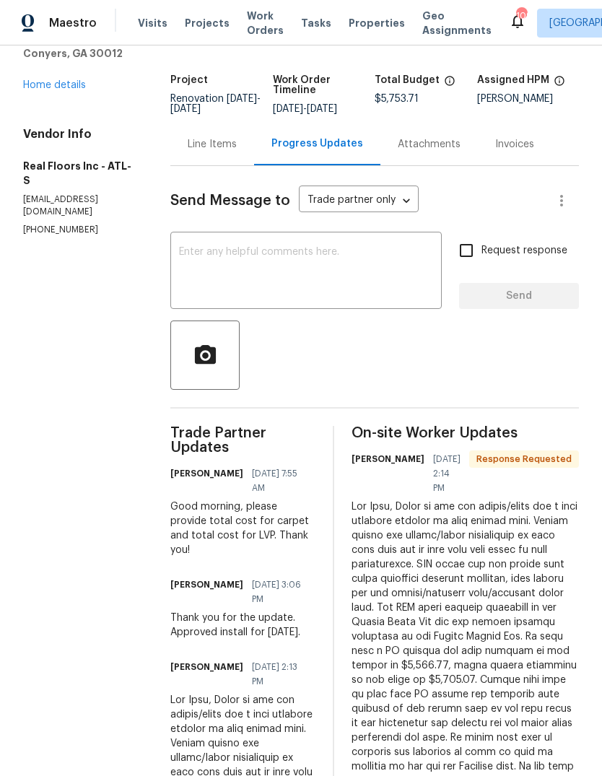
scroll to position [75, 0]
click at [243, 155] on div "Line Items" at bounding box center [212, 143] width 84 height 43
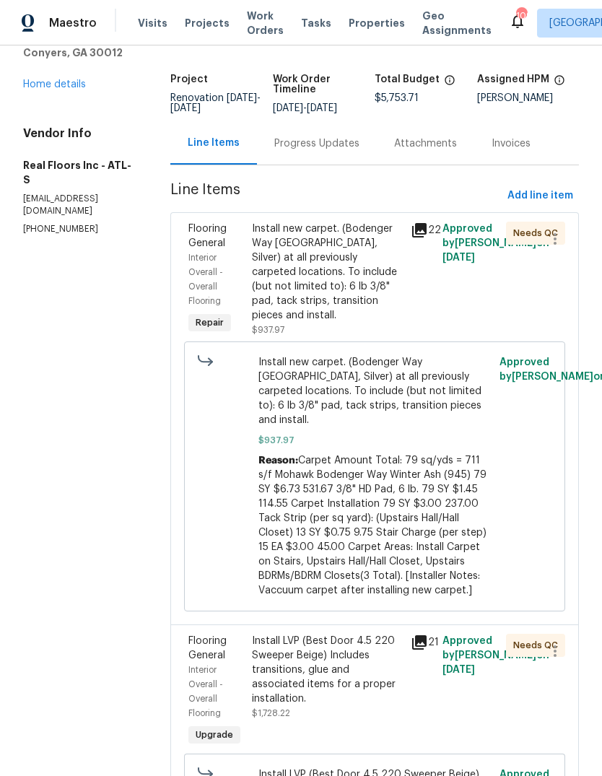
click at [339, 305] on div "Install new carpet. (Bodenger Way 945 Winter Ash, Silver) at all previously car…" at bounding box center [327, 272] width 150 height 101
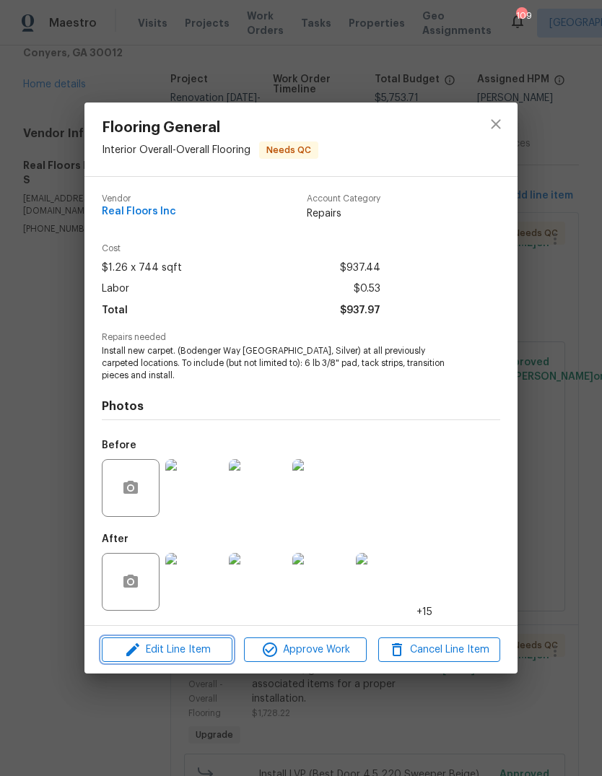
click at [152, 651] on span "Edit Line Item" at bounding box center [167, 650] width 122 height 18
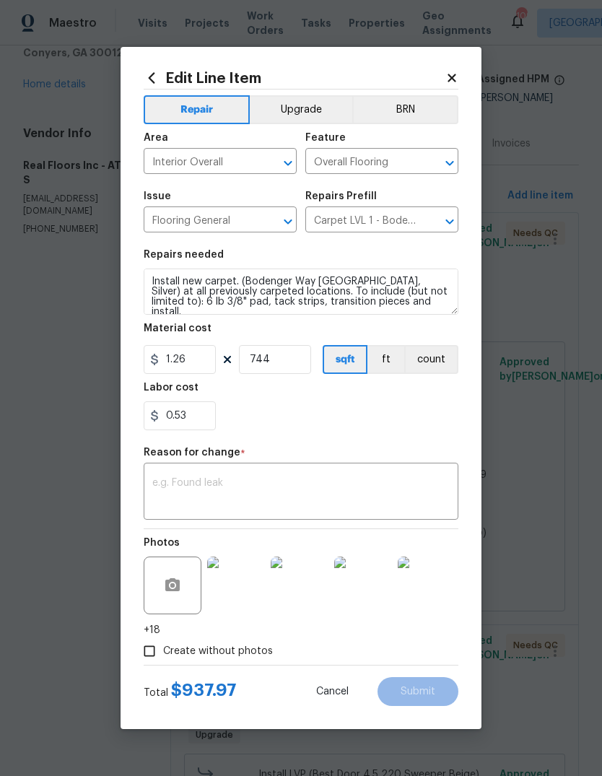
click at [458, 75] on icon at bounding box center [451, 77] width 13 height 13
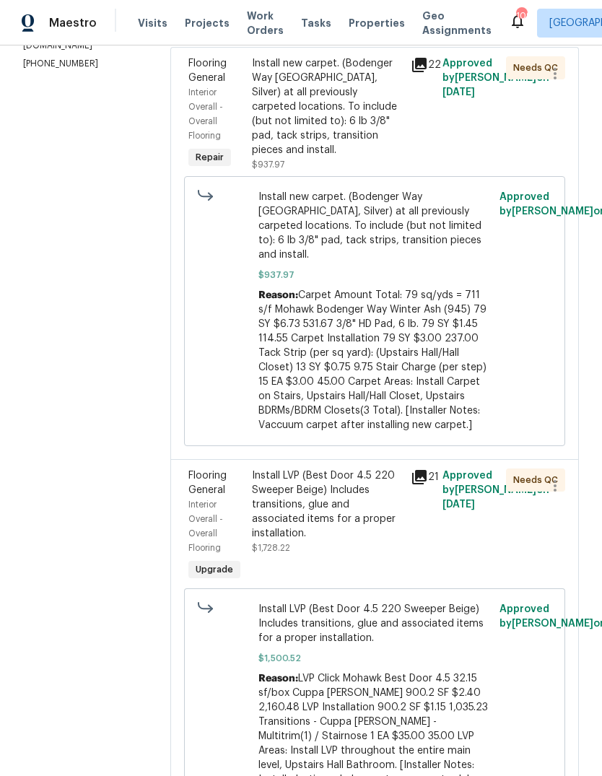
scroll to position [267, 0]
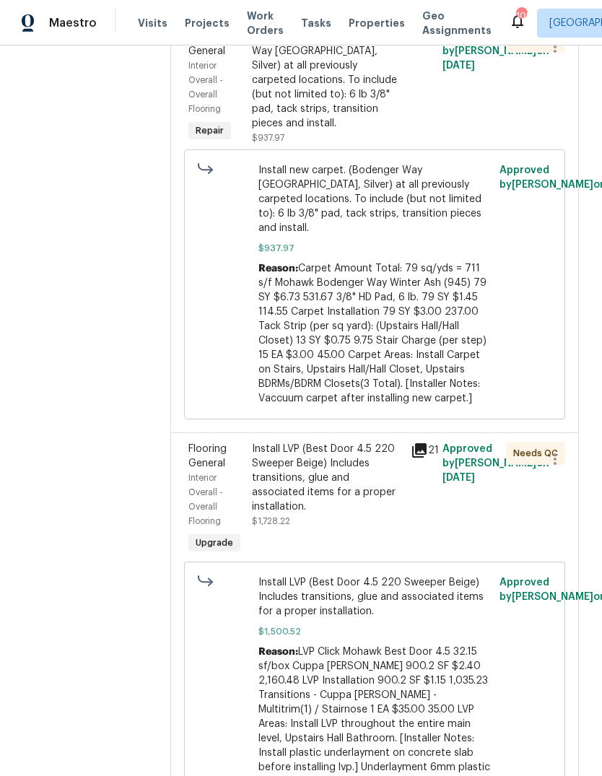
click at [374, 487] on div "Install LVP (Best Door 4.5 220 Sweeper Beige) Includes transitions, glue and as…" at bounding box center [327, 478] width 150 height 72
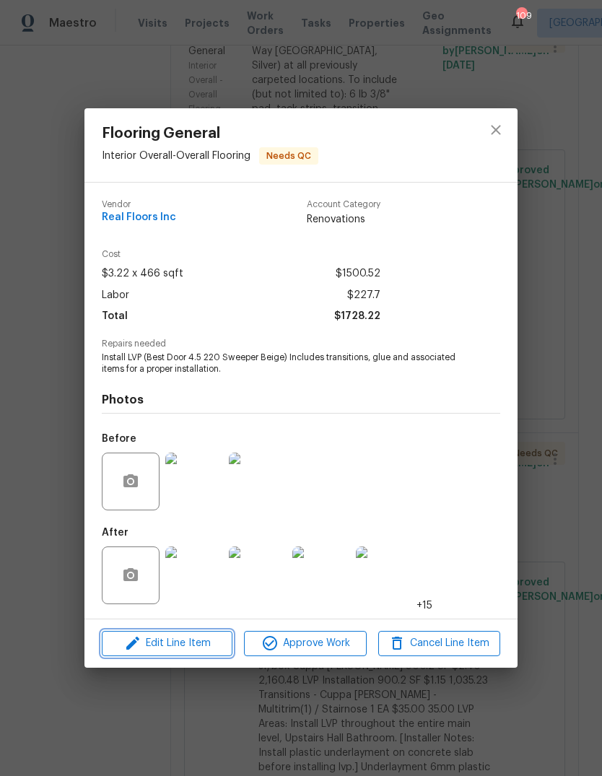
click at [149, 639] on span "Edit Line Item" at bounding box center [167, 644] width 122 height 18
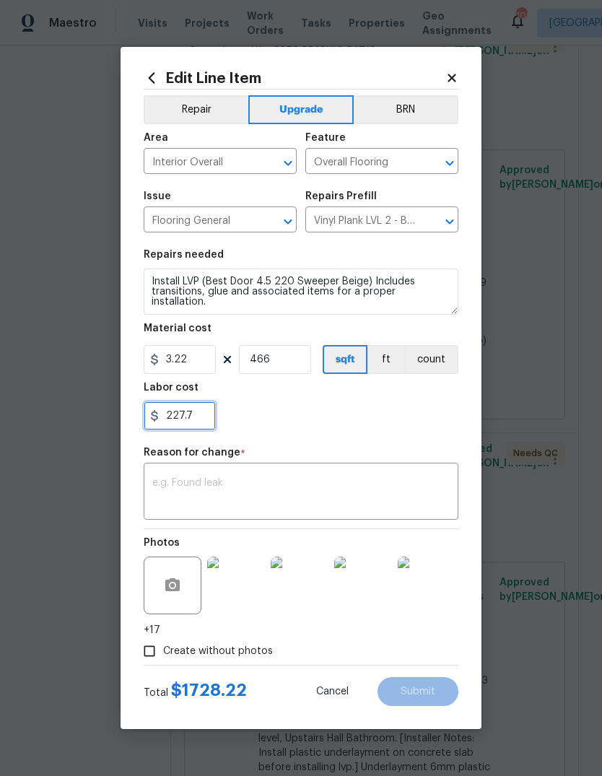
click at [195, 425] on input "227.7" at bounding box center [180, 415] width 72 height 29
type input "222.7"
click at [425, 476] on div "x ​" at bounding box center [301, 492] width 315 height 53
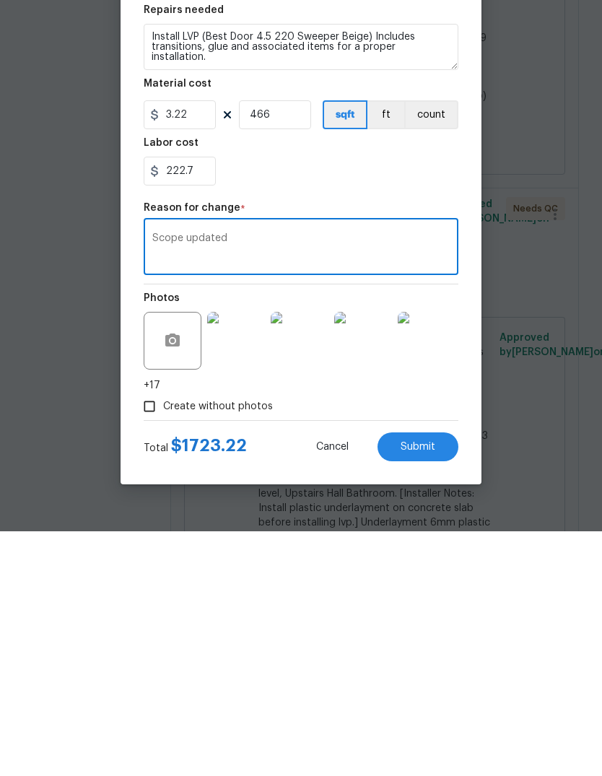
type textarea "Scope updated"
click at [435, 677] on button "Submit" at bounding box center [418, 691] width 81 height 29
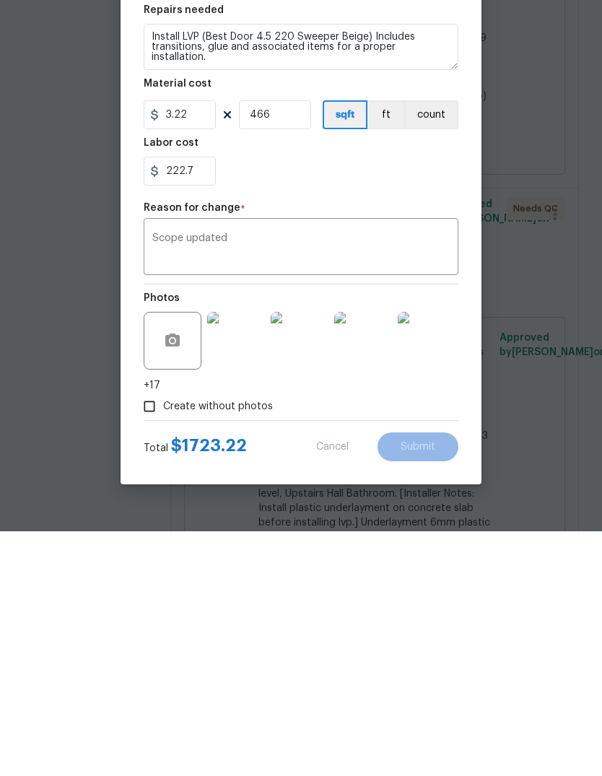
scroll to position [54, 0]
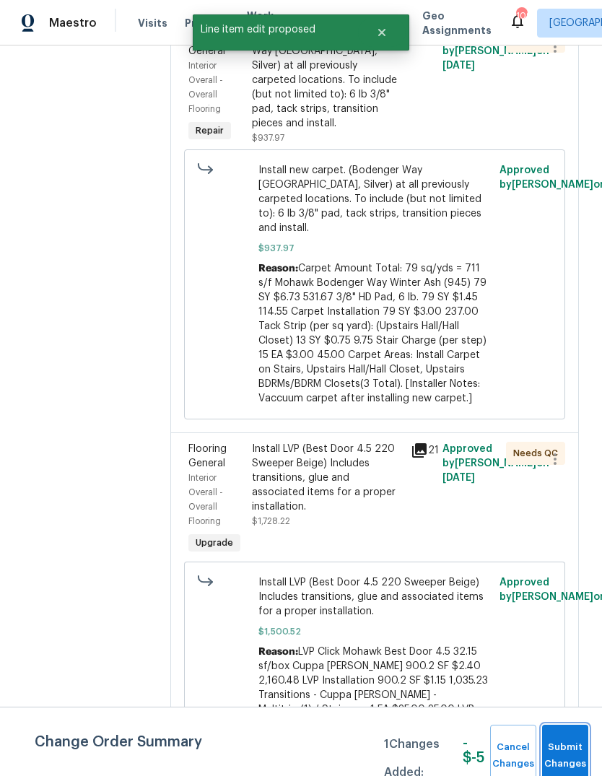
click at [581, 742] on span "Submit Changes" at bounding box center [565, 755] width 32 height 33
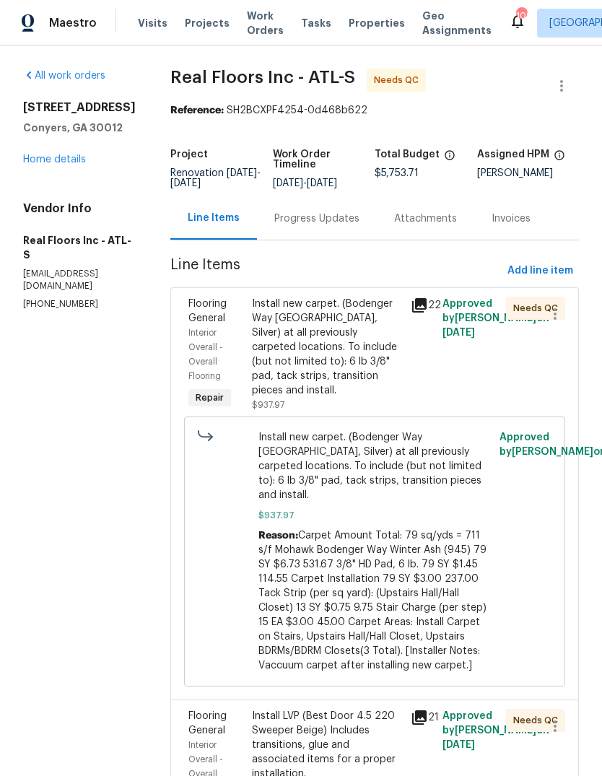
scroll to position [0, 0]
click at [348, 221] on div "Progress Updates" at bounding box center [317, 218] width 120 height 43
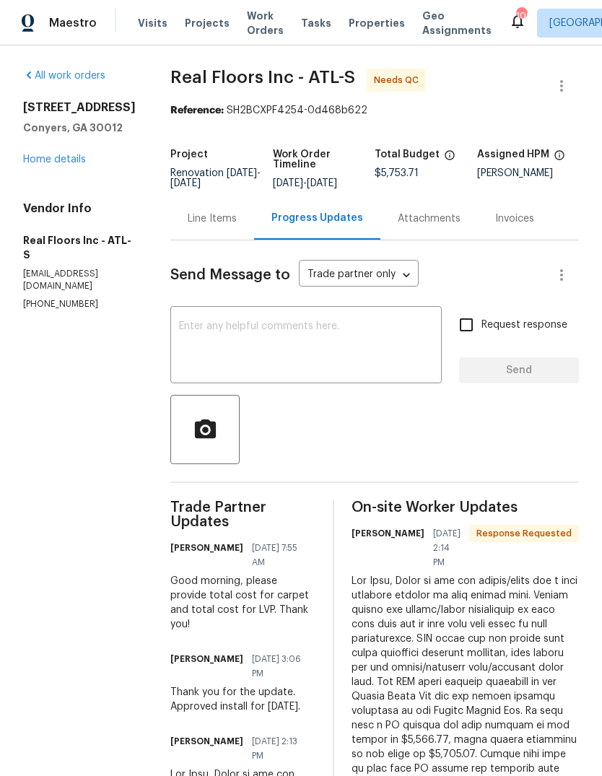
scroll to position [-1, 0]
click at [200, 218] on div "Line Items" at bounding box center [212, 218] width 84 height 43
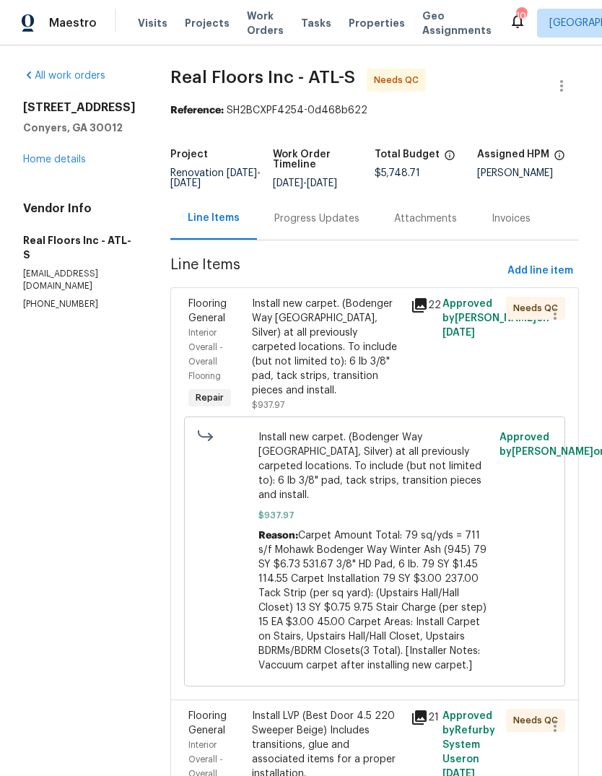
click at [352, 363] on div "Install new carpet. (Bodenger Way [GEOGRAPHIC_DATA], Silver) at all previously …" at bounding box center [327, 347] width 150 height 101
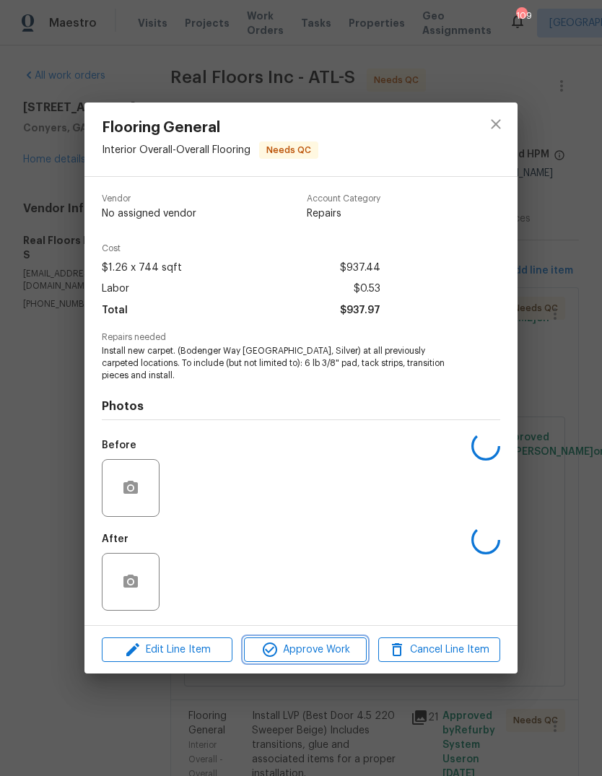
click at [325, 650] on span "Approve Work" at bounding box center [304, 650] width 113 height 18
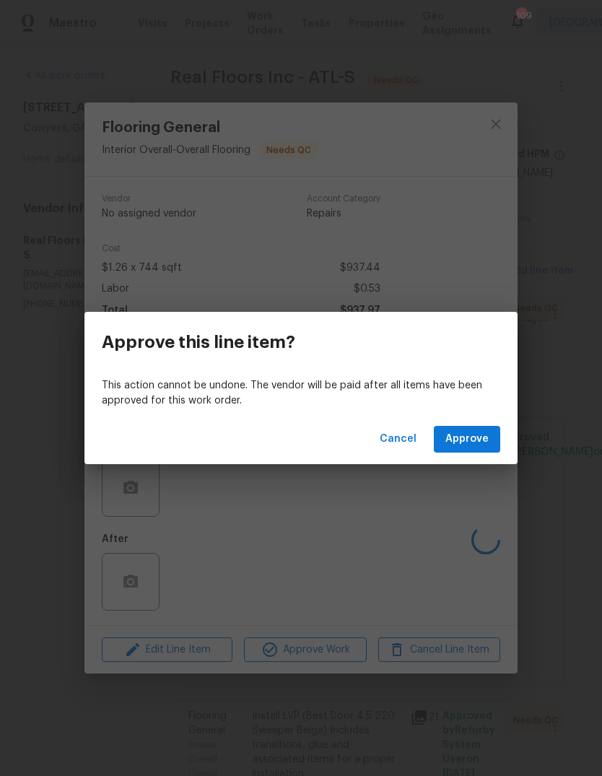
click at [486, 444] on span "Approve" at bounding box center [466, 439] width 43 height 18
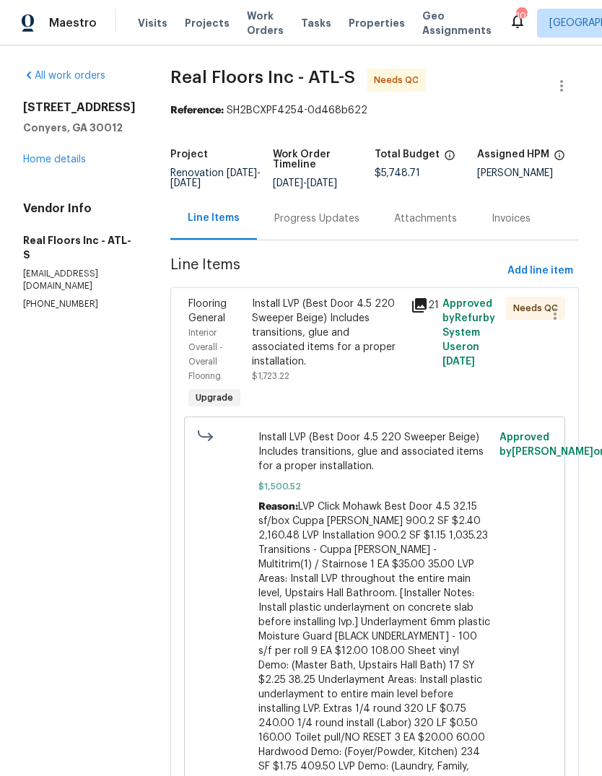
click at [349, 320] on div "Install LVP (Best Door 4.5 220 Sweeper Beige) Includes transitions, glue and as…" at bounding box center [327, 333] width 150 height 72
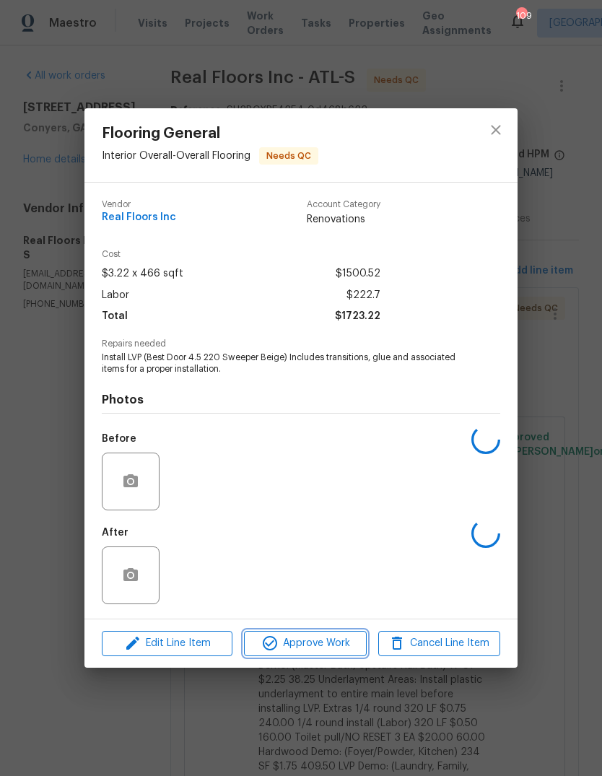
click at [344, 641] on span "Approve Work" at bounding box center [304, 644] width 113 height 18
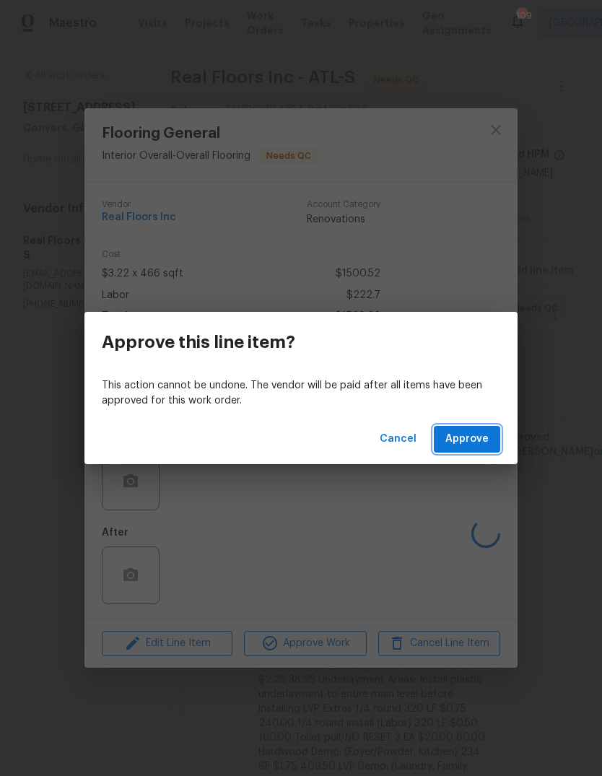
click at [472, 448] on button "Approve" at bounding box center [467, 439] width 66 height 27
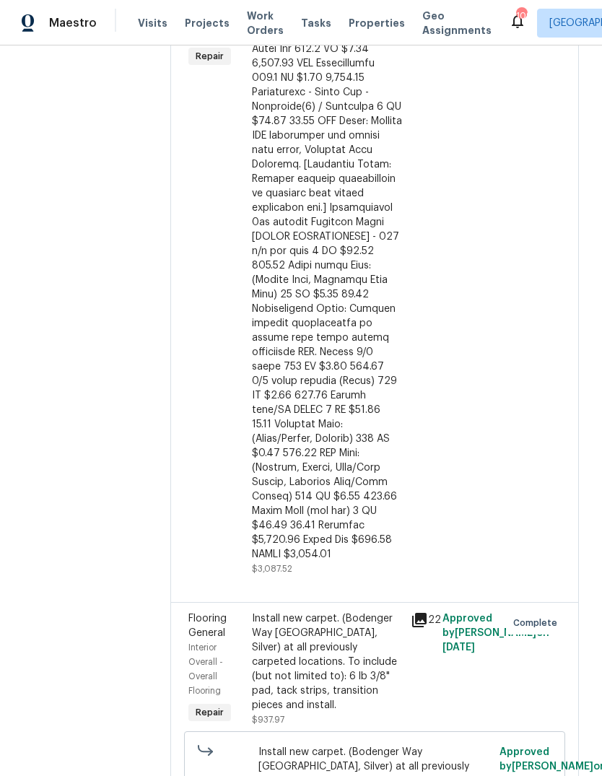
scroll to position [342, 0]
click at [338, 430] on div at bounding box center [327, 258] width 150 height 607
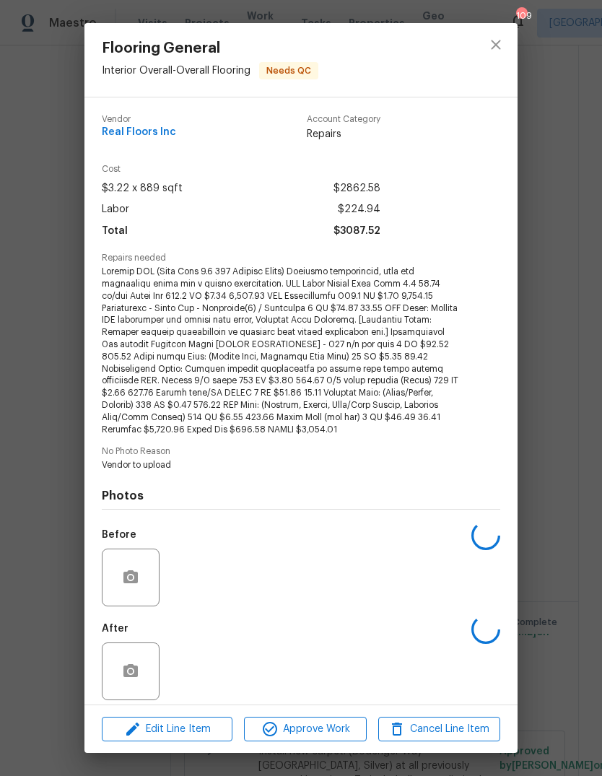
click at [331, 721] on span "Approve Work" at bounding box center [304, 730] width 113 height 18
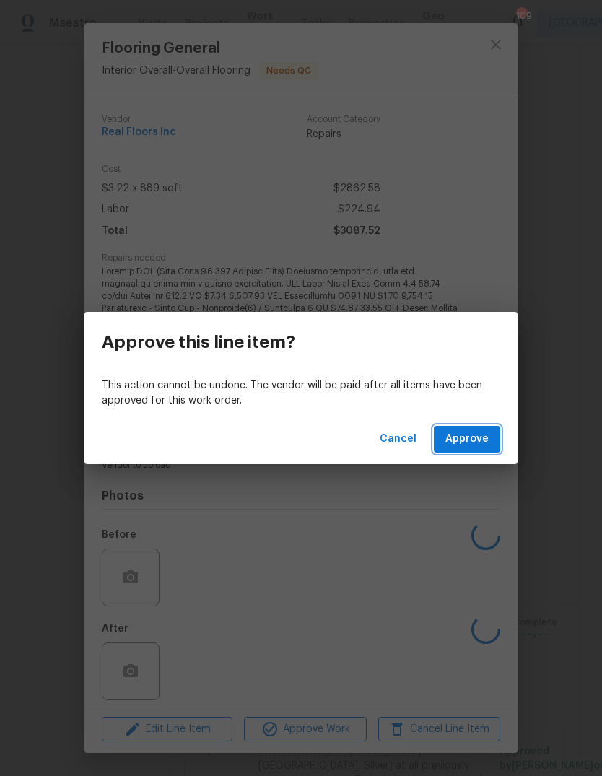
click at [482, 435] on span "Approve" at bounding box center [466, 439] width 43 height 18
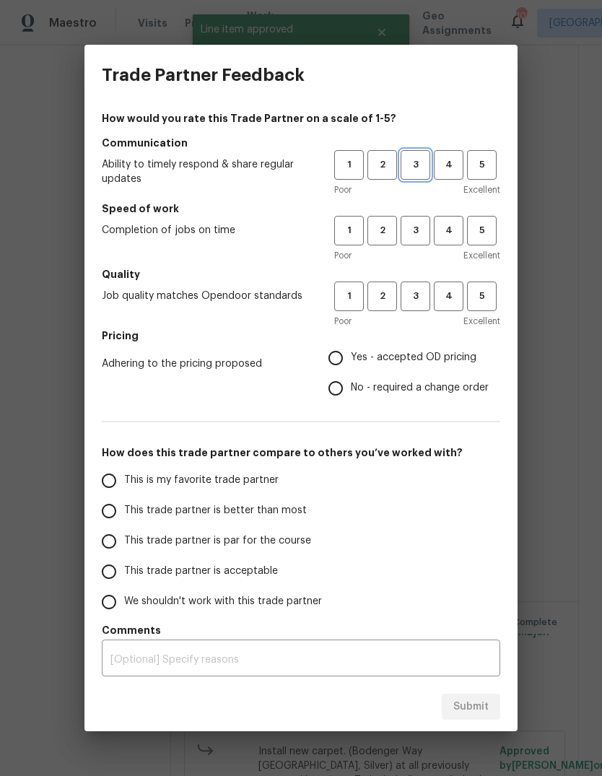
click at [412, 165] on span "3" at bounding box center [415, 165] width 27 height 17
click at [424, 237] on span "3" at bounding box center [415, 230] width 27 height 17
click at [419, 290] on span "3" at bounding box center [415, 296] width 27 height 17
click at [435, 358] on span "Yes - accepted OD pricing" at bounding box center [414, 357] width 126 height 15
click at [351, 358] on input "Yes - accepted OD pricing" at bounding box center [336, 358] width 30 height 30
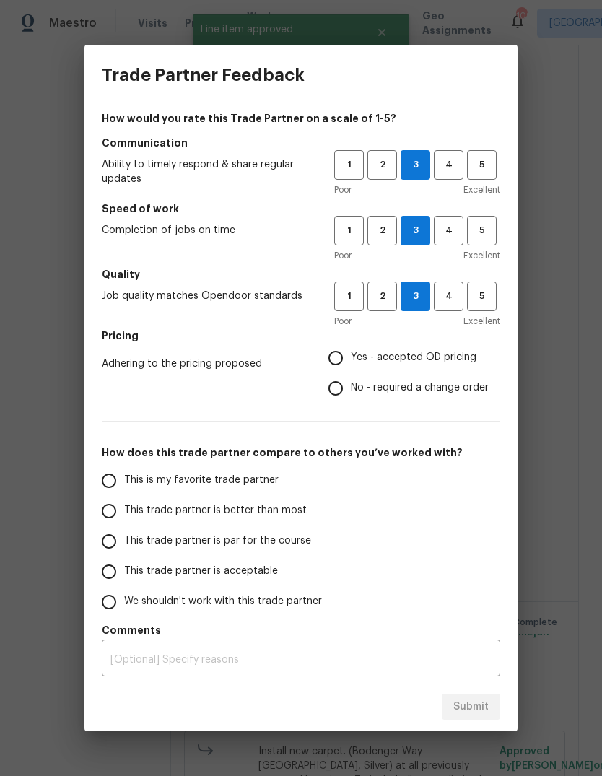
radio input "true"
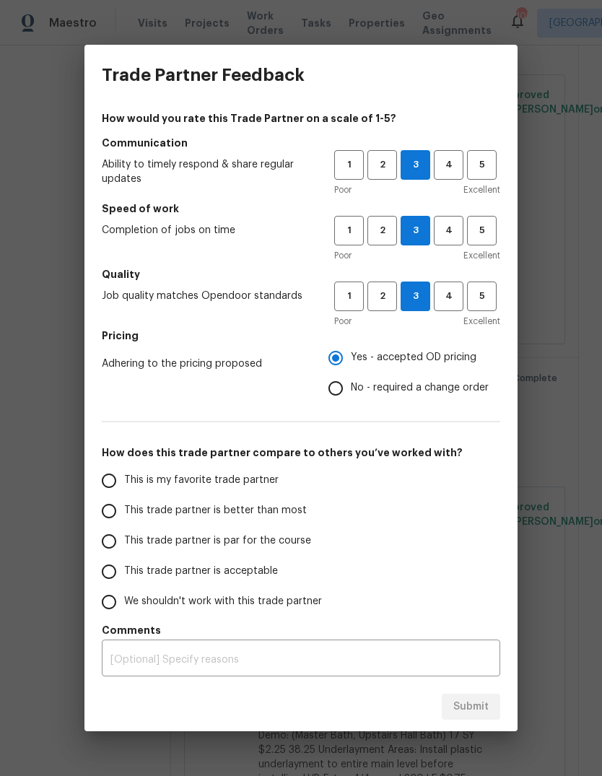
click at [251, 495] on label "This is my favorite trade partner" at bounding box center [208, 481] width 228 height 30
click at [124, 495] on input "This is my favorite trade partner" at bounding box center [109, 481] width 30 height 30
radio input "true"
click at [472, 713] on span "Submit" at bounding box center [470, 707] width 35 height 18
radio input "false"
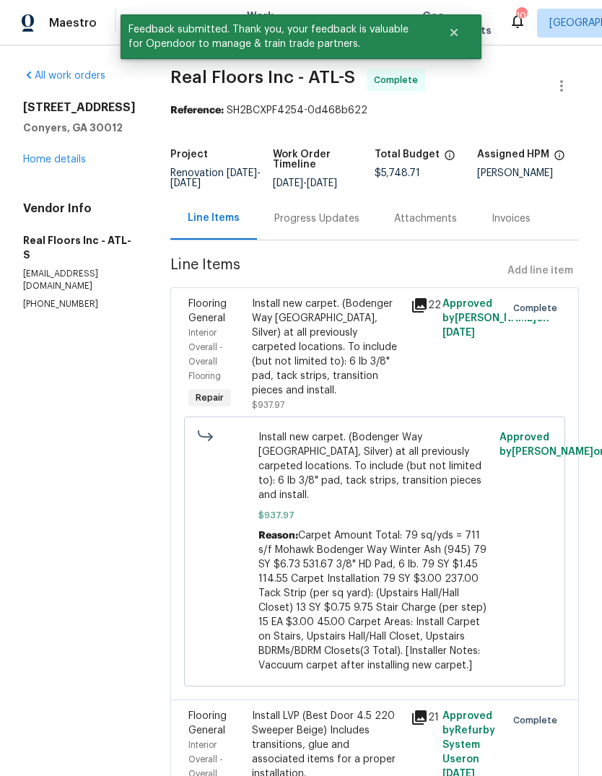
scroll to position [0, 0]
click at [463, 32] on button "Close" at bounding box center [454, 32] width 48 height 29
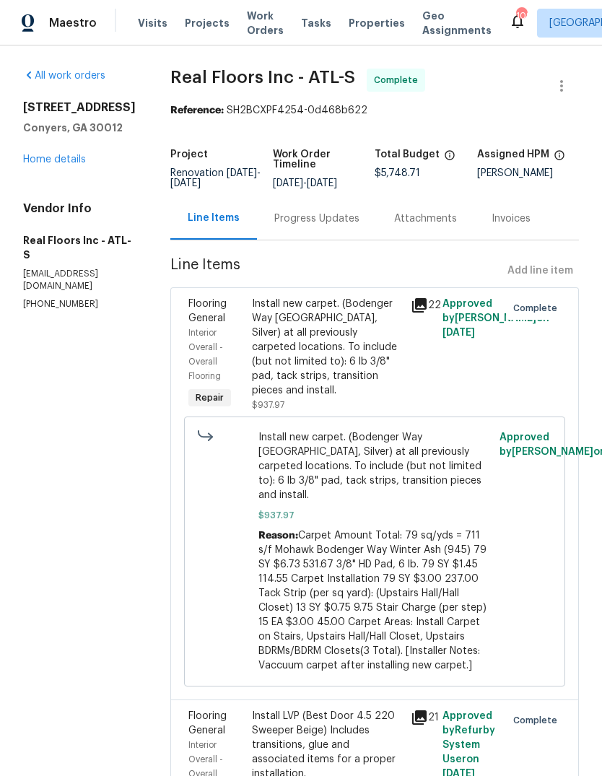
click at [256, 25] on span "Work Orders" at bounding box center [265, 23] width 37 height 29
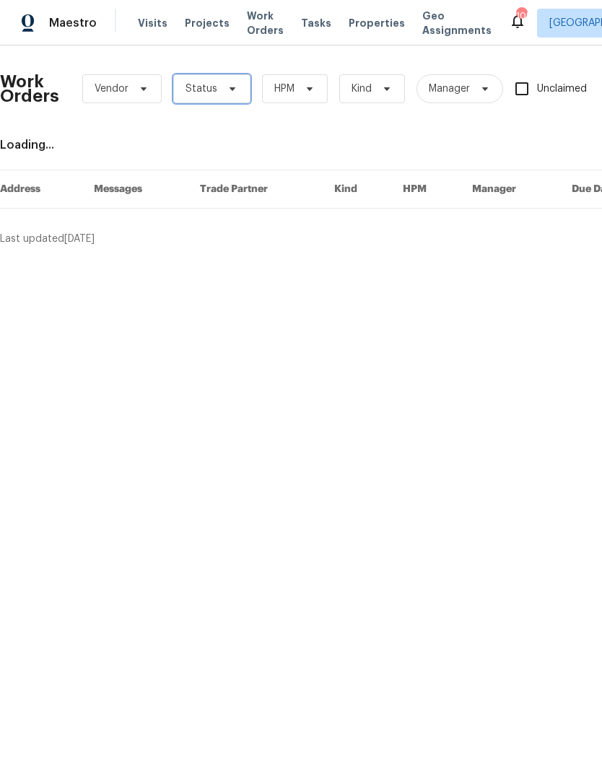
click at [227, 87] on icon at bounding box center [233, 89] width 12 height 12
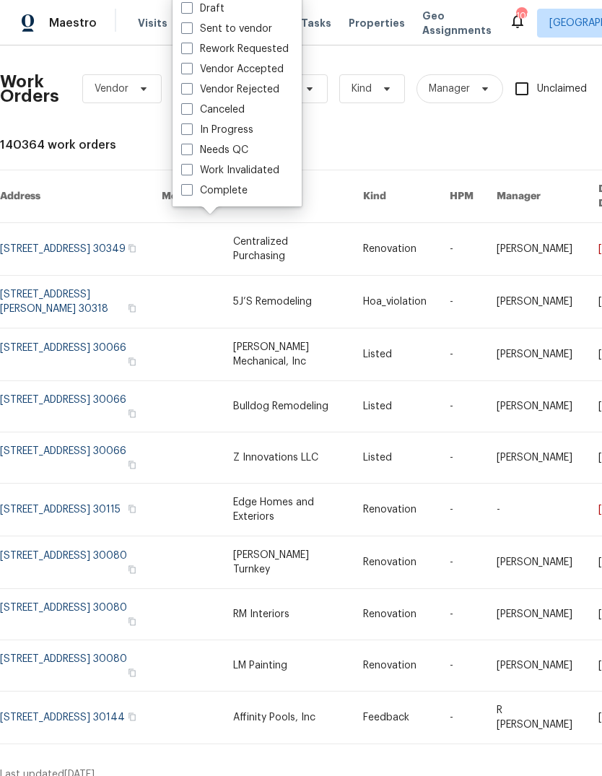
click at [240, 146] on label "Needs QC" at bounding box center [214, 150] width 67 height 14
click at [191, 146] on input "Needs QC" at bounding box center [185, 147] width 9 height 9
checkbox input "true"
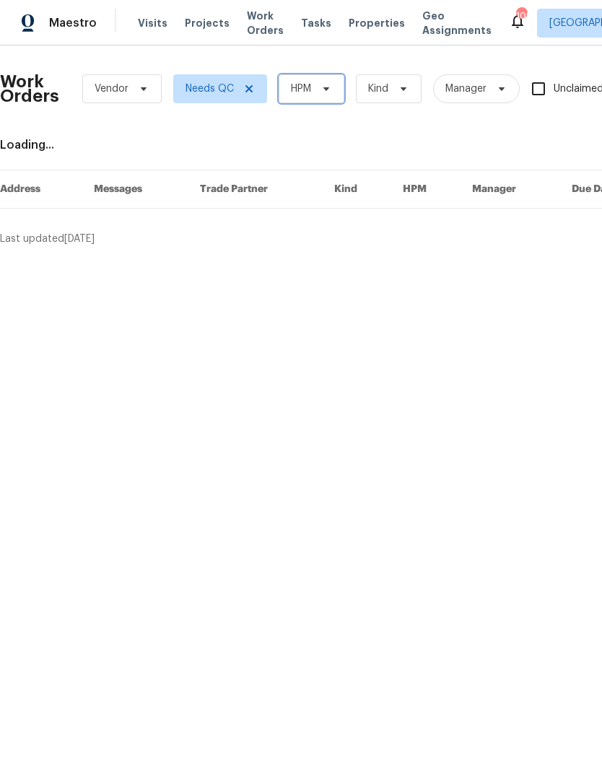
click at [315, 98] on span "HPM" at bounding box center [312, 88] width 66 height 29
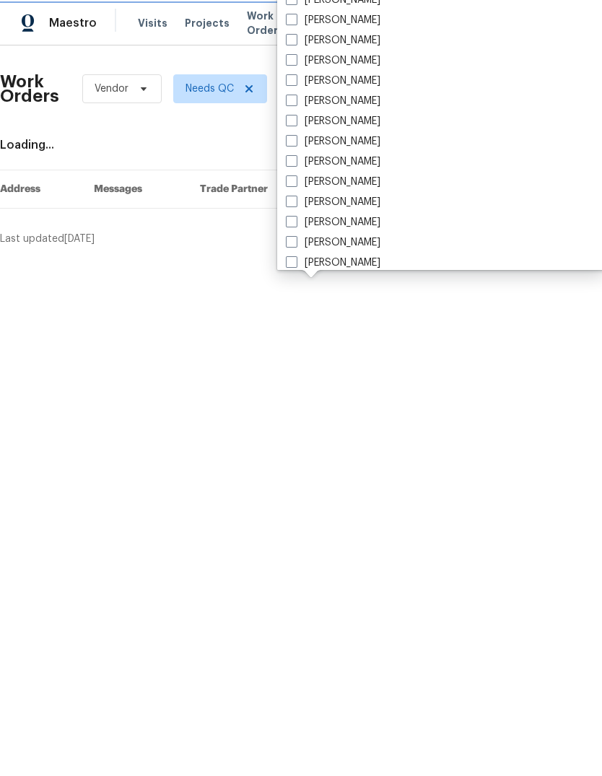
scroll to position [838, 0]
click at [362, 182] on label "[PERSON_NAME]" at bounding box center [333, 181] width 95 height 14
click at [295, 182] on input "[PERSON_NAME]" at bounding box center [290, 178] width 9 height 9
checkbox input "true"
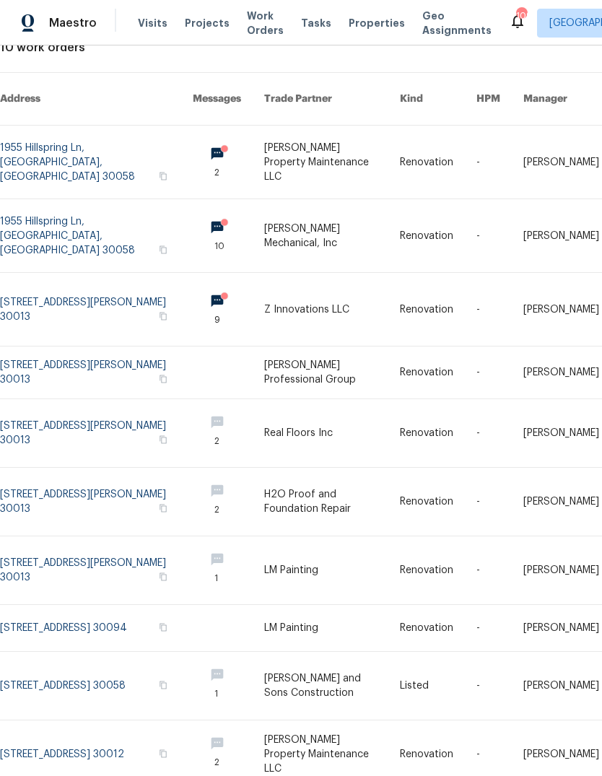
scroll to position [97, 0]
click at [41, 610] on link at bounding box center [96, 629] width 193 height 46
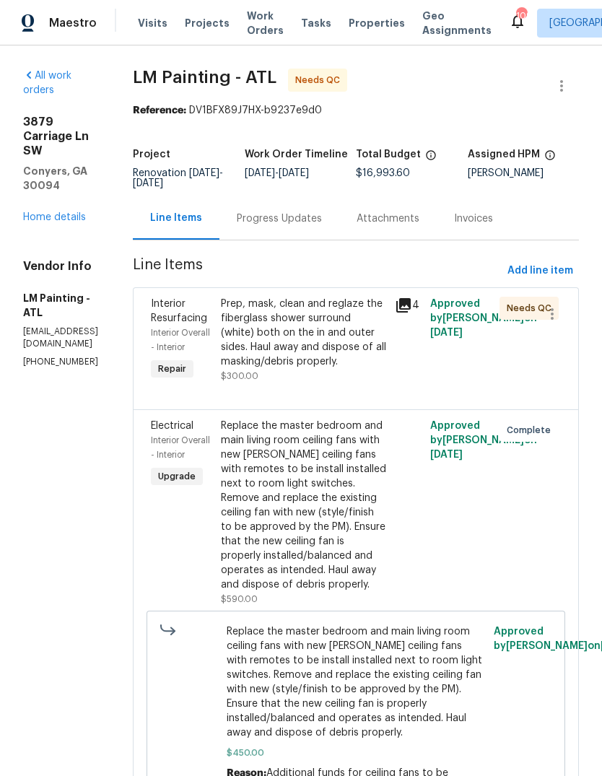
click at [379, 369] on div "Prep, mask, clean and reglaze the fiberglass shower surround (white) both on th…" at bounding box center [304, 333] width 166 height 72
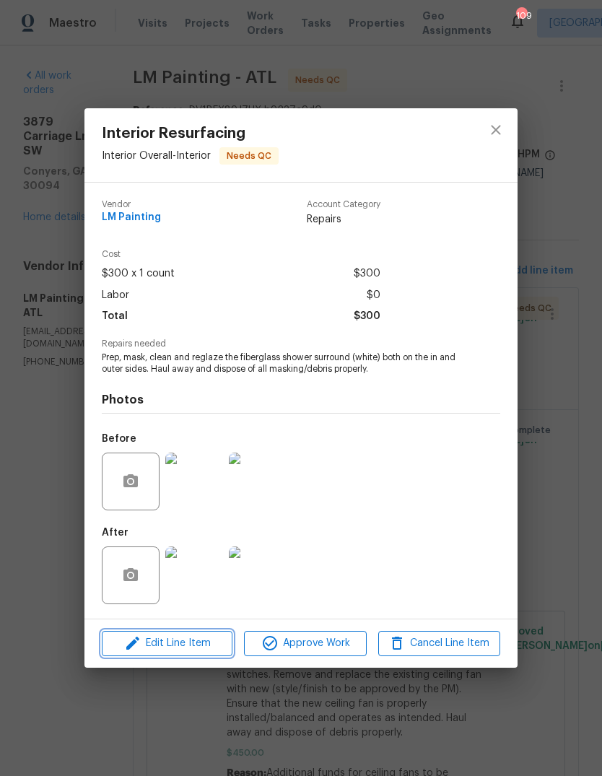
click at [152, 645] on span "Edit Line Item" at bounding box center [167, 644] width 122 height 18
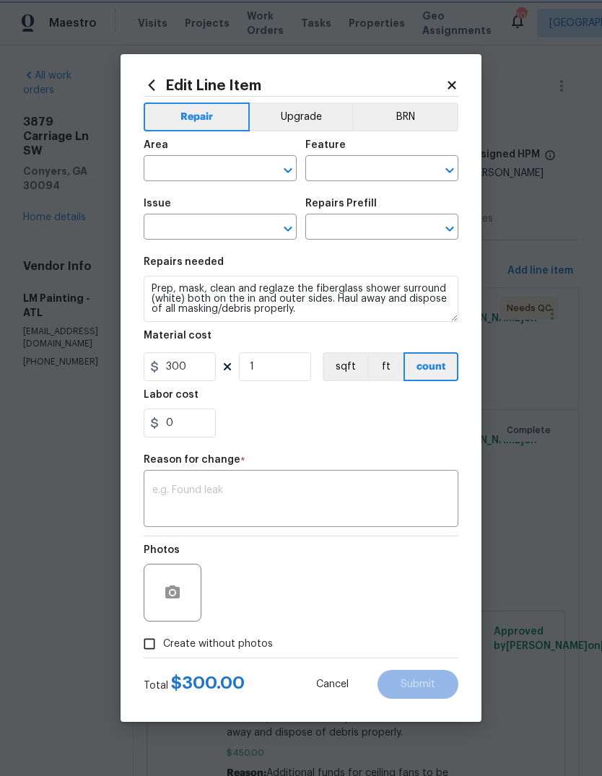
type input "Interior Overall"
type input "Interior"
type input "Interior Resurfacing"
type input "Reglaze Shower Surround $300.00"
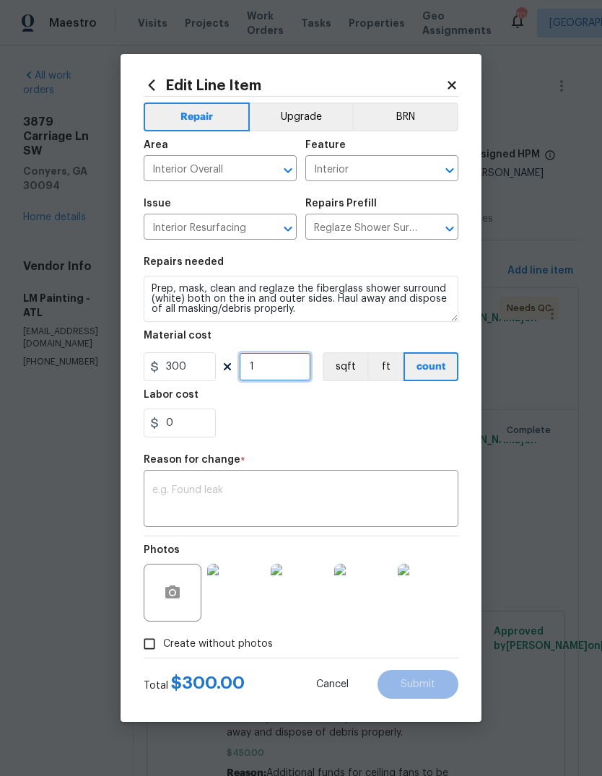
click at [297, 370] on input "1" at bounding box center [275, 366] width 72 height 29
click at [423, 469] on div "Reason for change *" at bounding box center [301, 464] width 315 height 19
click at [292, 371] on input "15" at bounding box center [275, 366] width 72 height 29
type input "2"
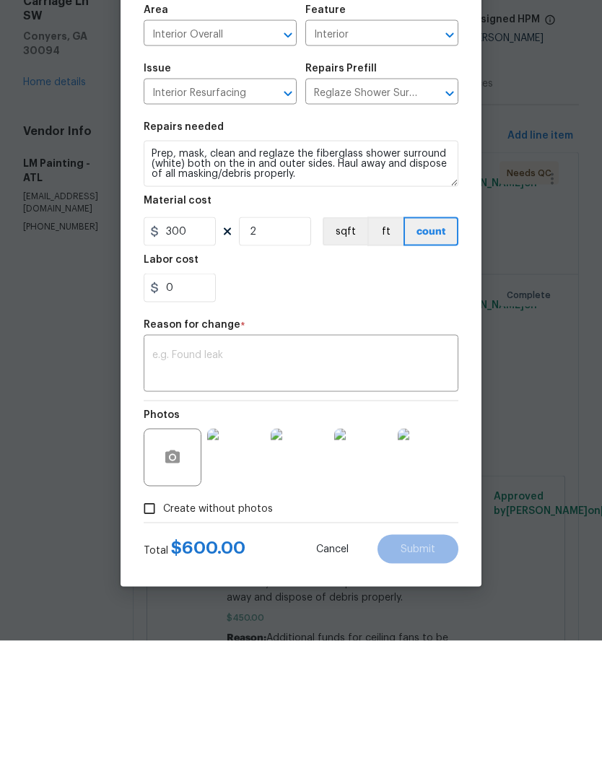
click at [410, 485] on textarea at bounding box center [300, 500] width 297 height 30
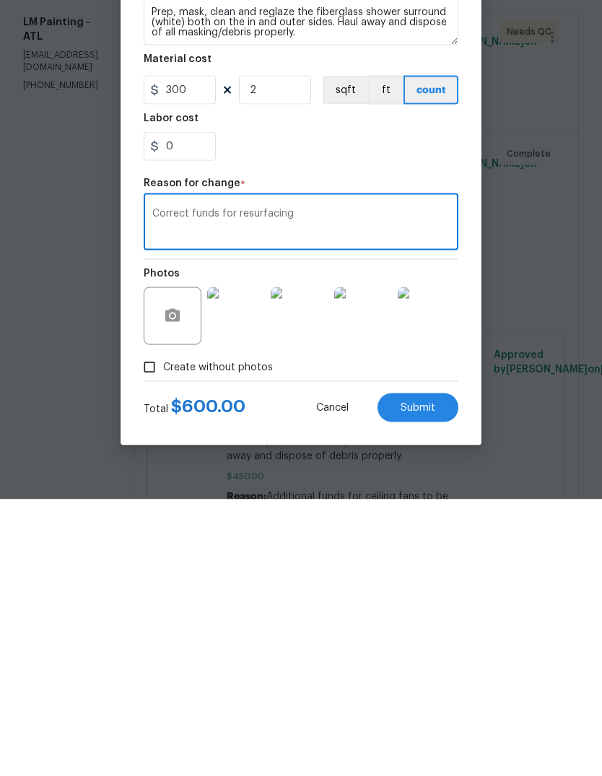
type textarea "Correct funds for resurfacing"
click at [441, 670] on button "Submit" at bounding box center [418, 684] width 81 height 29
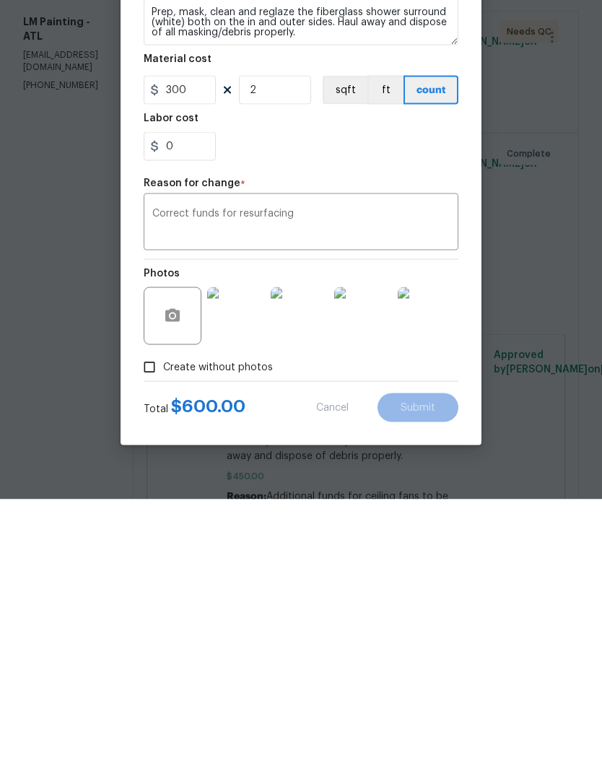
scroll to position [54, 0]
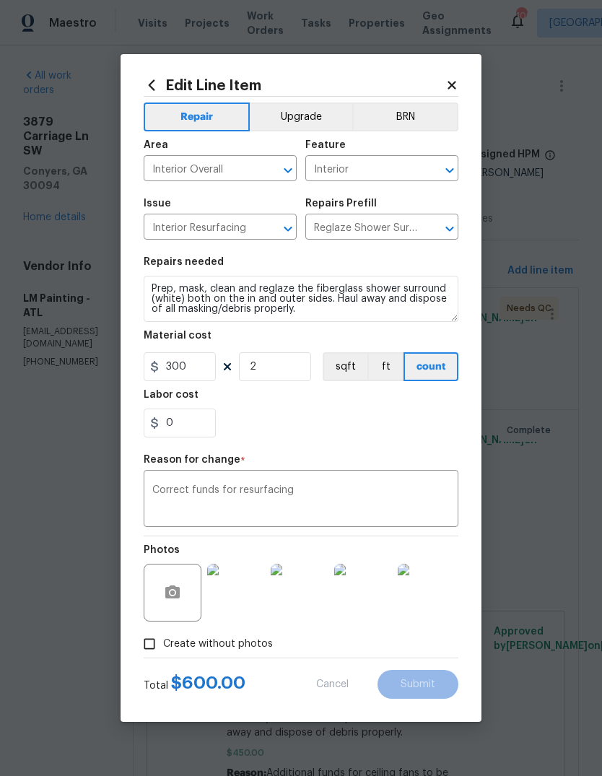
type input "1"
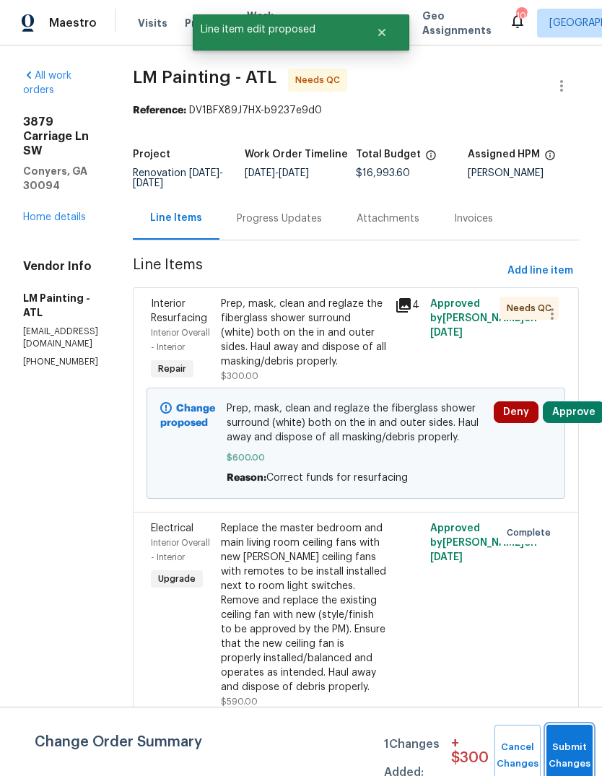
click at [568, 734] on button "Submit Changes" at bounding box center [570, 756] width 46 height 62
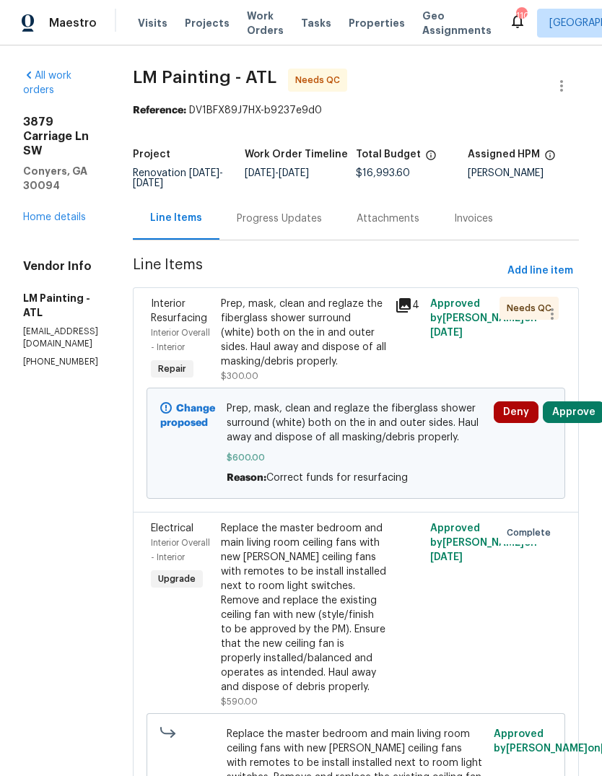
click at [248, 20] on span "Work Orders" at bounding box center [265, 23] width 37 height 29
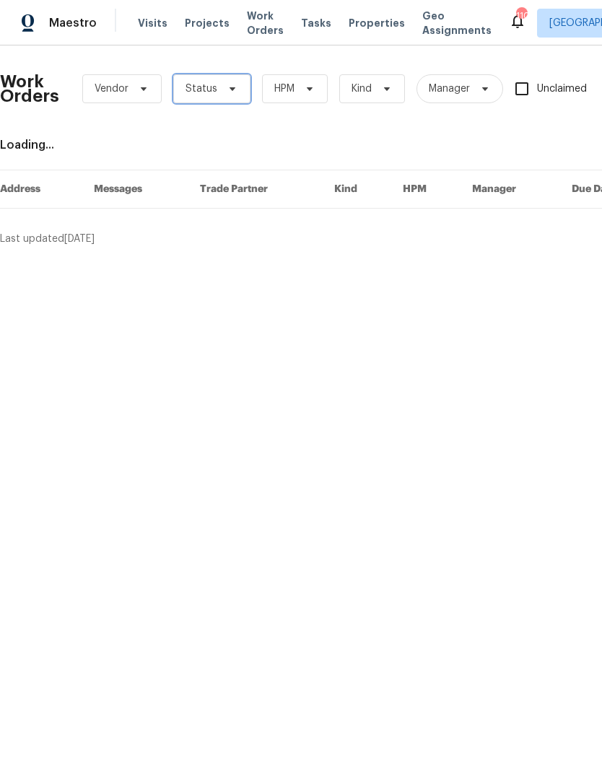
click at [230, 84] on icon at bounding box center [233, 89] width 12 height 12
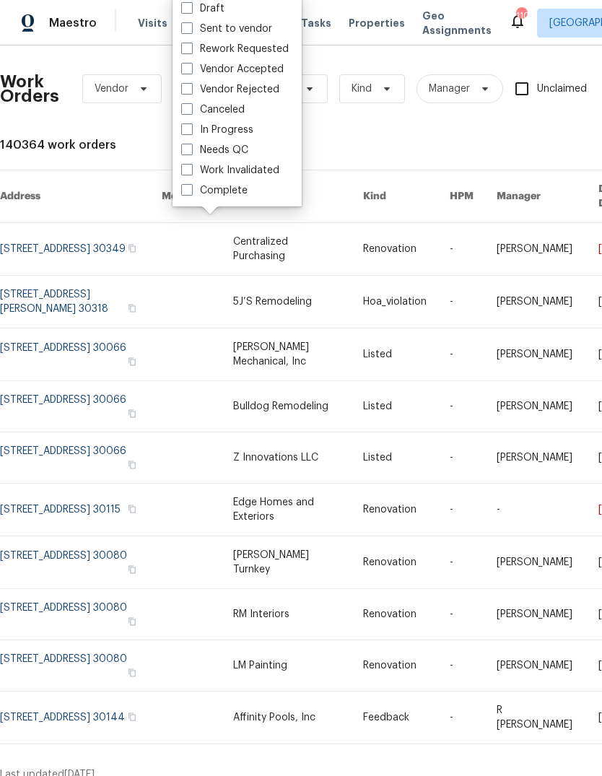
click at [235, 147] on label "Needs QC" at bounding box center [214, 150] width 67 height 14
click at [191, 147] on input "Needs QC" at bounding box center [185, 147] width 9 height 9
checkbox input "true"
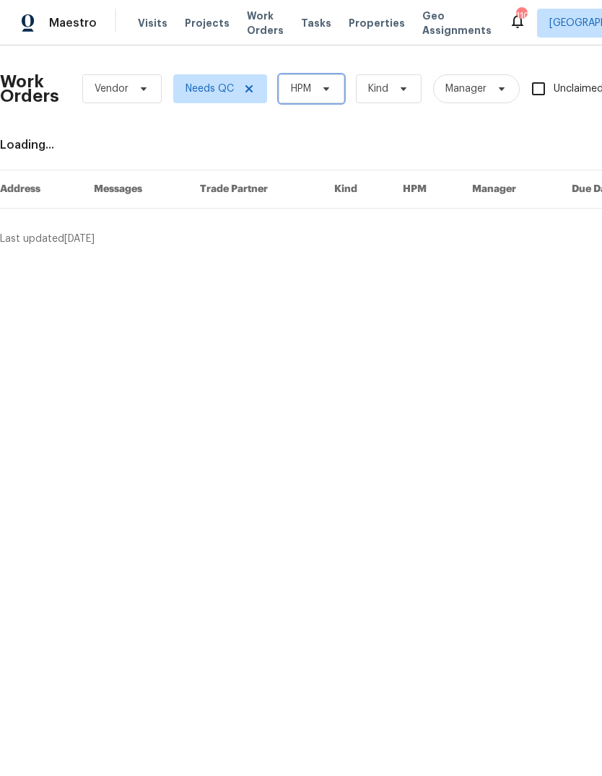
click at [320, 87] on span at bounding box center [324, 89] width 16 height 12
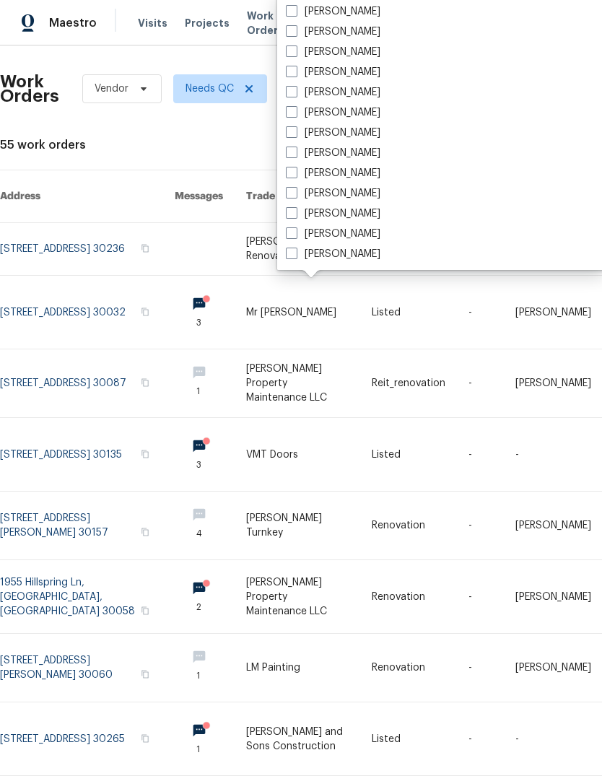
scroll to position [1012, 0]
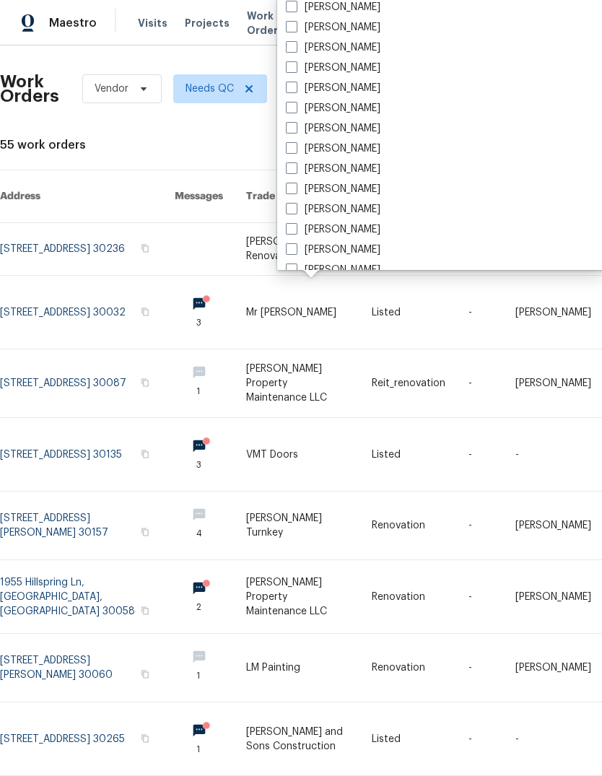
click at [349, 12] on label "[PERSON_NAME]" at bounding box center [333, 7] width 95 height 14
click at [295, 9] on input "[PERSON_NAME]" at bounding box center [290, 4] width 9 height 9
checkbox input "true"
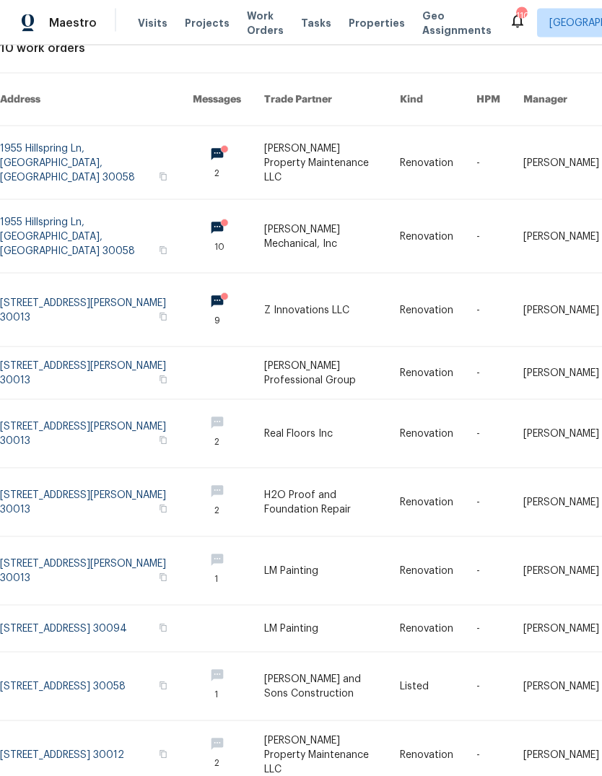
scroll to position [54, 0]
click at [112, 721] on link at bounding box center [96, 755] width 193 height 68
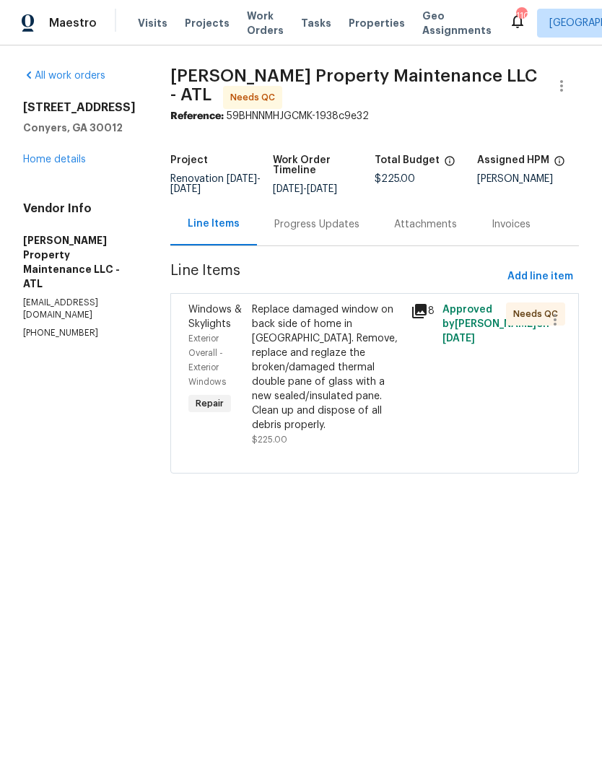
click at [342, 228] on div "Progress Updates" at bounding box center [316, 224] width 85 height 14
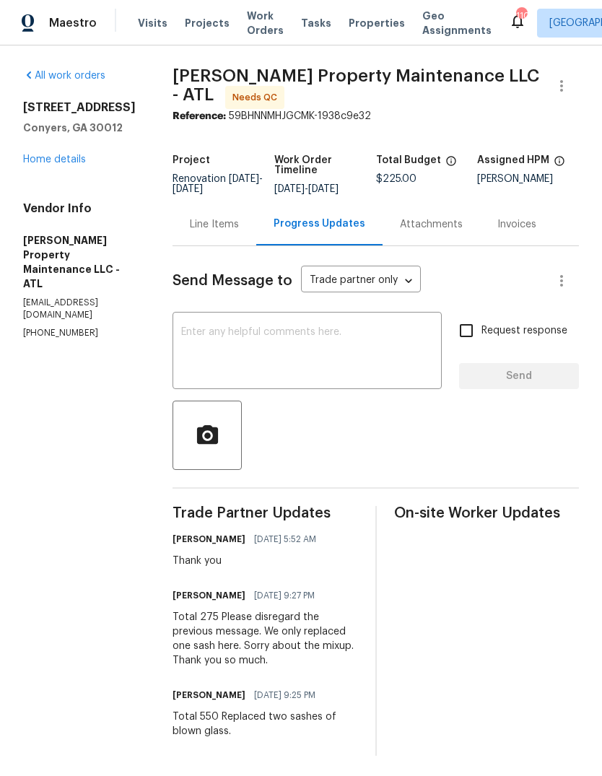
click at [234, 227] on div "Line Items" at bounding box center [214, 224] width 49 height 14
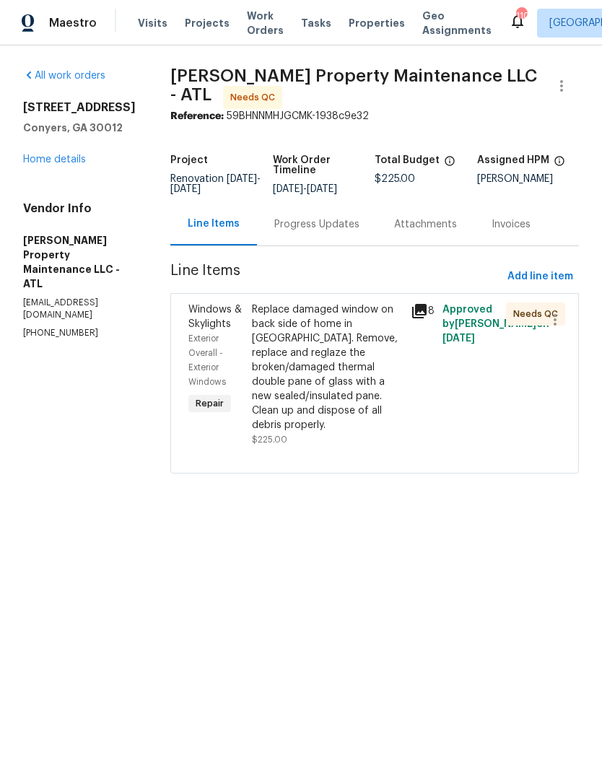
click at [331, 378] on div "Replace damaged window on back side of home in [GEOGRAPHIC_DATA]. Remove, repla…" at bounding box center [327, 368] width 150 height 130
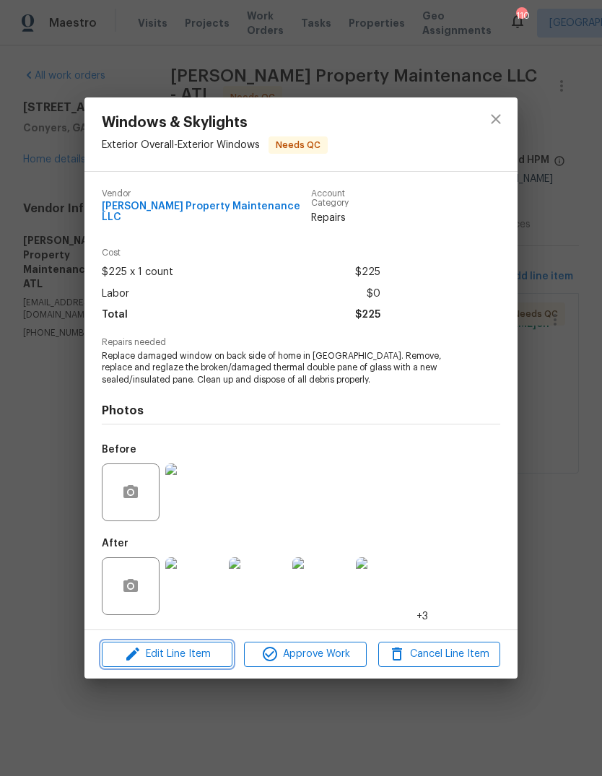
click at [162, 651] on span "Edit Line Item" at bounding box center [167, 654] width 122 height 18
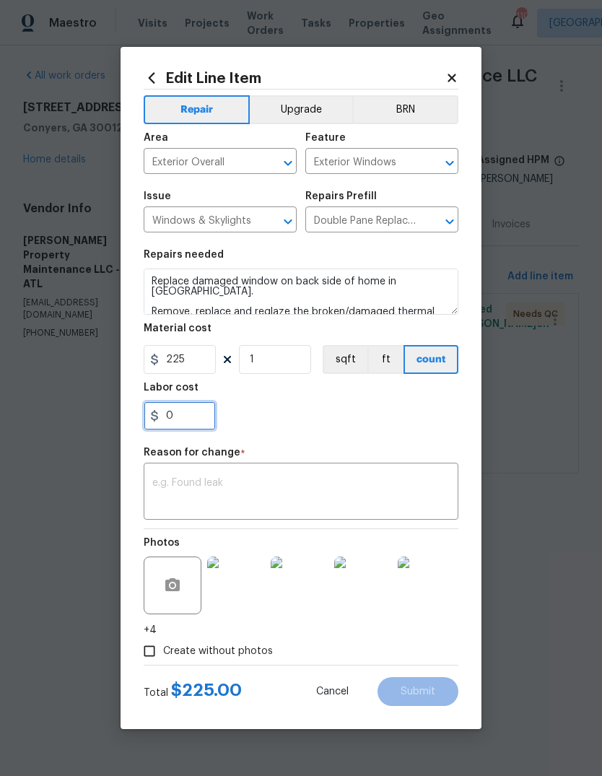
click at [191, 417] on input "0" at bounding box center [180, 415] width 72 height 29
type input "50"
click at [437, 475] on div "x ​" at bounding box center [301, 492] width 315 height 53
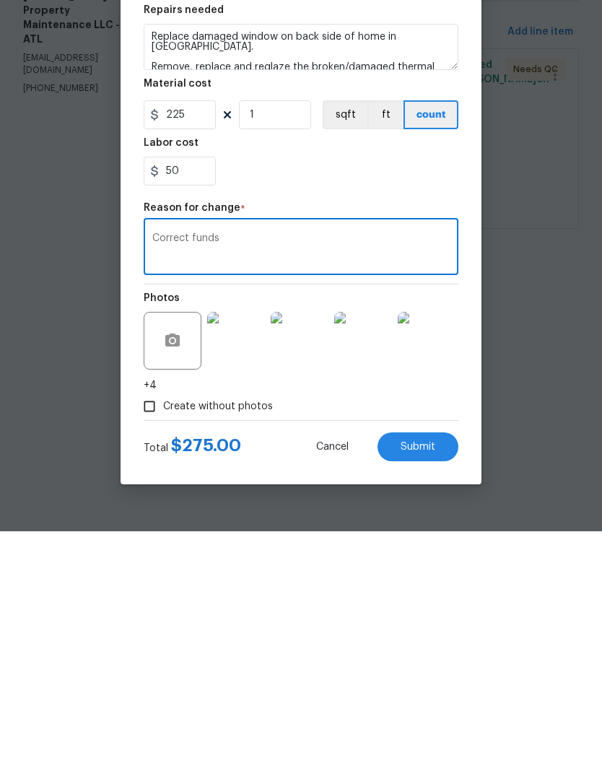
type textarea "Correct funds"
click at [436, 677] on button "Submit" at bounding box center [418, 691] width 81 height 29
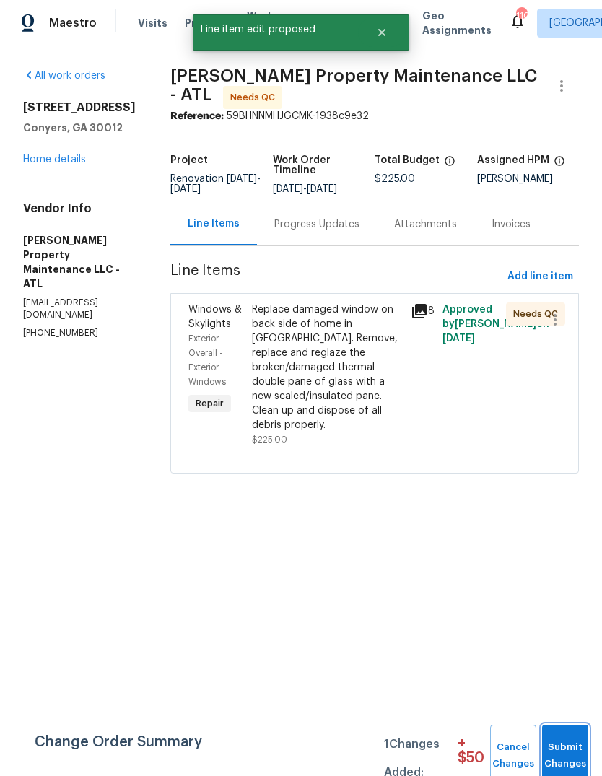
click at [576, 742] on span "Submit Changes" at bounding box center [565, 755] width 32 height 33
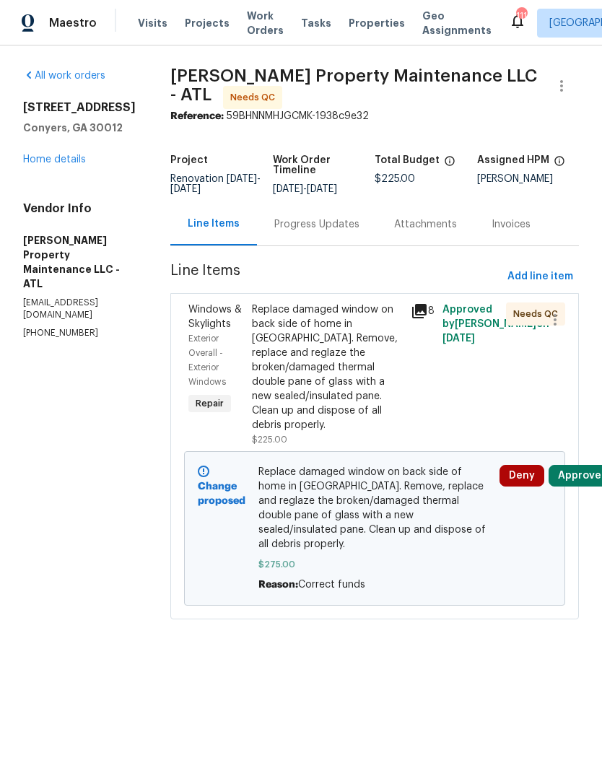
click at [247, 20] on span "Work Orders" at bounding box center [265, 23] width 37 height 29
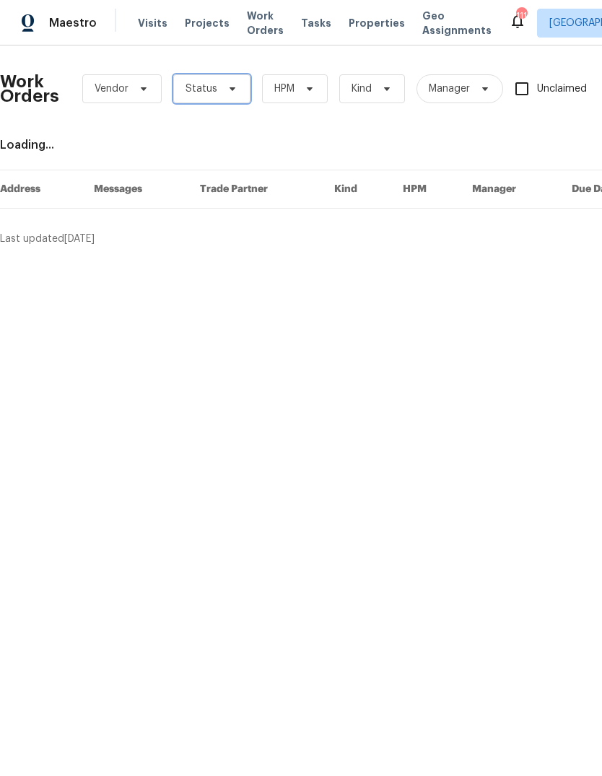
click at [225, 79] on span "Status" at bounding box center [211, 88] width 77 height 29
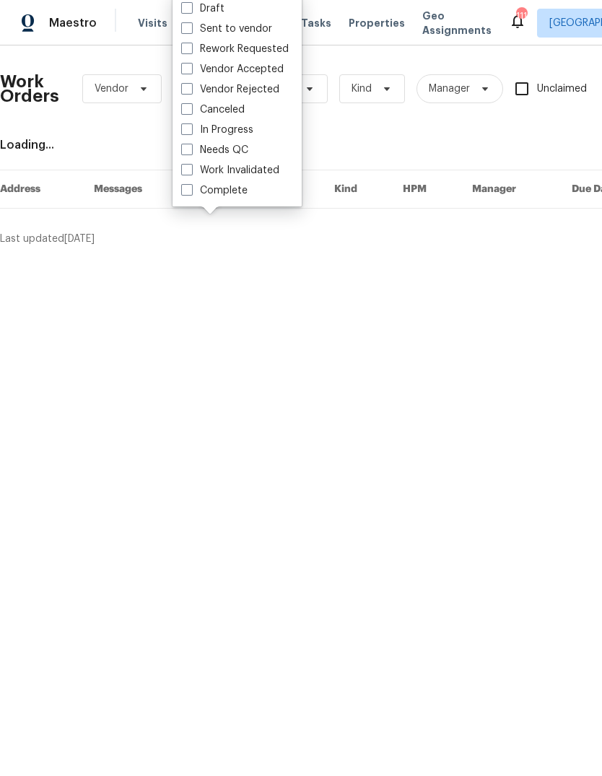
click at [239, 145] on label "Needs QC" at bounding box center [214, 150] width 67 height 14
click at [191, 145] on input "Needs QC" at bounding box center [185, 147] width 9 height 9
checkbox input "true"
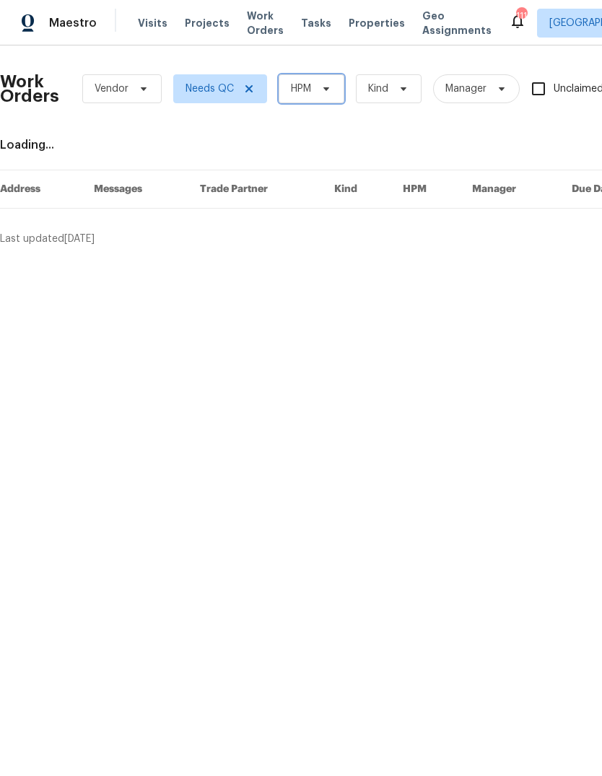
click at [310, 87] on span "HPM" at bounding box center [301, 89] width 20 height 14
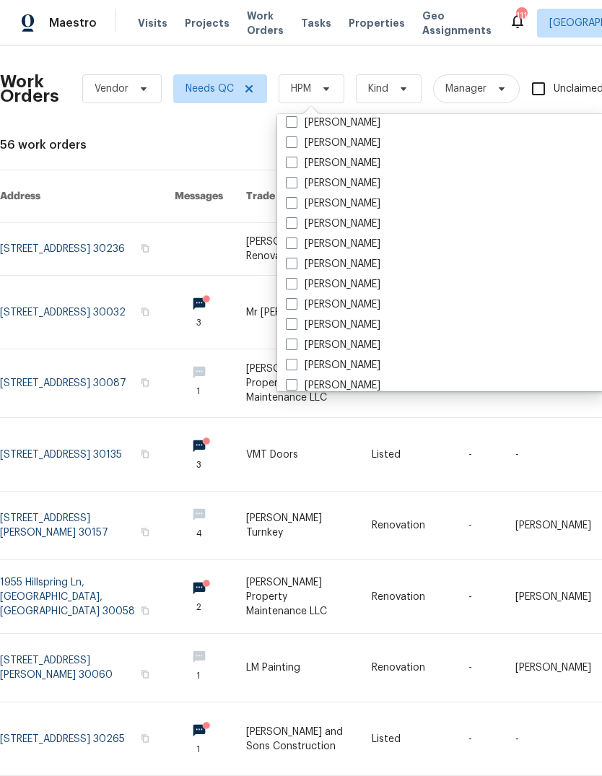
scroll to position [886, 0]
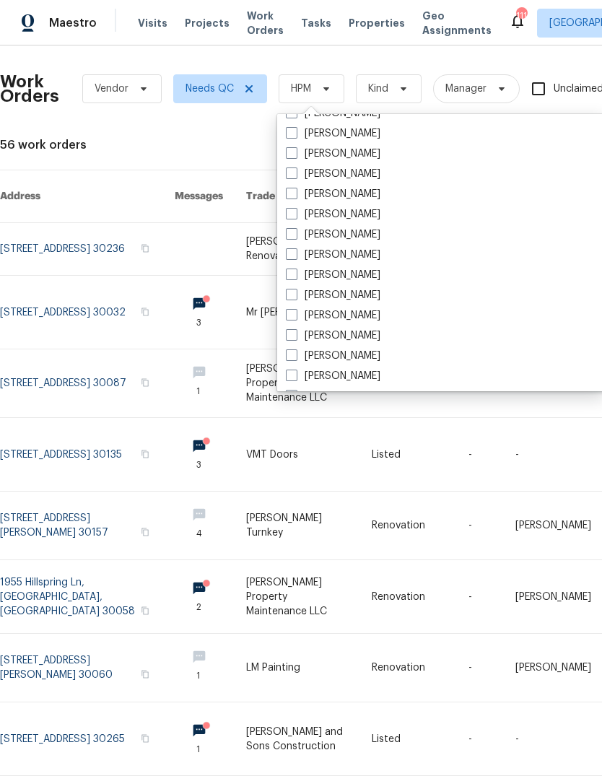
click at [357, 248] on label "[PERSON_NAME]" at bounding box center [333, 255] width 95 height 14
click at [295, 248] on input "[PERSON_NAME]" at bounding box center [290, 252] width 9 height 9
checkbox input "true"
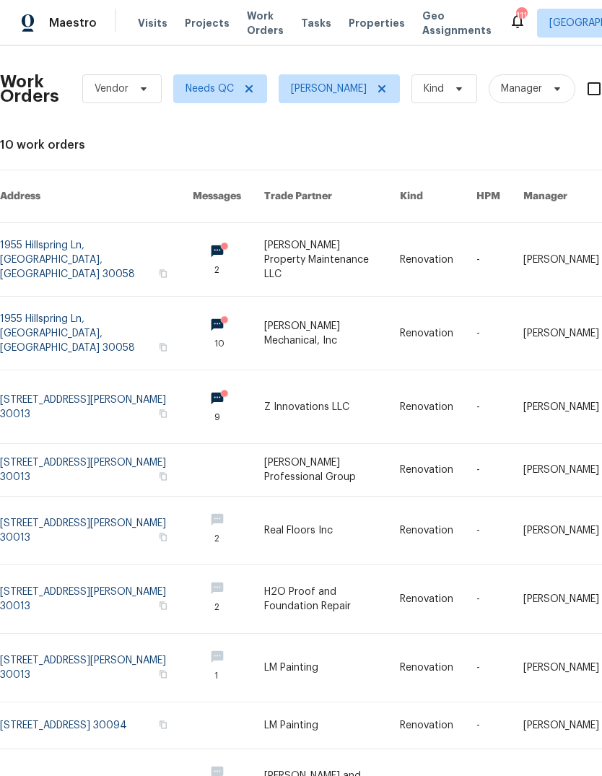
click at [46, 388] on link at bounding box center [96, 406] width 193 height 73
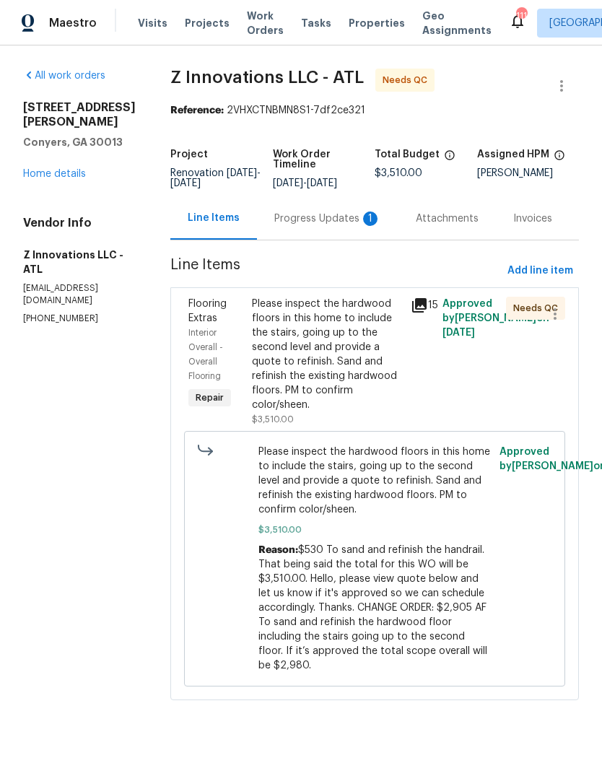
click at [336, 226] on div "Progress Updates 1" at bounding box center [327, 219] width 107 height 14
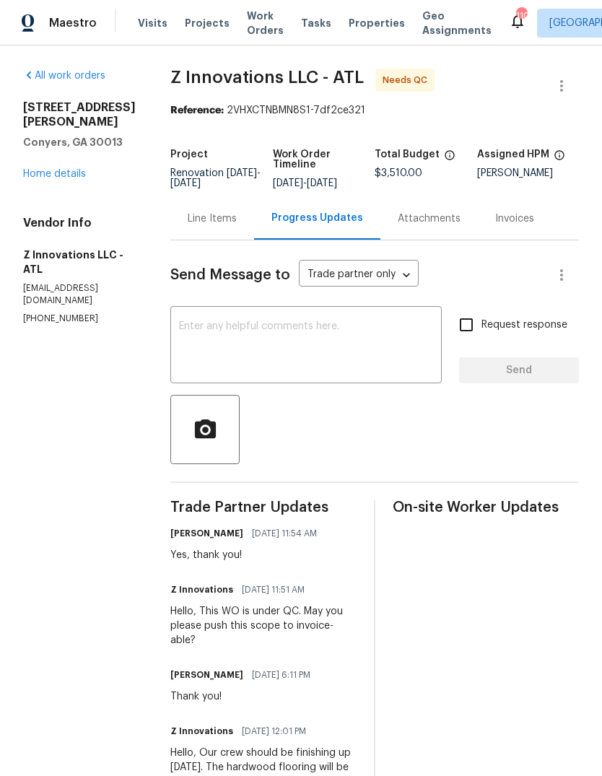
click at [190, 218] on div "Line Items" at bounding box center [212, 219] width 49 height 14
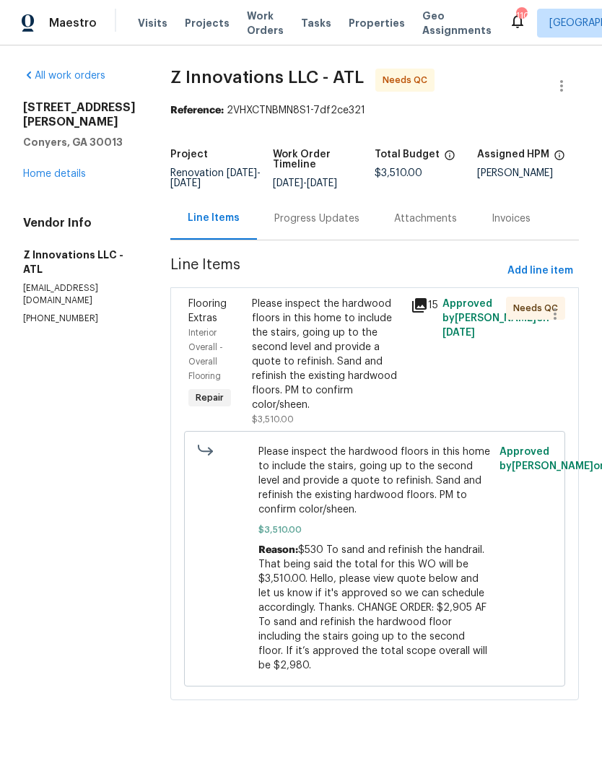
click at [340, 336] on div "Please inspect the hardwood floors in this home to include the stairs, going up…" at bounding box center [327, 355] width 150 height 116
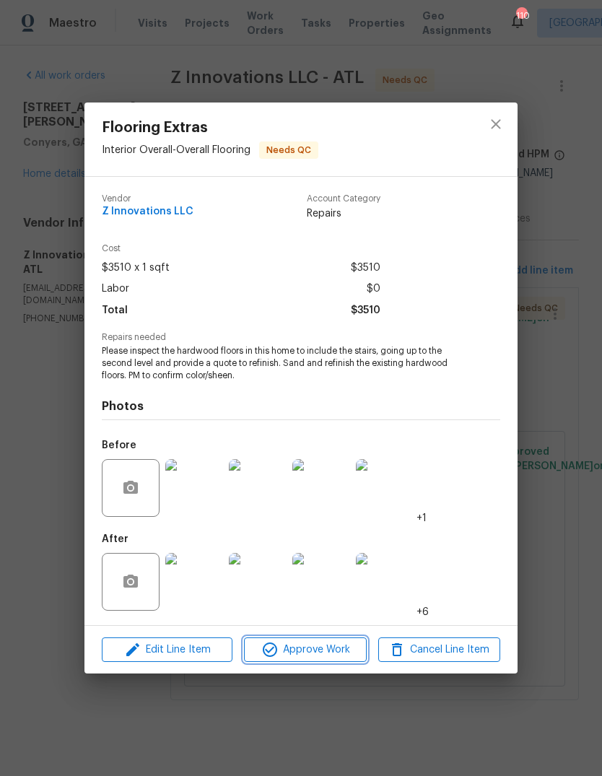
click at [340, 647] on span "Approve Work" at bounding box center [304, 650] width 113 height 18
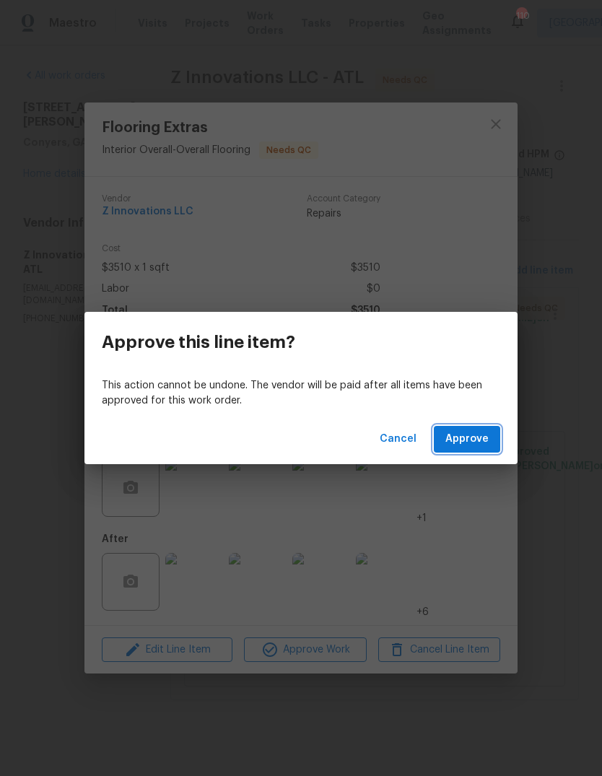
click at [479, 438] on span "Approve" at bounding box center [466, 439] width 43 height 18
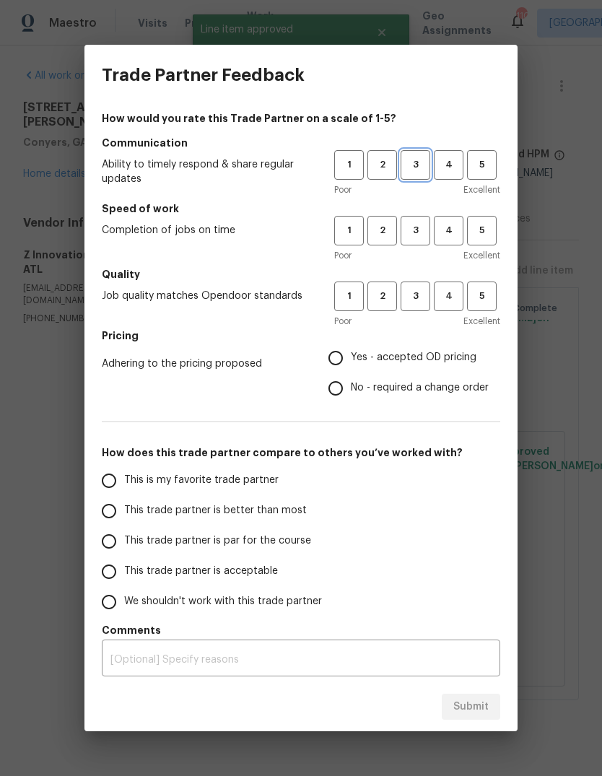
click at [430, 160] on button "3" at bounding box center [416, 165] width 30 height 30
click at [425, 232] on span "3" at bounding box center [415, 230] width 27 height 17
click at [423, 296] on span "3" at bounding box center [415, 296] width 27 height 17
click at [432, 362] on span "Yes - accepted OD pricing" at bounding box center [414, 357] width 126 height 15
click at [351, 362] on input "Yes - accepted OD pricing" at bounding box center [336, 358] width 30 height 30
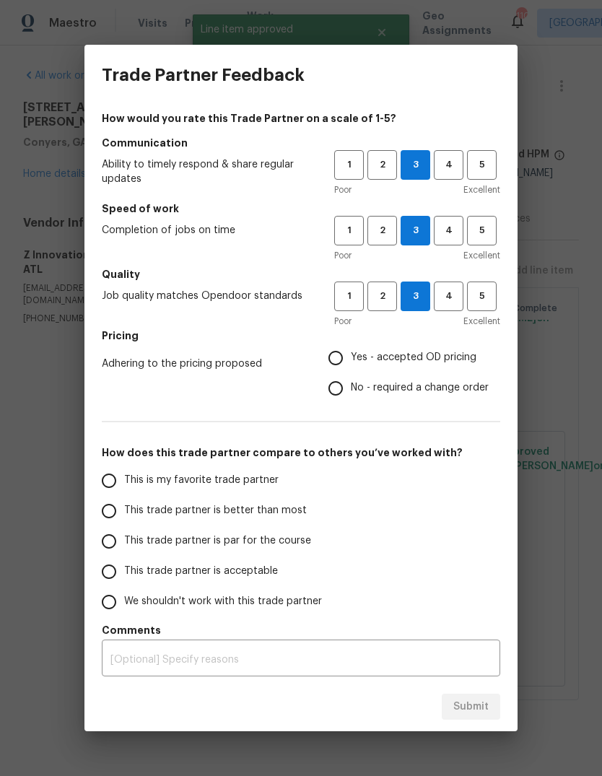
radio input "true"
click at [104, 513] on input "This trade partner is better than most" at bounding box center [109, 511] width 30 height 30
click at [486, 705] on span "Submit" at bounding box center [470, 707] width 35 height 18
radio input "true"
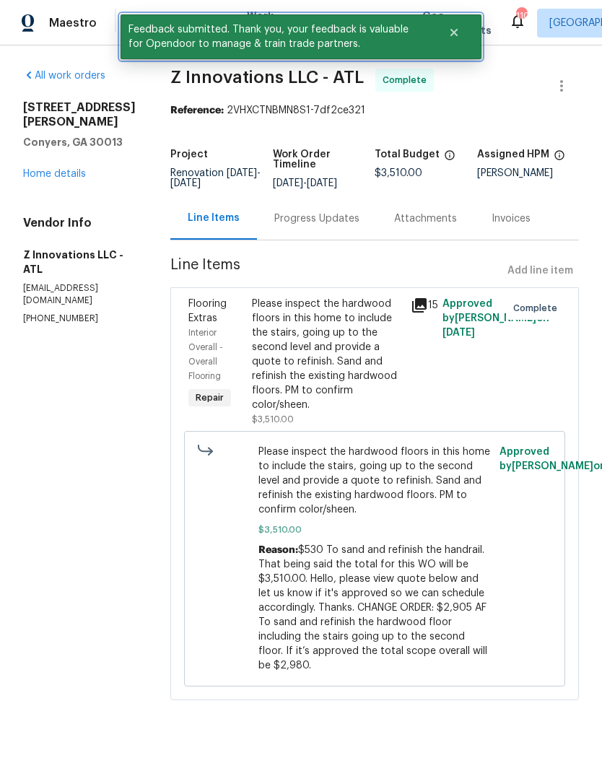
click at [461, 25] on button "Close" at bounding box center [454, 32] width 48 height 29
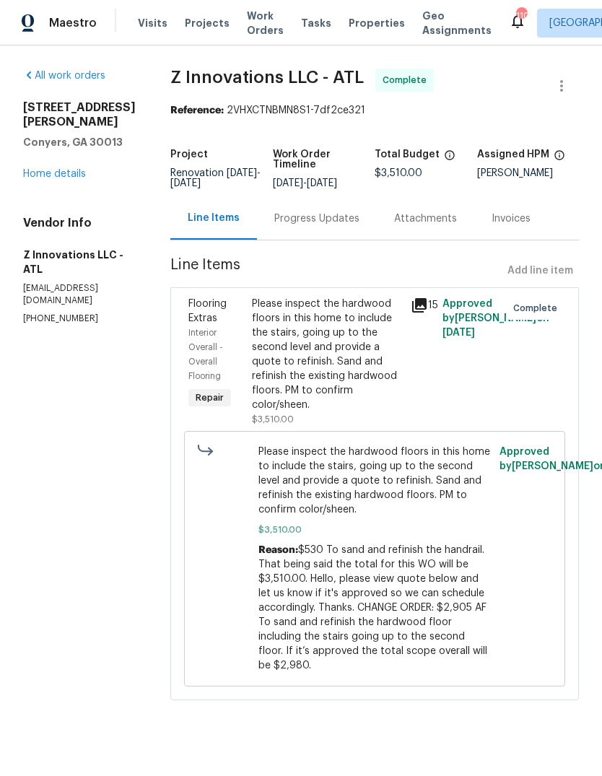
click at [251, 20] on span "Work Orders" at bounding box center [265, 23] width 37 height 29
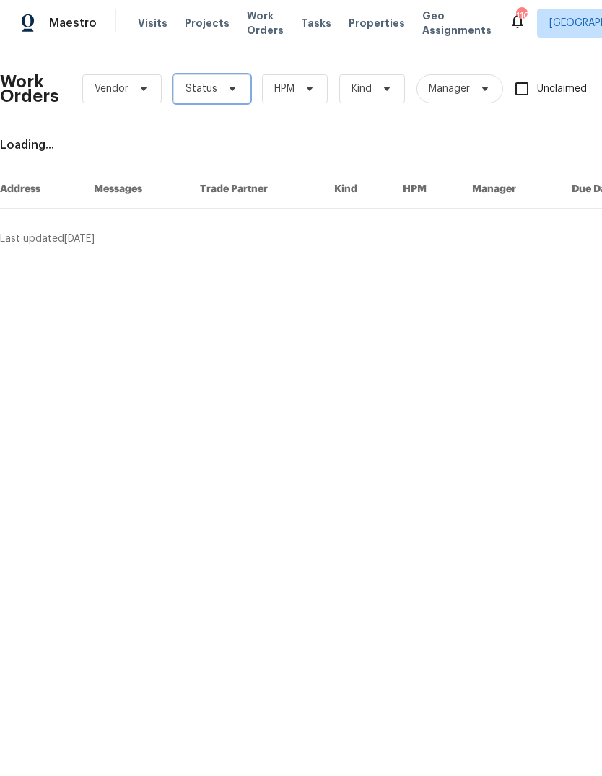
click at [222, 93] on span at bounding box center [230, 89] width 16 height 12
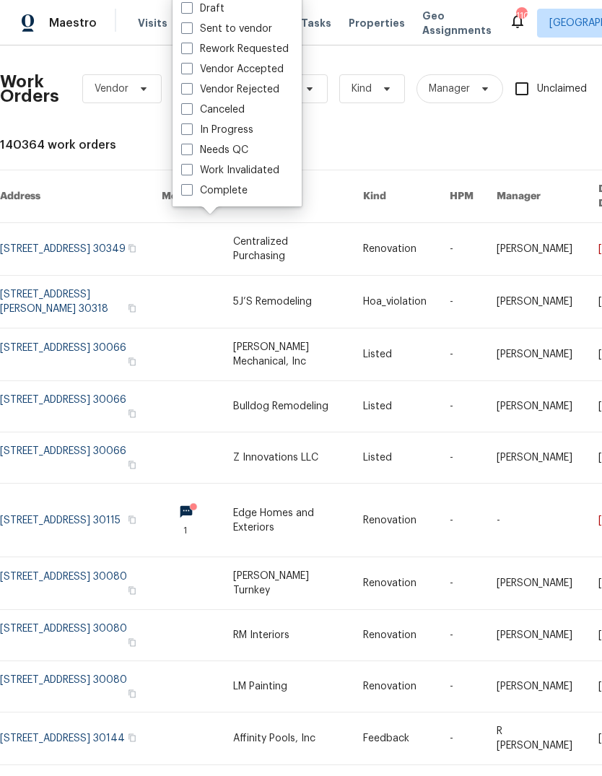
click at [235, 149] on label "Needs QC" at bounding box center [214, 150] width 67 height 14
click at [191, 149] on input "Needs QC" at bounding box center [185, 147] width 9 height 9
checkbox input "true"
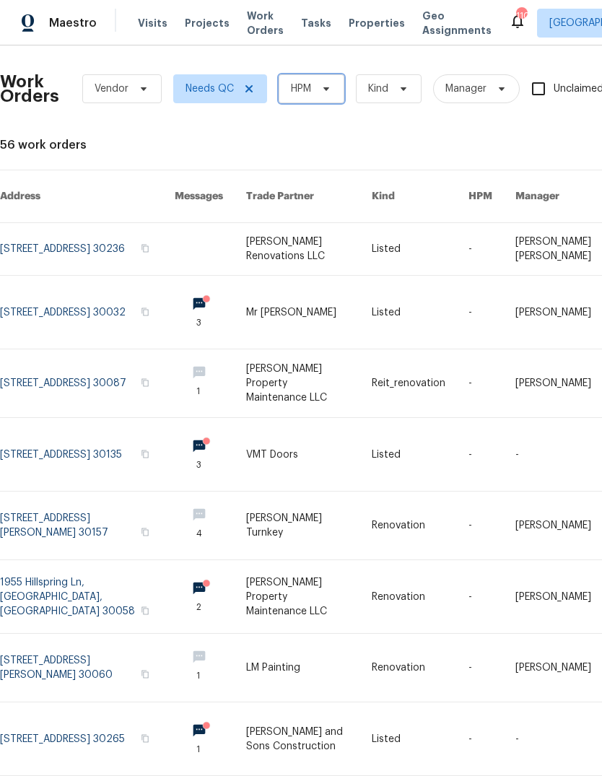
click at [311, 91] on span "HPM" at bounding box center [301, 89] width 20 height 14
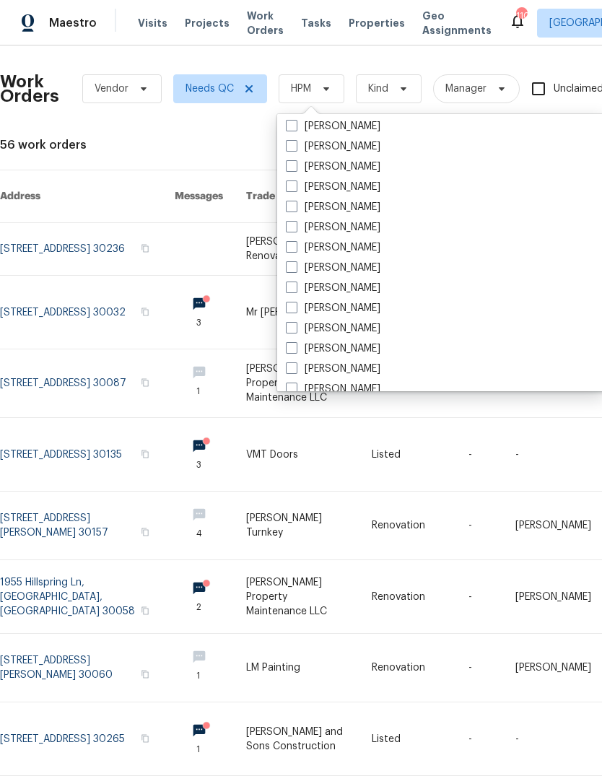
scroll to position [935, 0]
click at [342, 203] on label "[PERSON_NAME]" at bounding box center [333, 206] width 95 height 14
click at [295, 203] on input "[PERSON_NAME]" at bounding box center [290, 203] width 9 height 9
checkbox input "true"
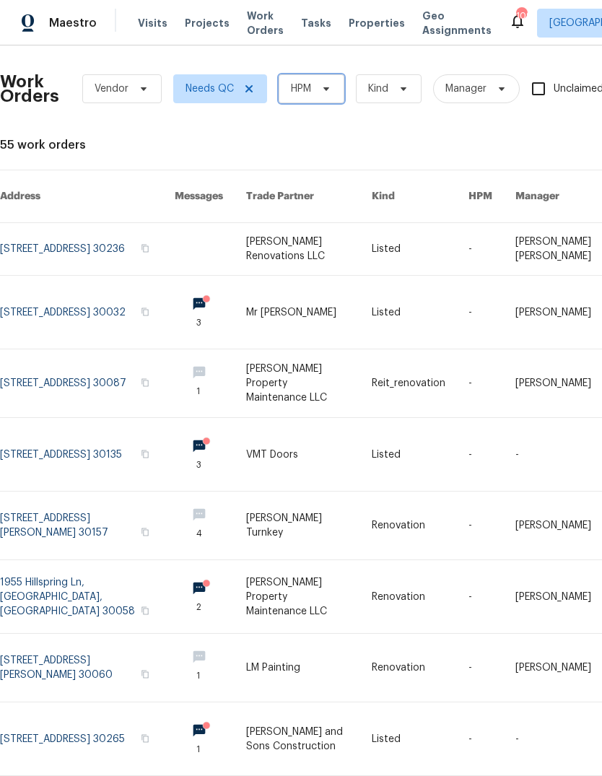
click at [310, 96] on span "HPM" at bounding box center [312, 88] width 66 height 29
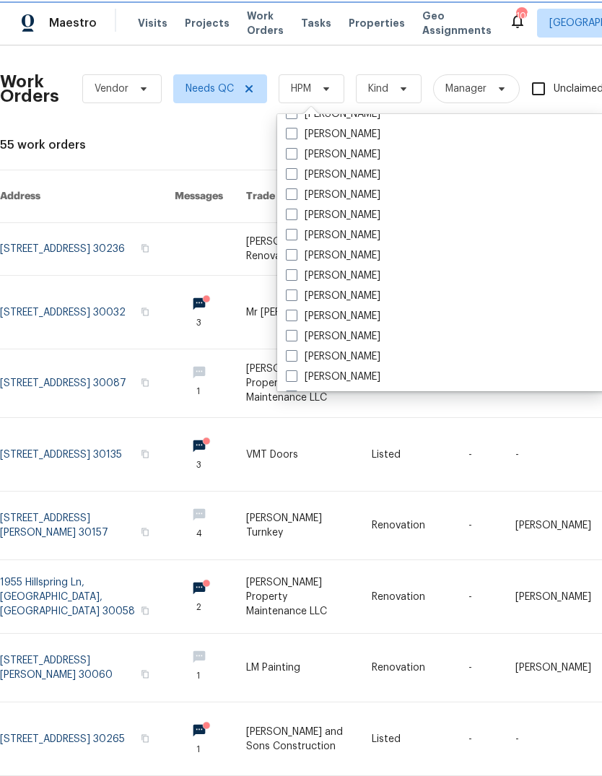
scroll to position [942, 0]
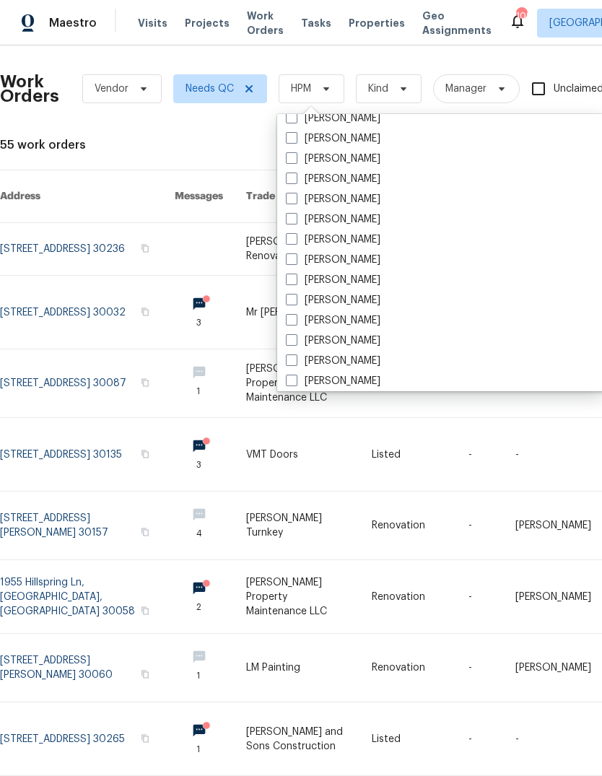
click at [347, 204] on label "[PERSON_NAME]" at bounding box center [333, 199] width 95 height 14
click at [295, 201] on input "[PERSON_NAME]" at bounding box center [290, 196] width 9 height 9
checkbox input "true"
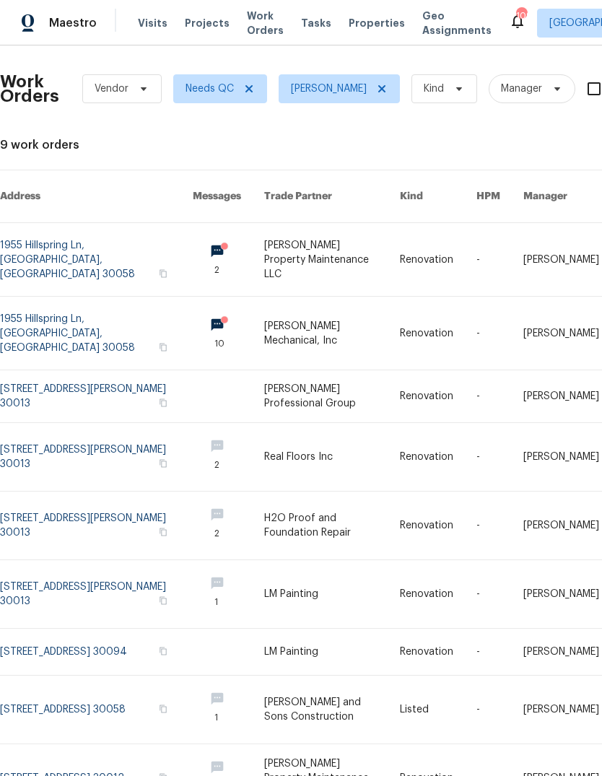
click at [101, 320] on link at bounding box center [96, 333] width 193 height 73
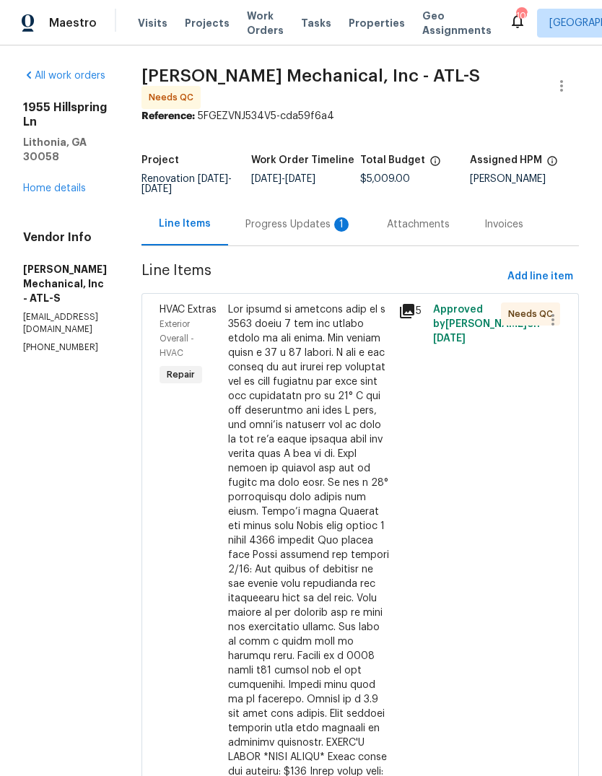
click at [334, 230] on div "Progress Updates 1" at bounding box center [298, 224] width 107 height 14
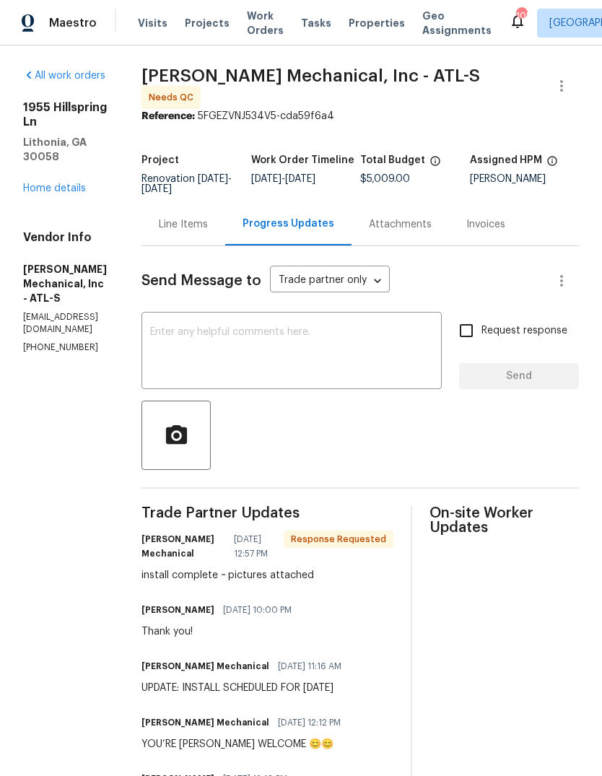
click at [398, 338] on textarea at bounding box center [291, 352] width 283 height 51
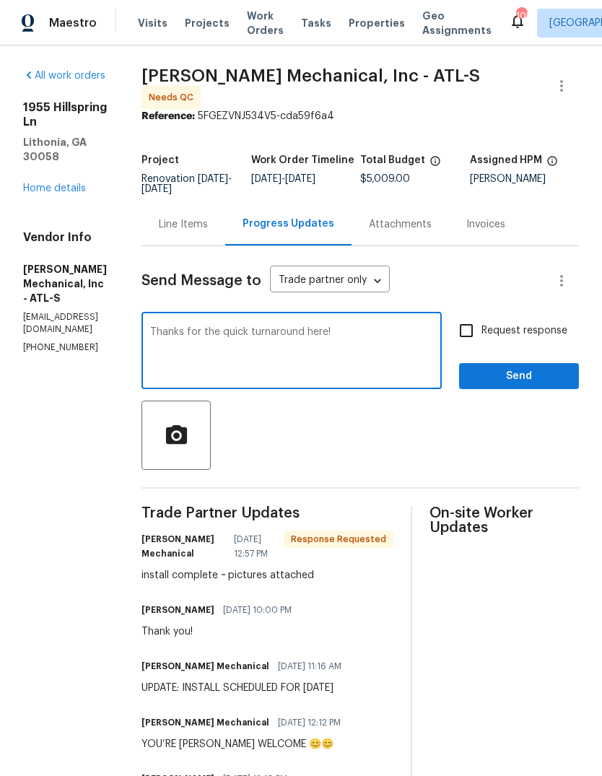
type textarea "Thanks for the quick turnaround here!"
click at [534, 379] on span "Send" at bounding box center [519, 377] width 97 height 18
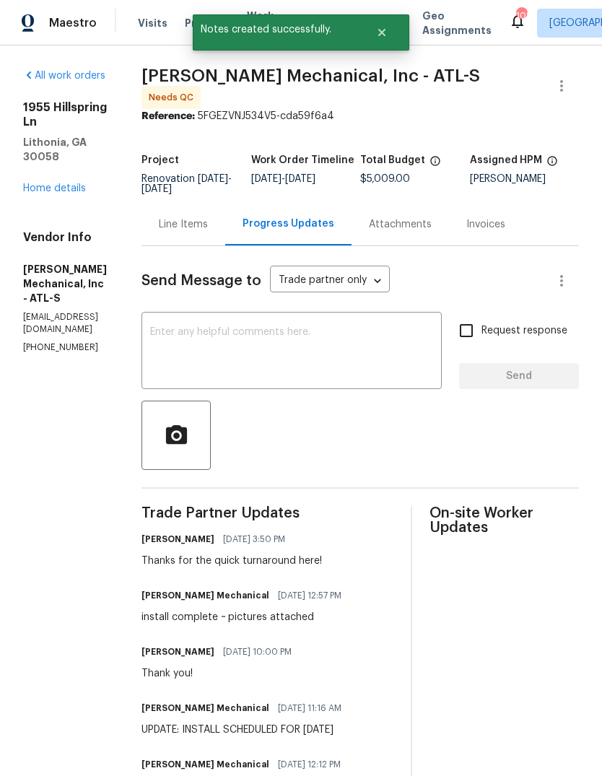
click at [208, 223] on div "Line Items" at bounding box center [183, 224] width 49 height 14
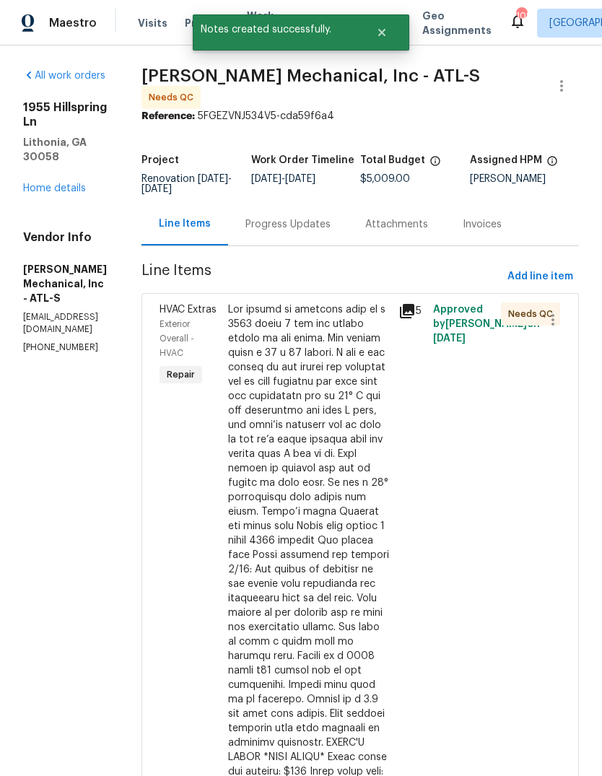
click at [365, 392] on div at bounding box center [309, 606] width 162 height 607
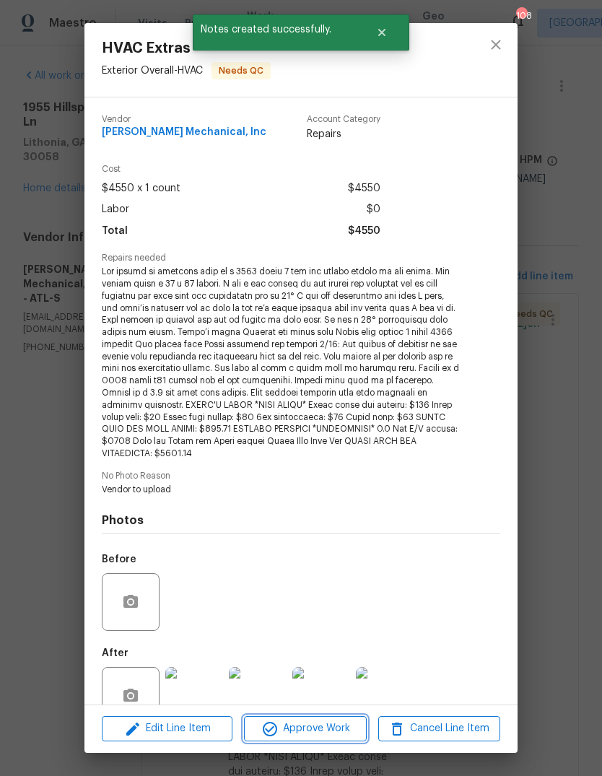
click at [342, 729] on span "Approve Work" at bounding box center [304, 729] width 113 height 18
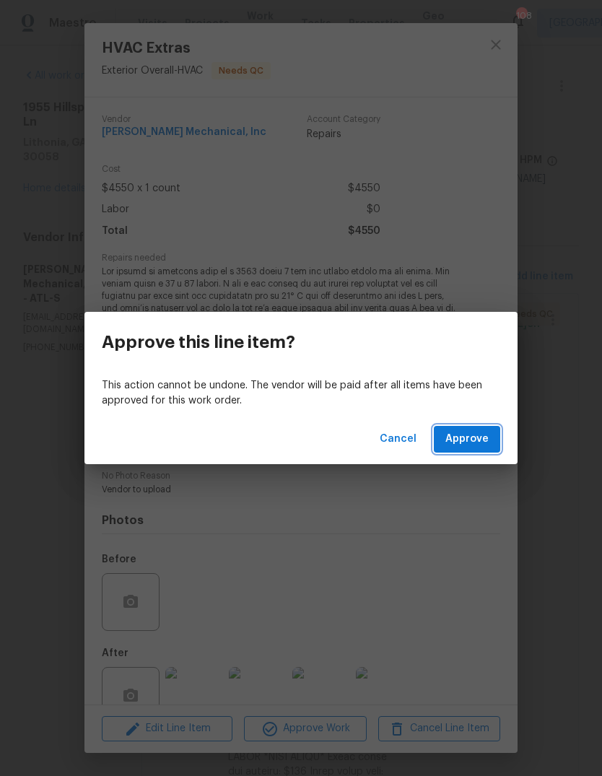
click at [479, 443] on span "Approve" at bounding box center [466, 439] width 43 height 18
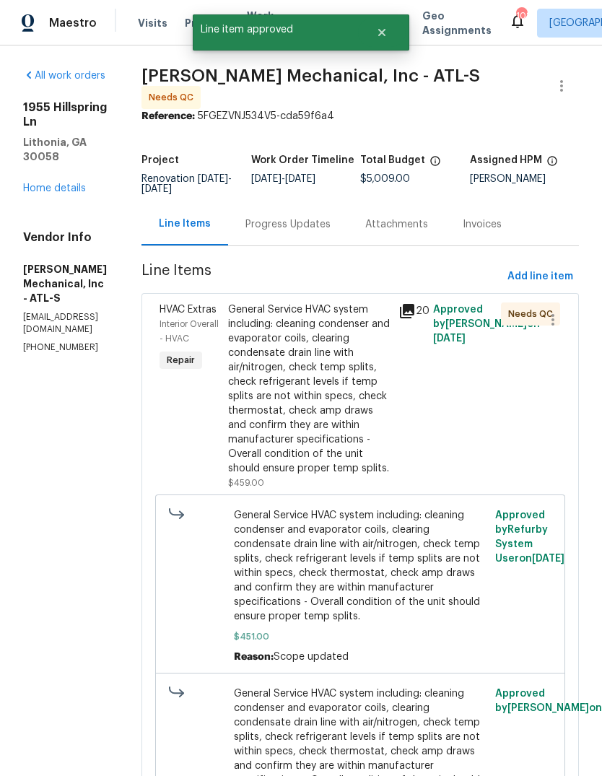
click at [375, 343] on div "General Service HVAC system including: cleaning condenser and evaporator coils,…" at bounding box center [309, 389] width 162 height 173
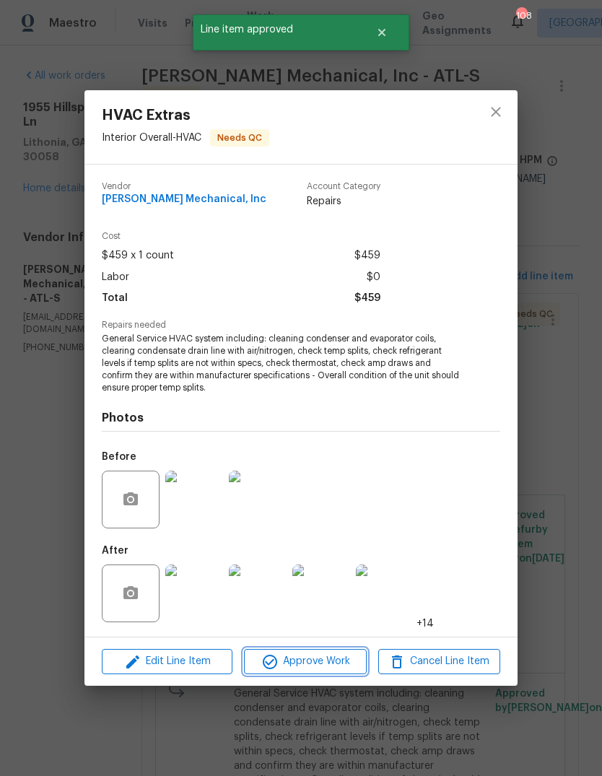
click at [320, 661] on span "Approve Work" at bounding box center [304, 662] width 113 height 18
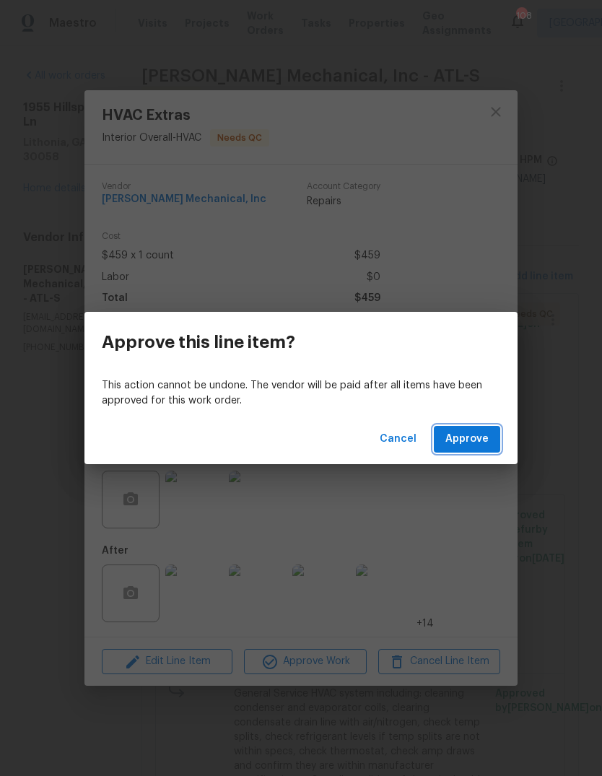
click at [484, 438] on span "Approve" at bounding box center [466, 439] width 43 height 18
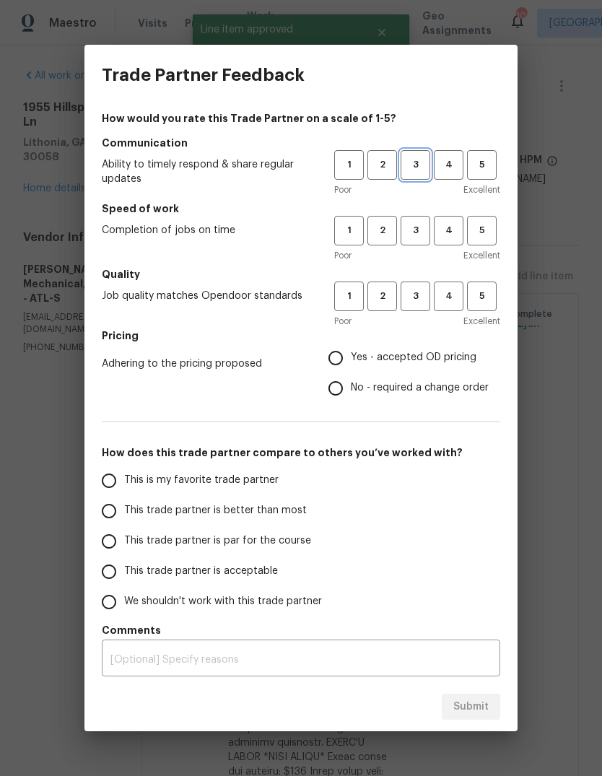
click at [419, 152] on button "3" at bounding box center [416, 165] width 30 height 30
click at [419, 232] on span "3" at bounding box center [415, 230] width 27 height 17
click at [448, 230] on span "4" at bounding box center [448, 230] width 27 height 17
click at [415, 289] on span "3" at bounding box center [415, 296] width 27 height 17
click at [454, 357] on span "Yes - accepted OD pricing" at bounding box center [414, 357] width 126 height 15
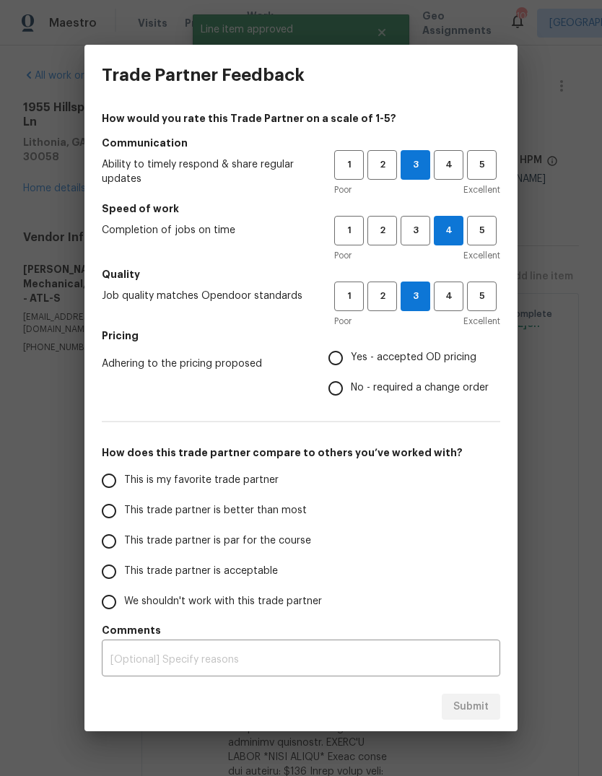
click at [351, 357] on input "Yes - accepted OD pricing" at bounding box center [336, 358] width 30 height 30
radio input "true"
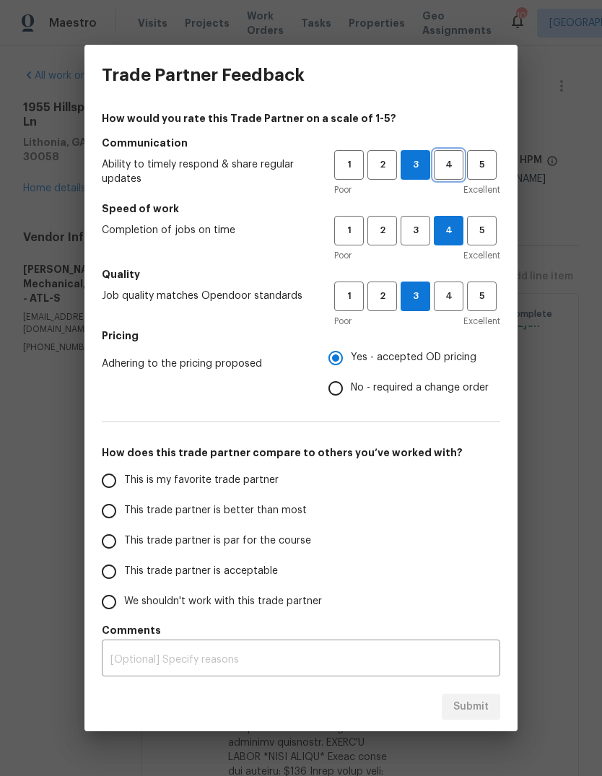
click at [458, 159] on span "4" at bounding box center [448, 165] width 27 height 17
click at [258, 477] on span "This is my favorite trade partner" at bounding box center [201, 480] width 155 height 15
click at [124, 477] on input "This is my favorite trade partner" at bounding box center [109, 481] width 30 height 30
click at [487, 705] on span "Submit" at bounding box center [470, 707] width 35 height 18
radio input "true"
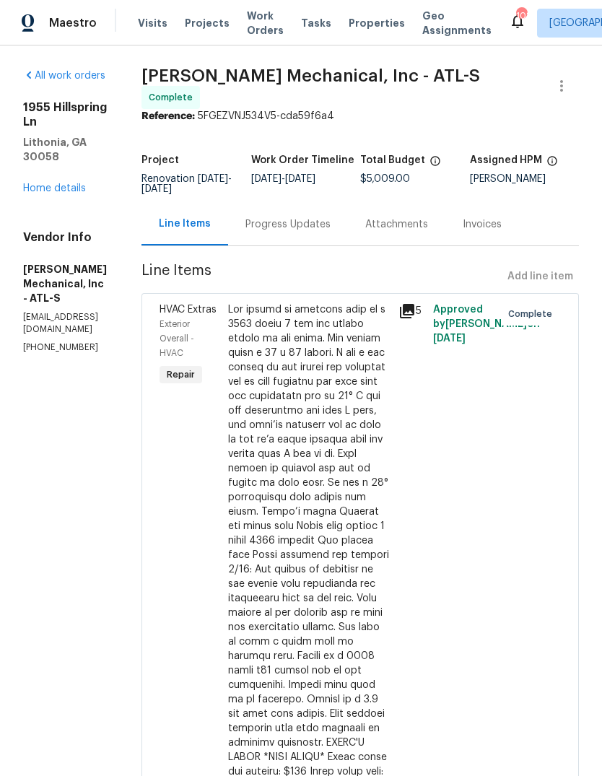
click at [254, 12] on span "Work Orders" at bounding box center [265, 23] width 37 height 29
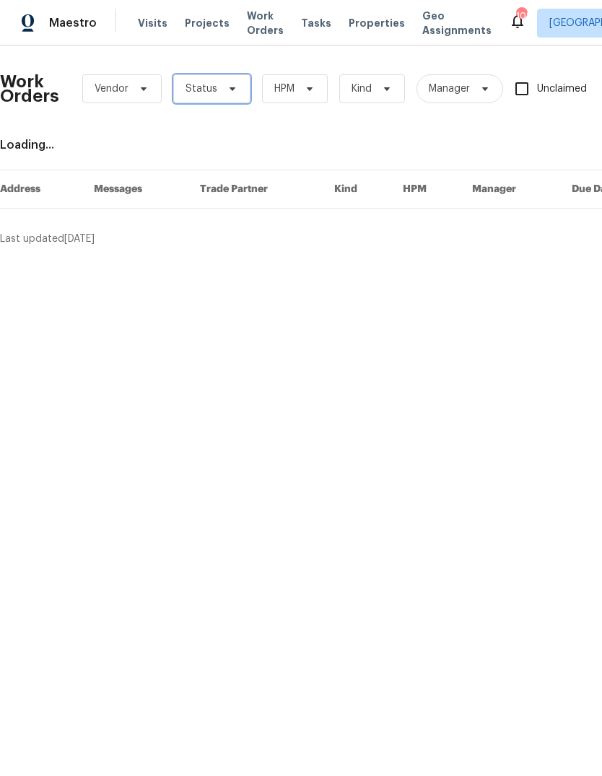
click at [227, 91] on icon at bounding box center [233, 89] width 12 height 12
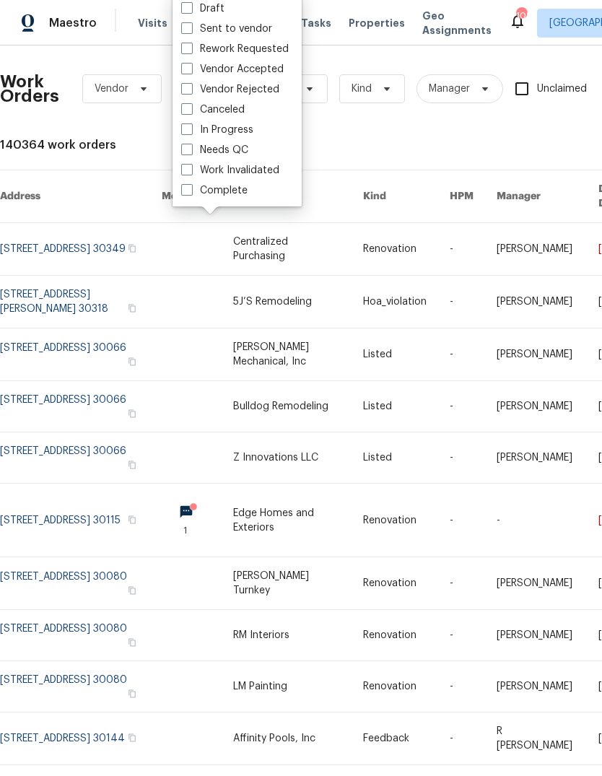
click at [237, 149] on label "Needs QC" at bounding box center [214, 150] width 67 height 14
click at [191, 149] on input "Needs QC" at bounding box center [185, 147] width 9 height 9
checkbox input "true"
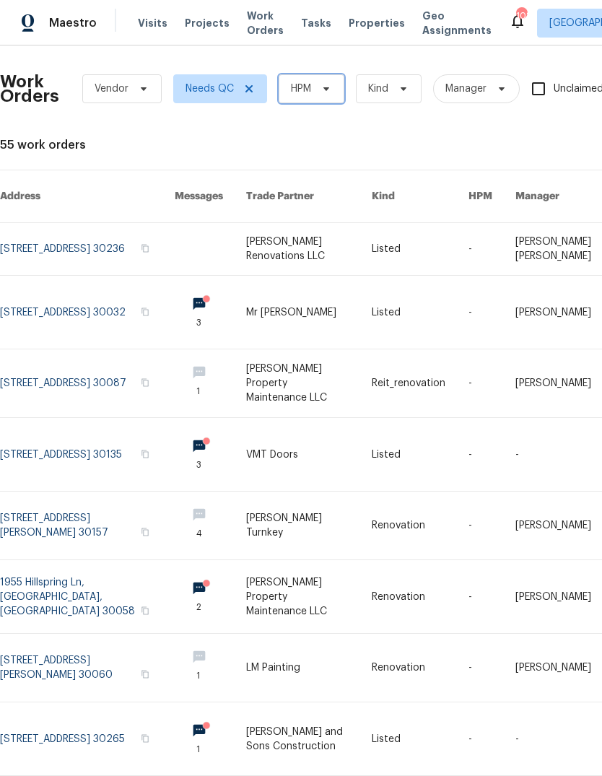
click at [310, 82] on span "HPM" at bounding box center [301, 89] width 20 height 14
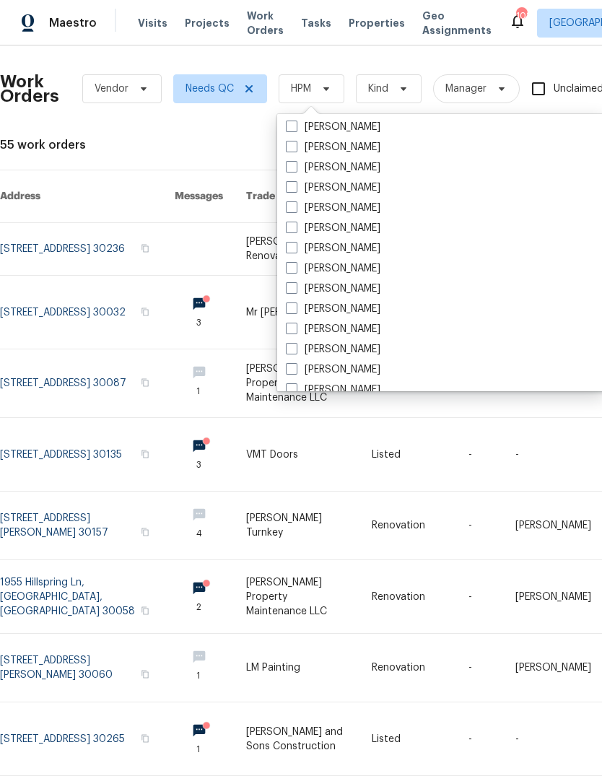
scroll to position [962, 0]
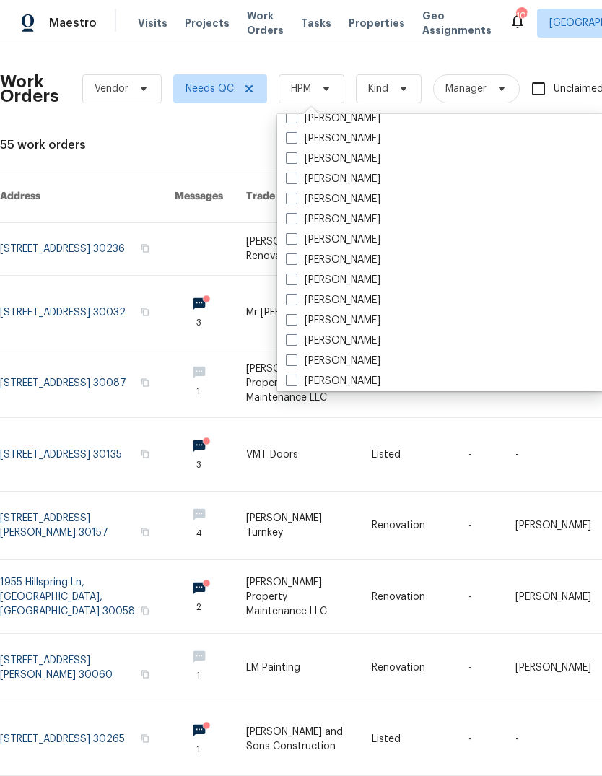
click at [347, 176] on label "[PERSON_NAME]" at bounding box center [333, 179] width 95 height 14
click at [295, 176] on input "[PERSON_NAME]" at bounding box center [290, 176] width 9 height 9
checkbox input "true"
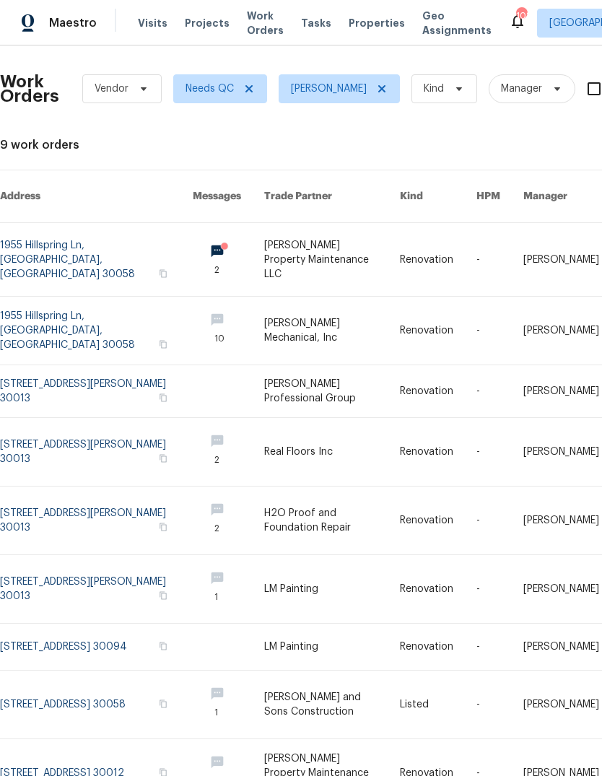
click at [95, 511] on link at bounding box center [96, 521] width 193 height 68
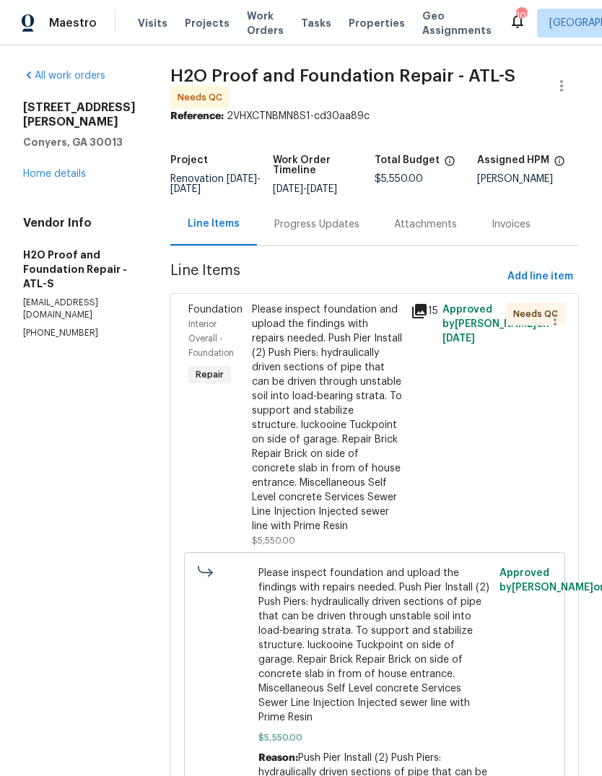
click at [331, 391] on div "Please inspect foundation and upload the findings with repairs needed. Push Pie…" at bounding box center [327, 418] width 150 height 231
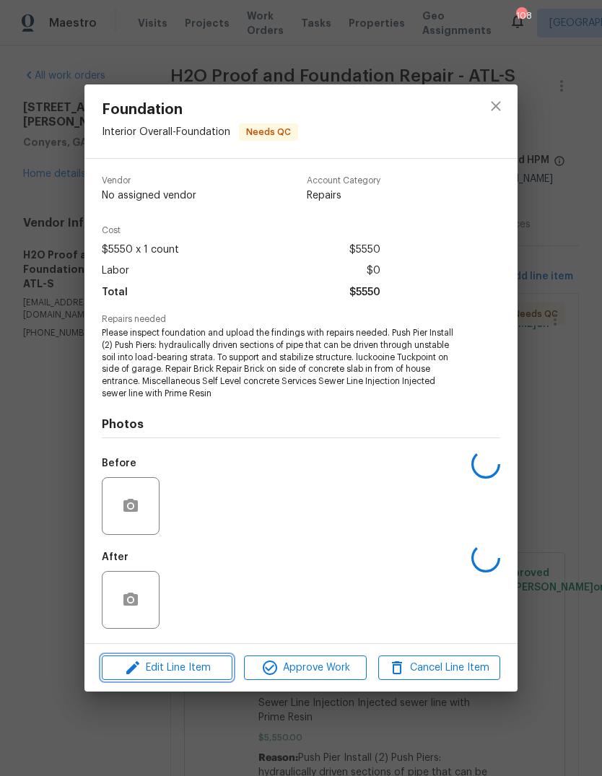
click at [153, 664] on span "Edit Line Item" at bounding box center [167, 668] width 122 height 18
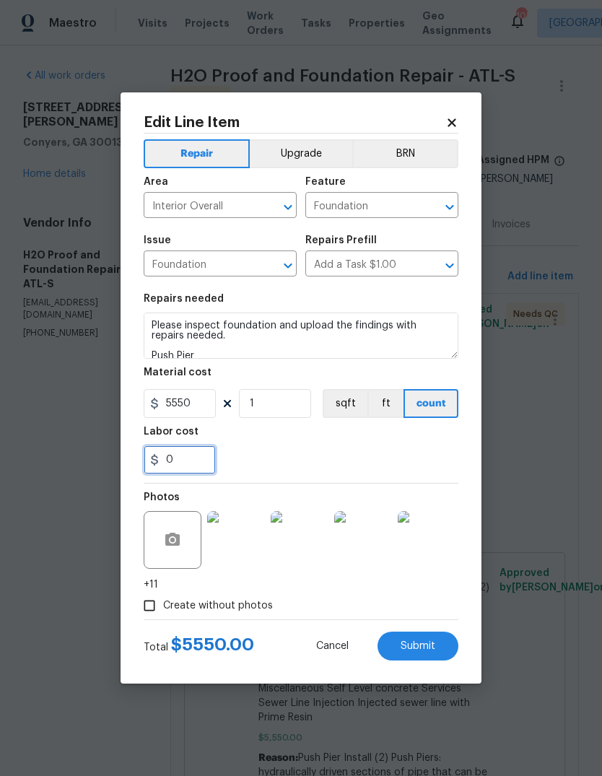
click at [183, 474] on input "0" at bounding box center [180, 459] width 72 height 29
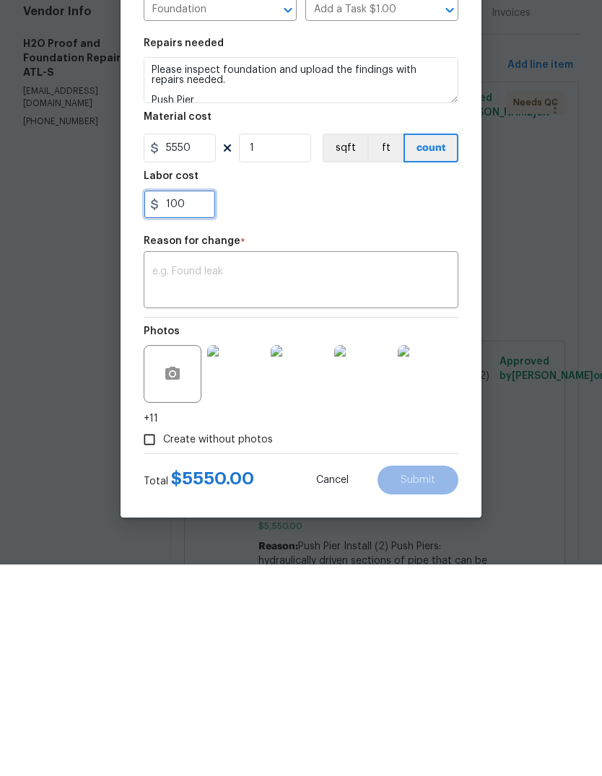
type input "100"
click at [414, 478] on textarea at bounding box center [300, 493] width 297 height 30
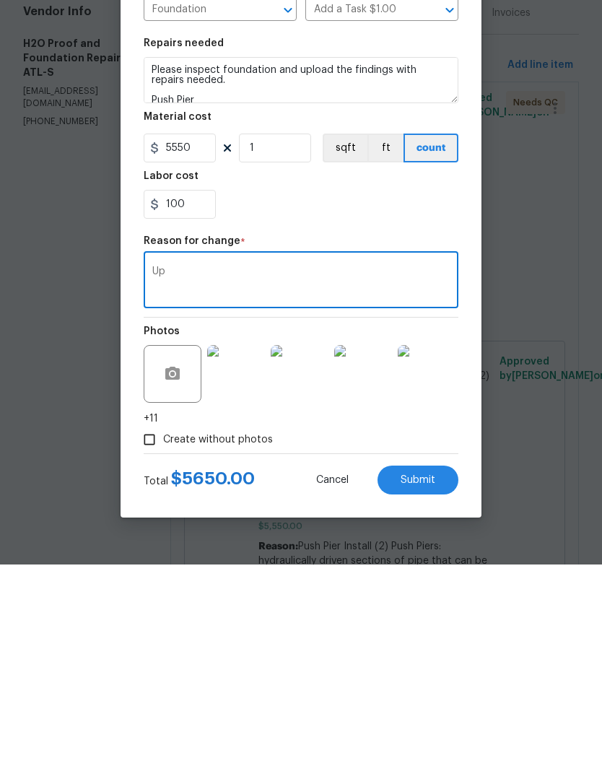
type textarea "U"
type textarea "O"
type textarea "Correct funds for concrete."
click at [438, 677] on button "Submit" at bounding box center [418, 691] width 81 height 29
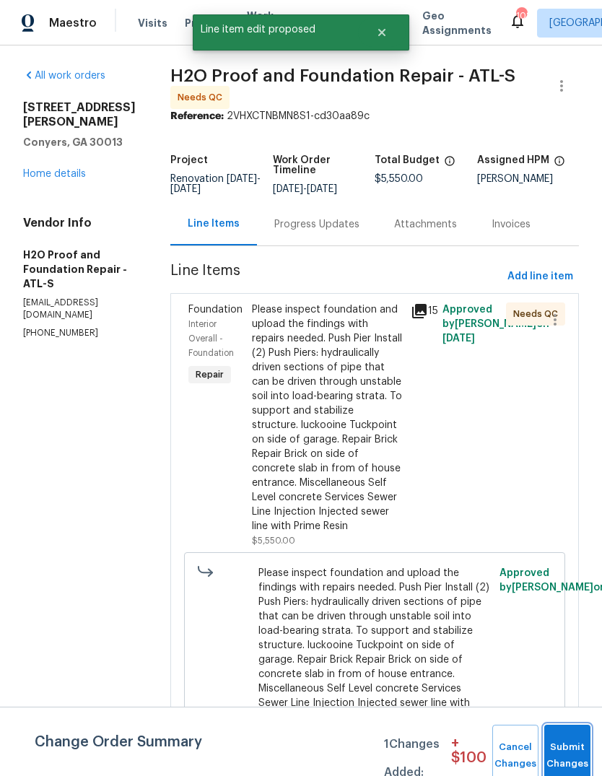
click at [586, 735] on button "Submit Changes" at bounding box center [567, 756] width 46 height 62
